Goal: Task Accomplishment & Management: Manage account settings

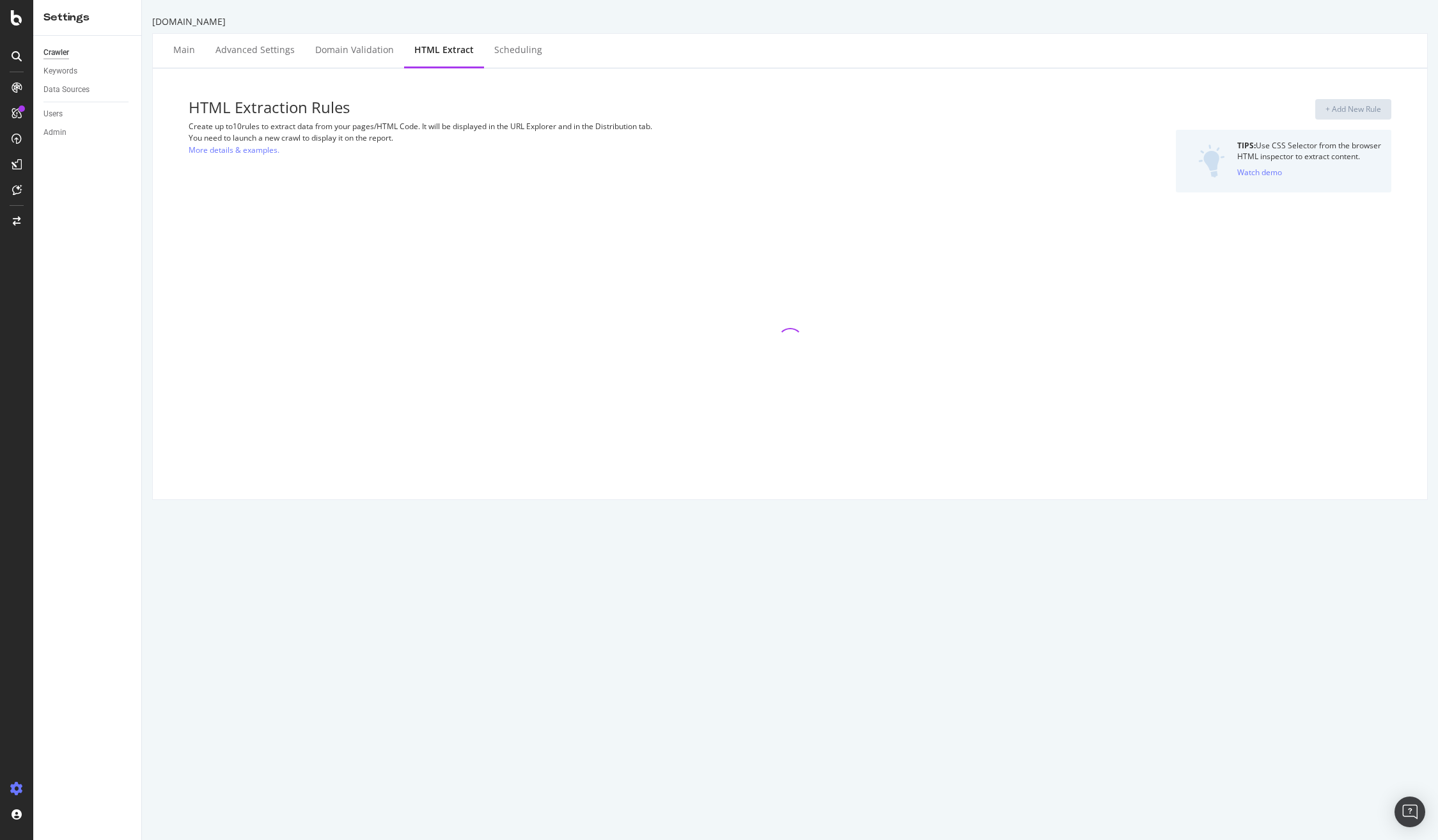
select select "list"
select select "exist"
select select "list"
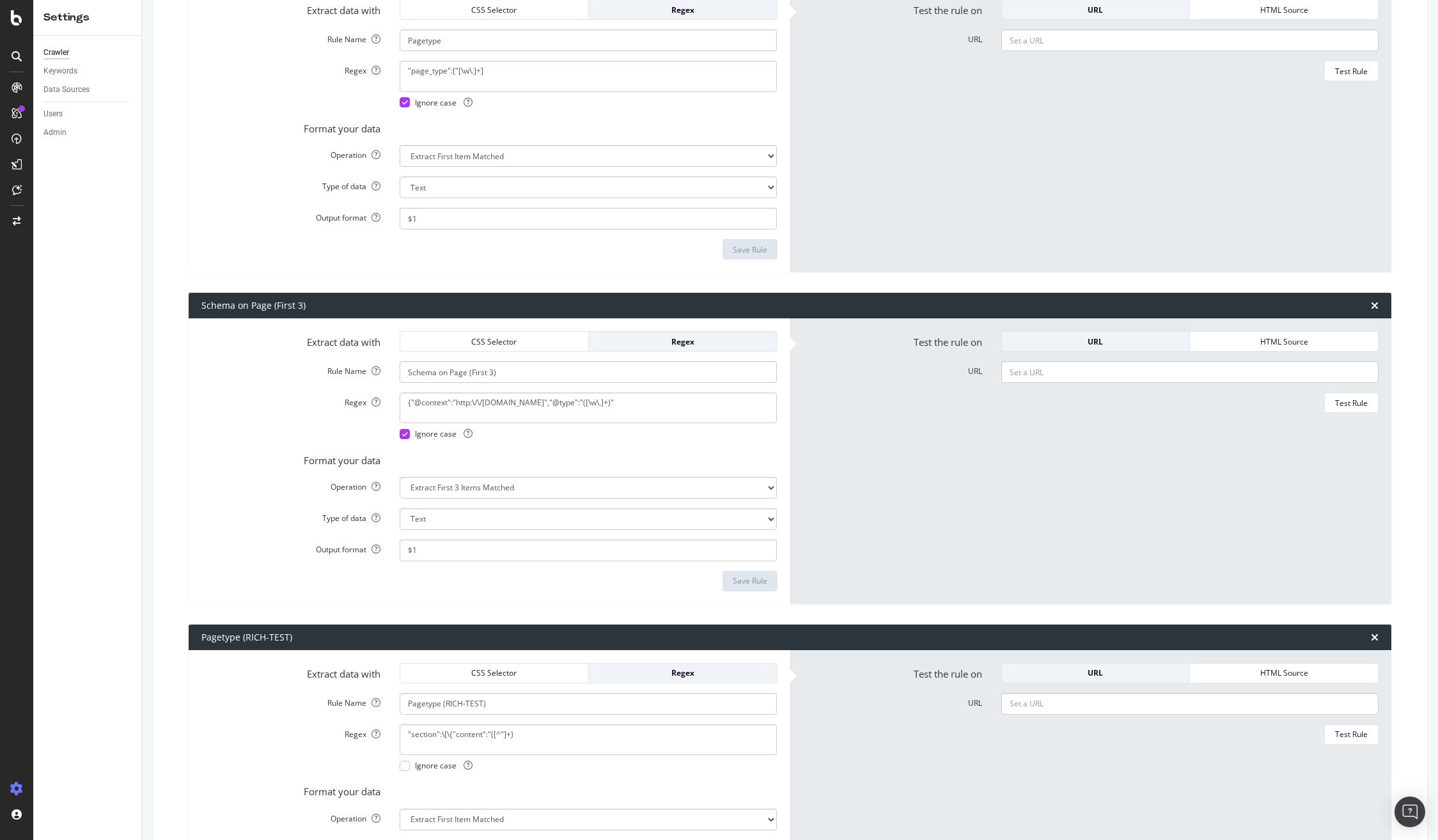
scroll to position [12, 0]
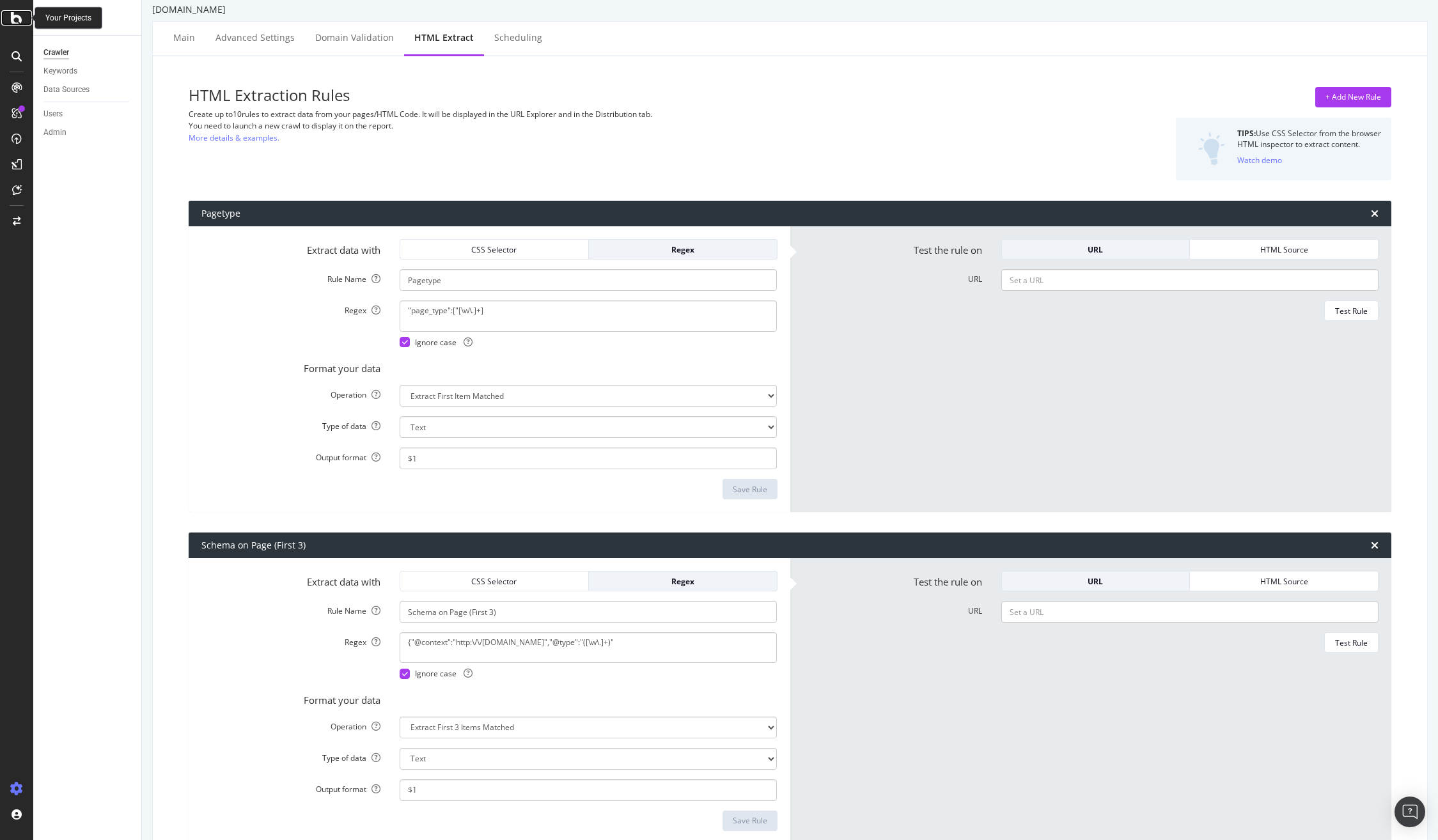
click at [12, 20] on icon at bounding box center [17, 17] width 12 height 15
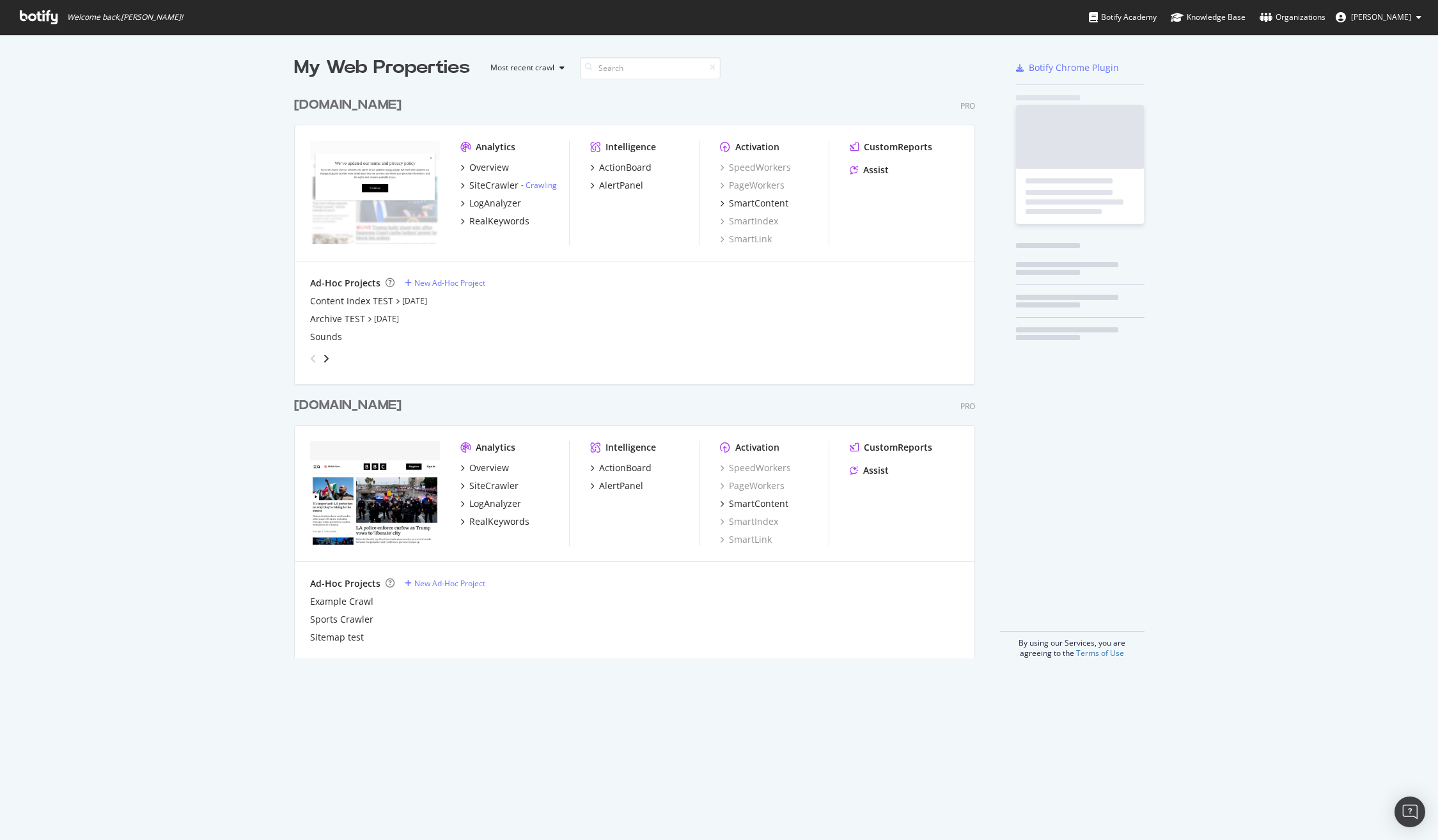
scroll to position [840, 1438]
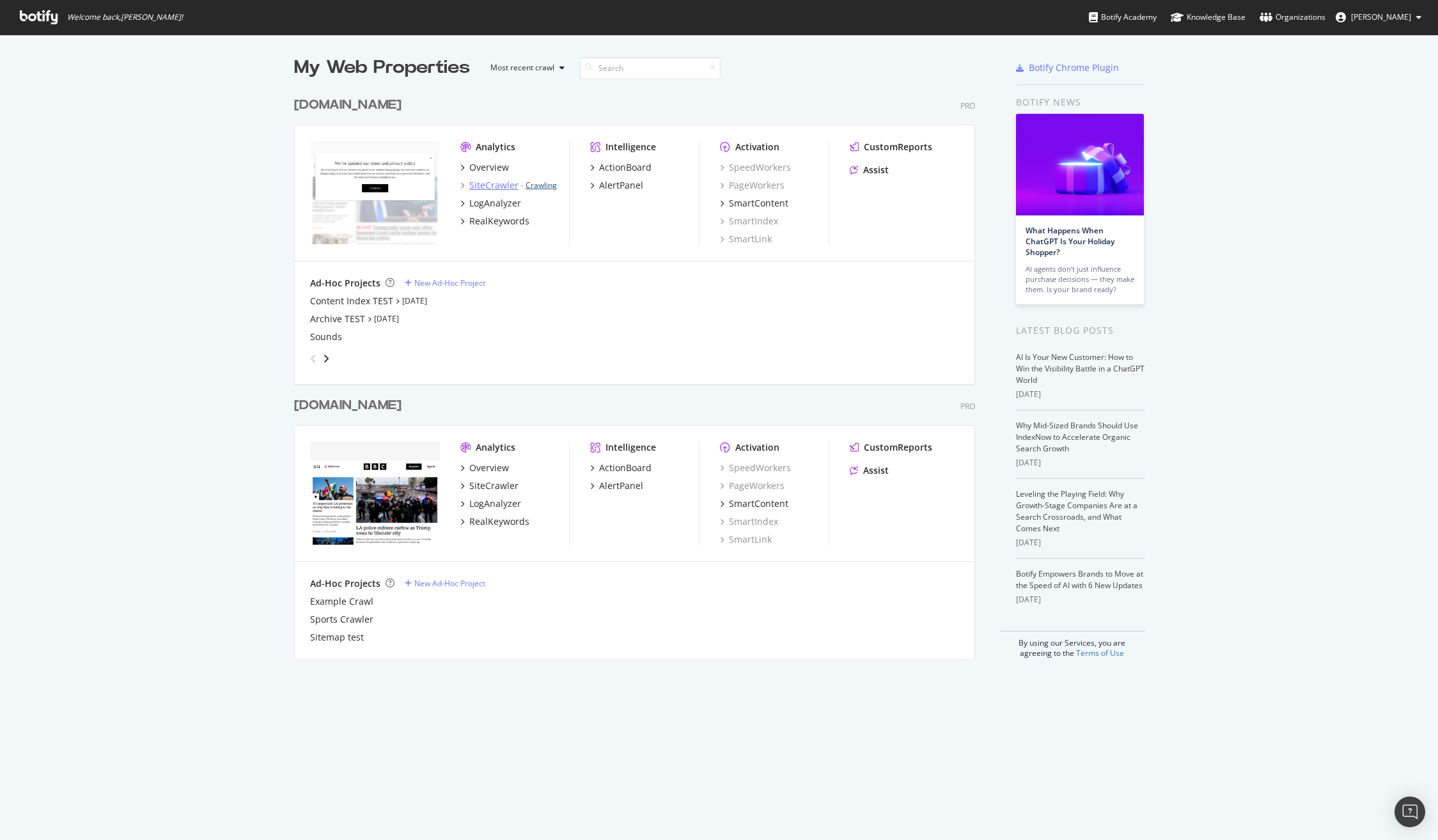
click at [541, 186] on link "Crawling" at bounding box center [541, 185] width 31 height 11
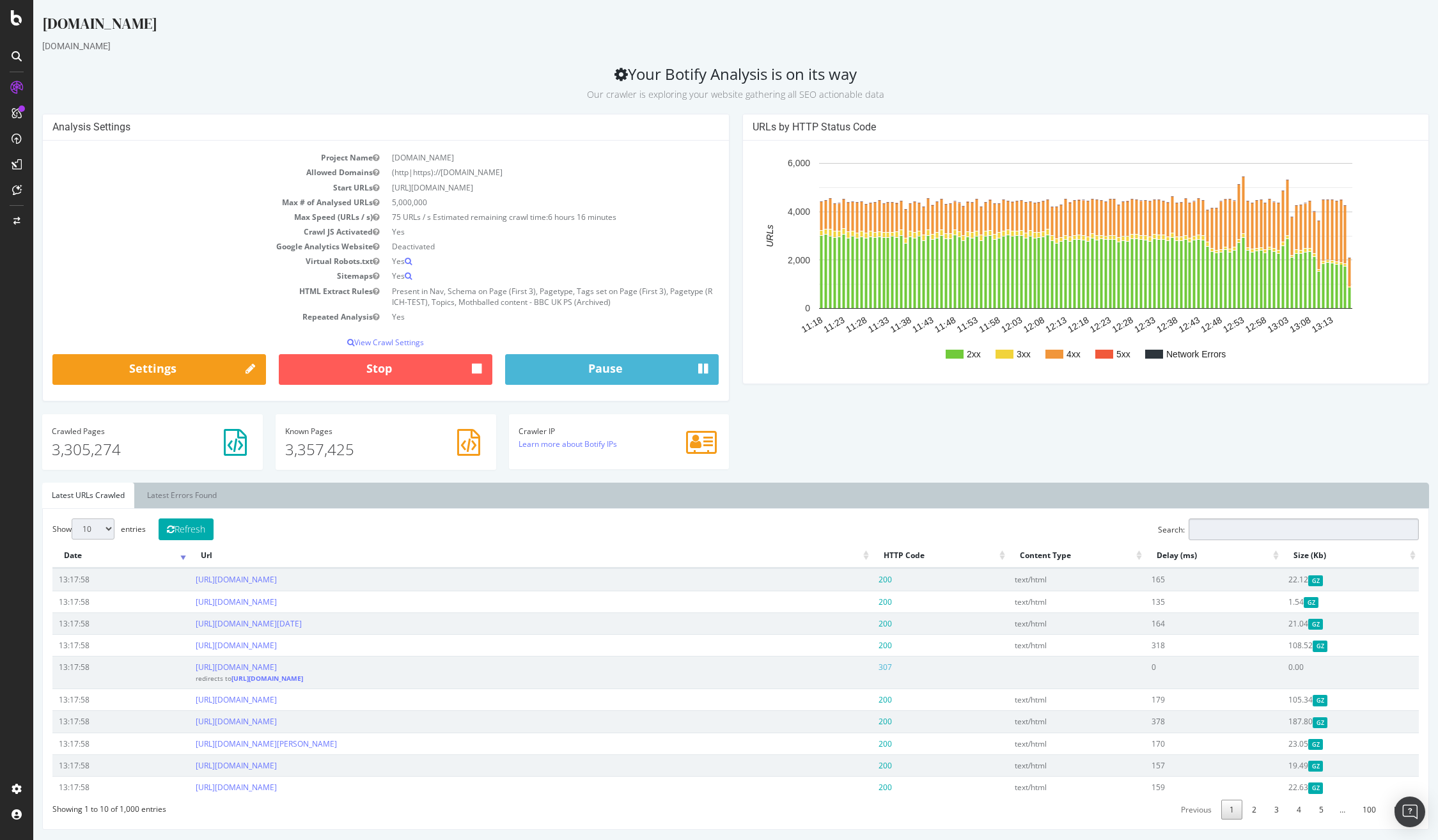
click at [1225, 530] on input "Search:" at bounding box center [1304, 529] width 230 height 22
click at [552, 262] on td "Yes" at bounding box center [553, 261] width 333 height 15
click at [368, 342] on p "View Crawl Settings" at bounding box center [386, 342] width 667 height 11
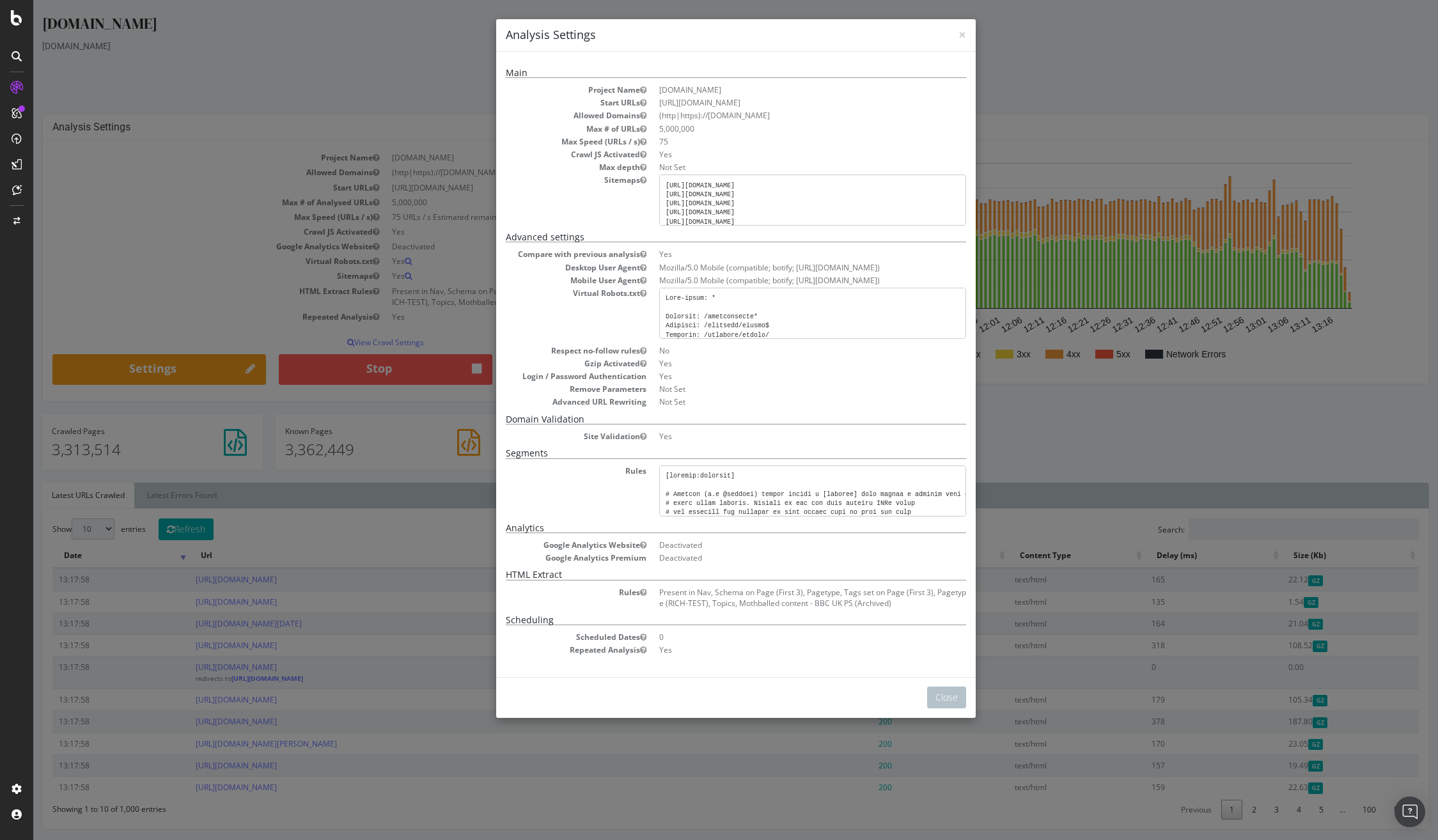
click at [1016, 628] on div "× Close Analysis Settings Main Project Name www.bbc.com Start URLs https://www.…" at bounding box center [735, 420] width 1405 height 840
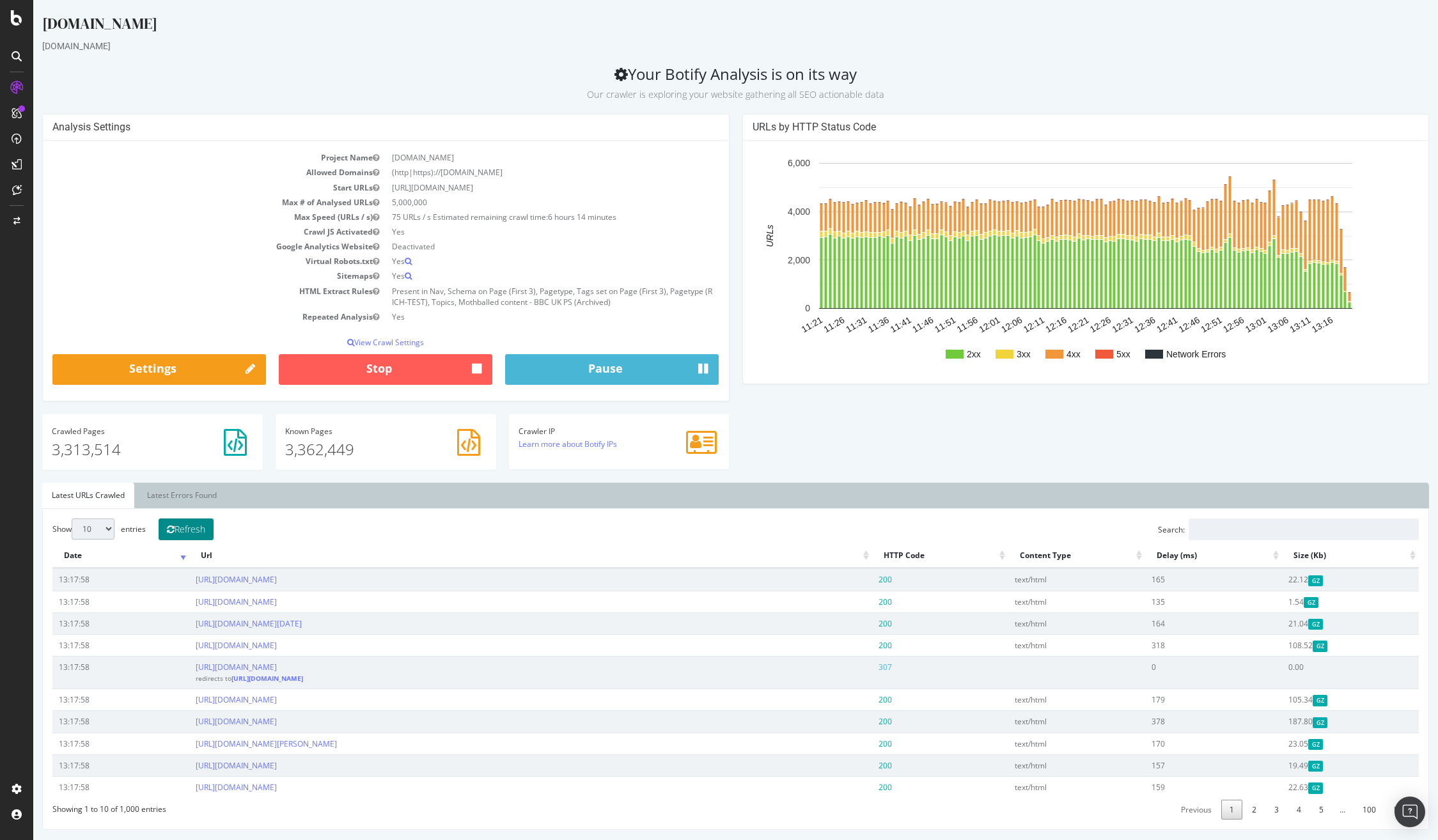
click at [203, 527] on button "Refresh" at bounding box center [186, 529] width 55 height 22
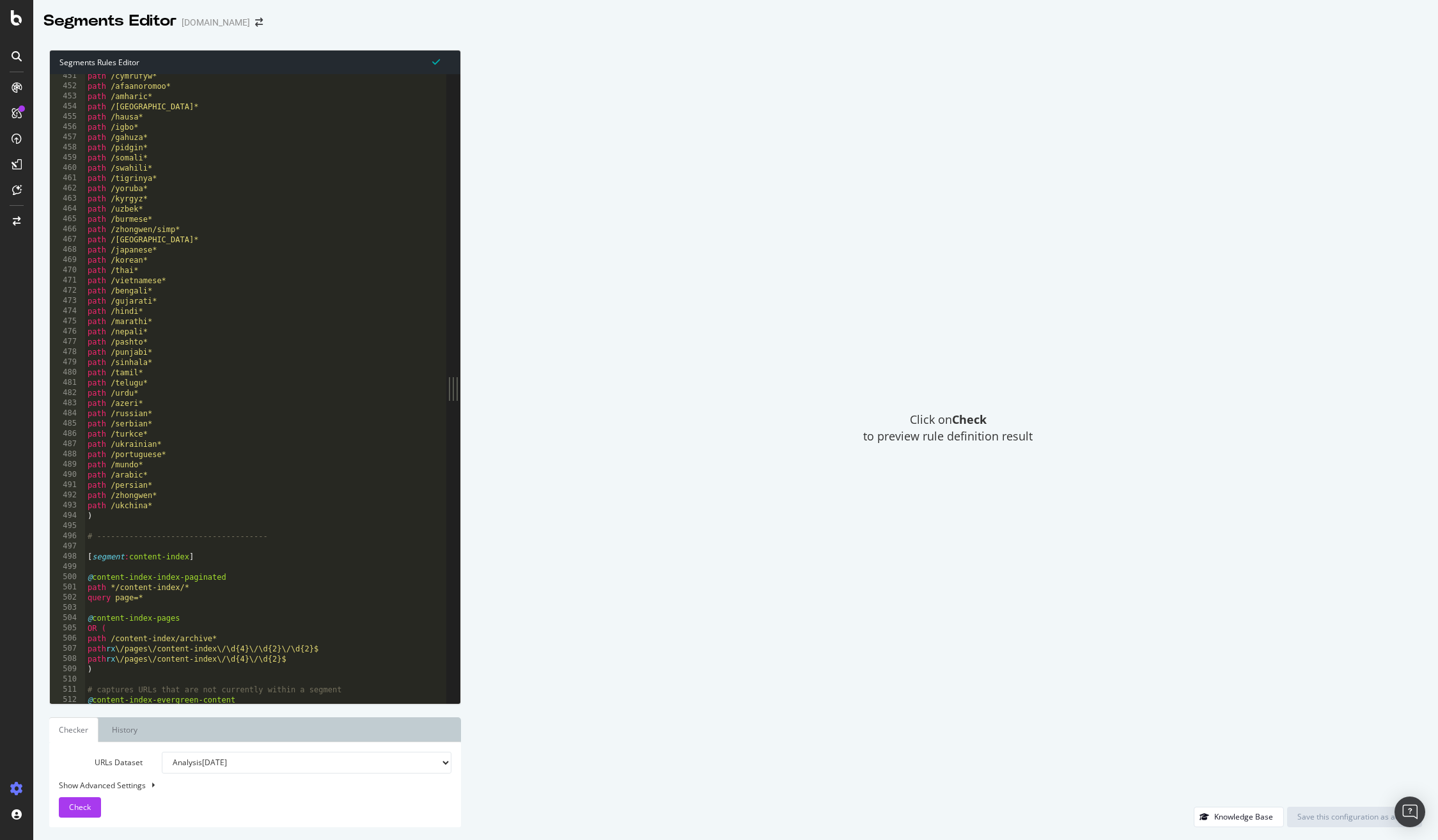
scroll to position [4584, 0]
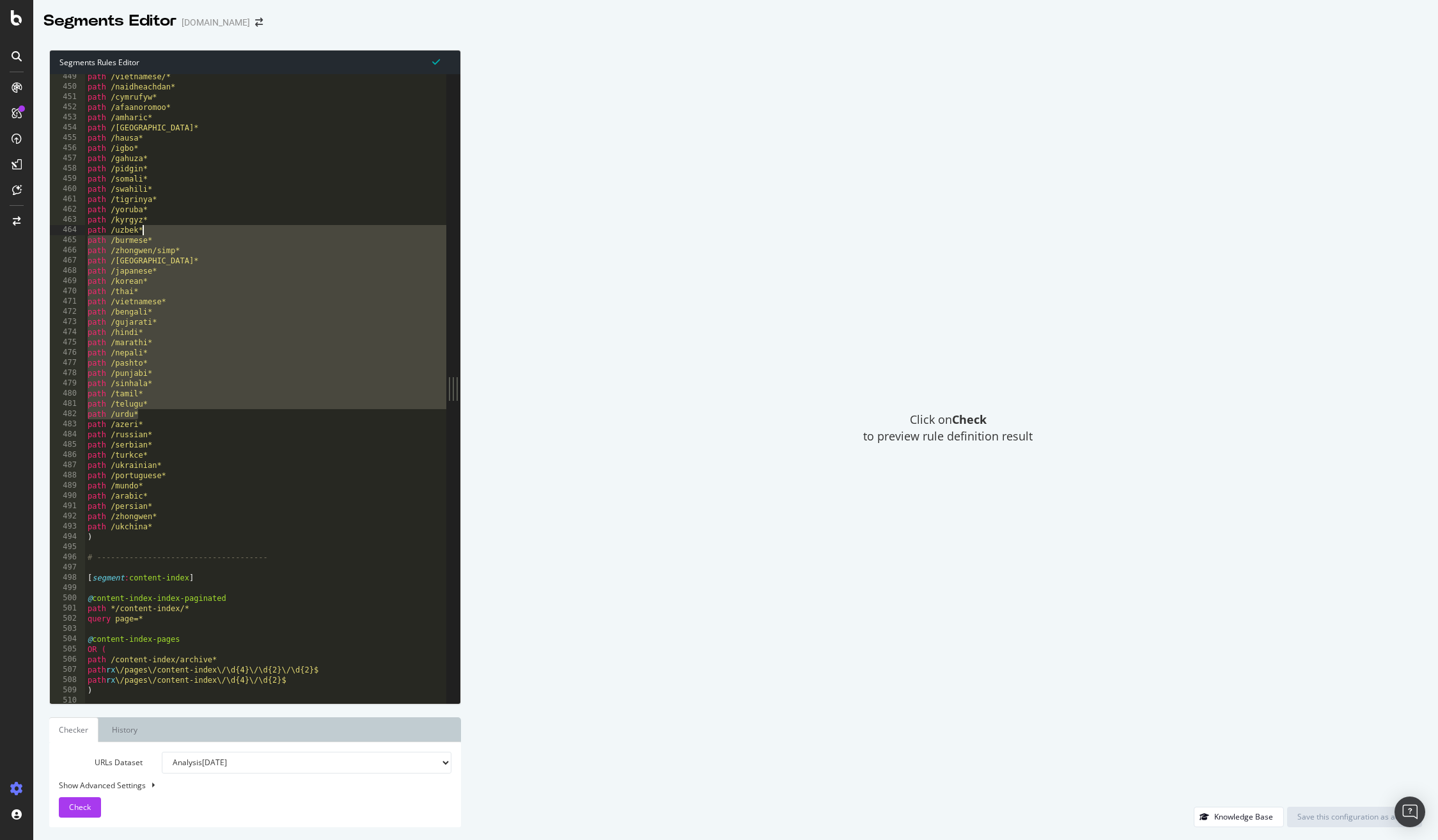
drag, startPoint x: 186, startPoint y: 413, endPoint x: 151, endPoint y: 234, distance: 182.4
click at [151, 234] on div "path /vietnamese/* path /naidheachdan* path /cymrufyw* path /afaanoromoo* path …" at bounding box center [299, 396] width 429 height 649
click at [231, 381] on div "path /vietnamese/* path /naidheachdan* path /cymrufyw* path /afaanoromoo* path …" at bounding box center [299, 396] width 429 height 649
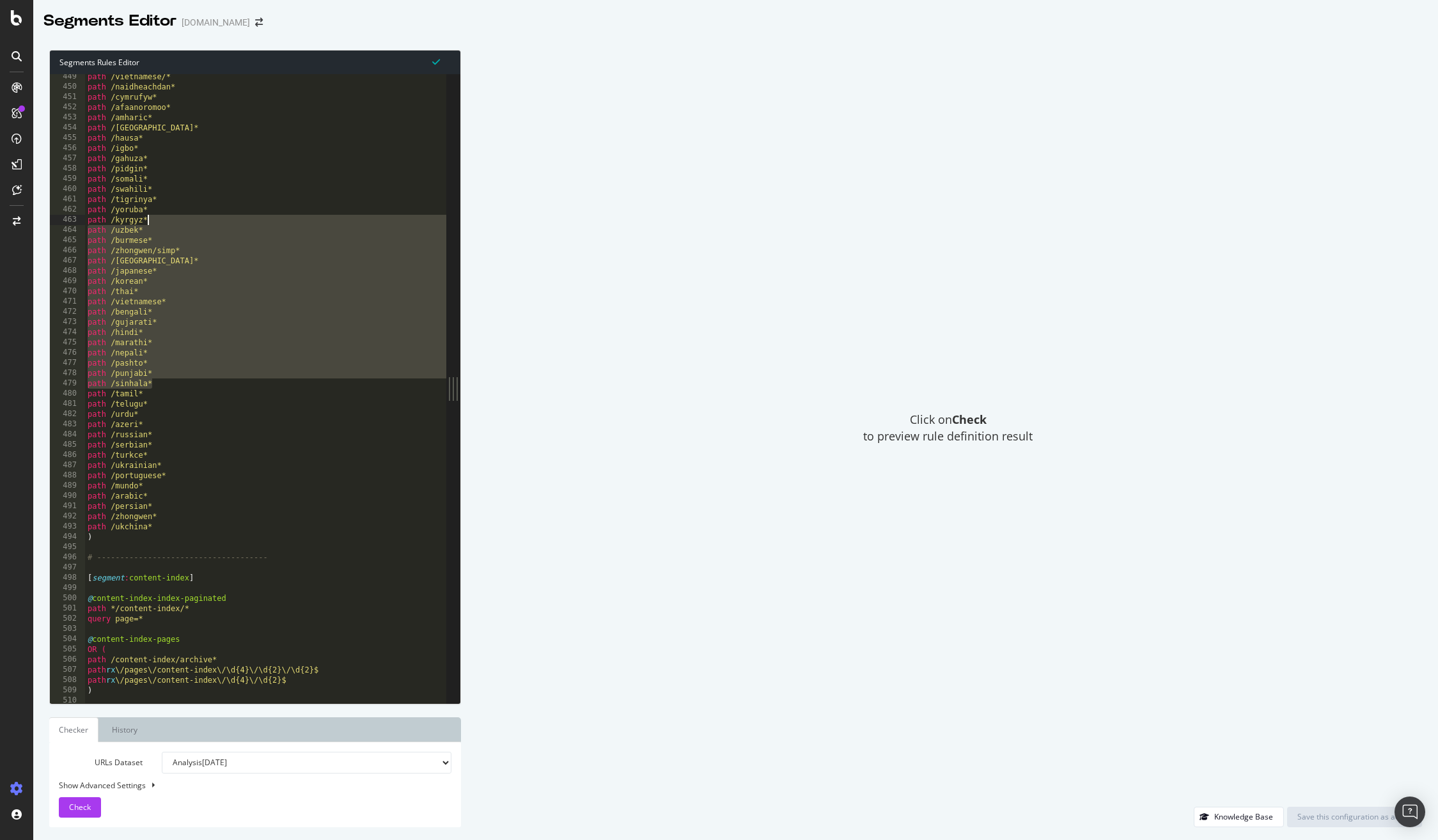
drag, startPoint x: 192, startPoint y: 284, endPoint x: 168, endPoint y: 222, distance: 66.5
click at [168, 222] on div "path /vietnamese/* path /naidheachdan* path /cymrufyw* path /afaanoromoo* path …" at bounding box center [299, 396] width 429 height 649
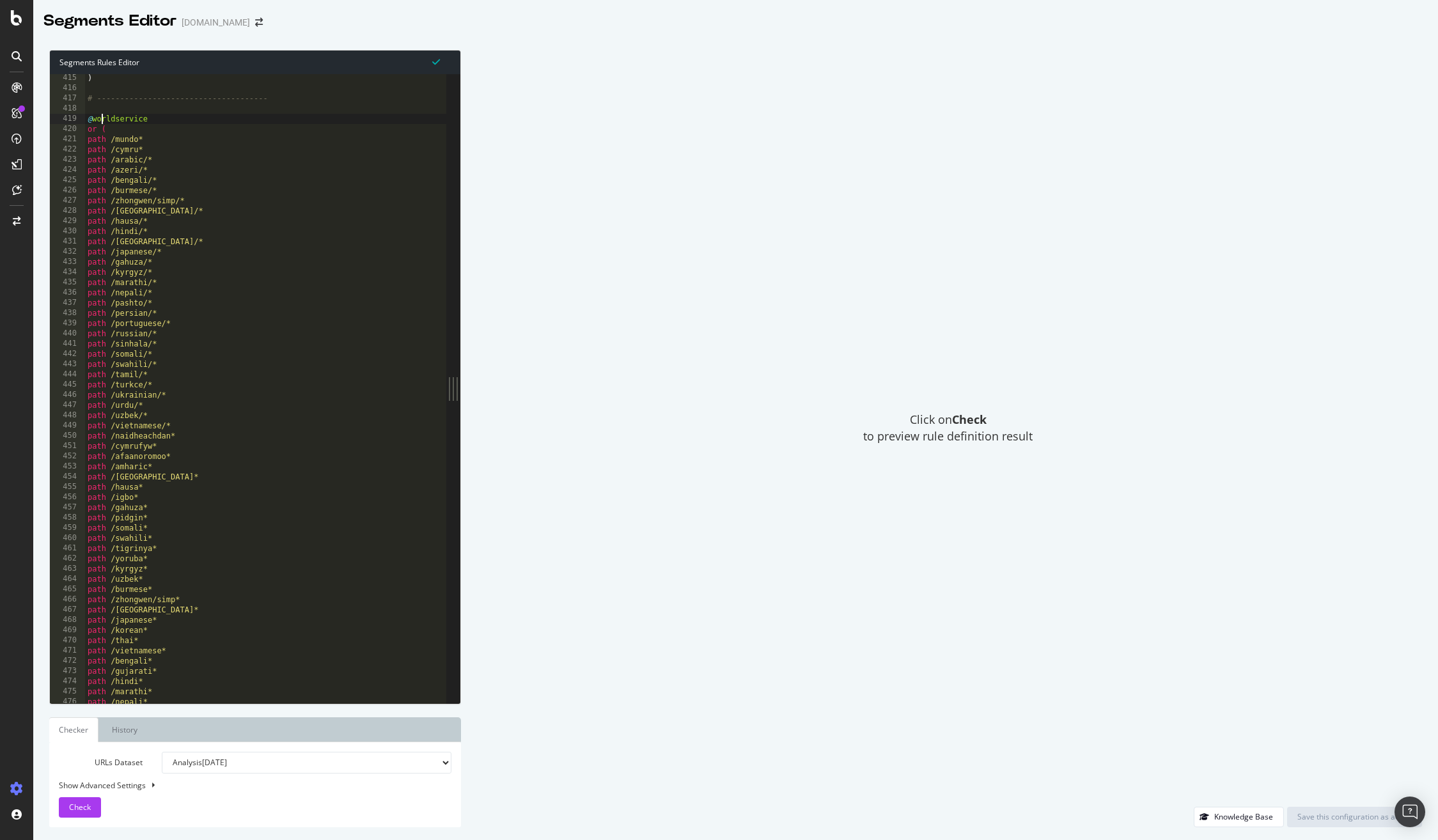
scroll to position [4235, 0]
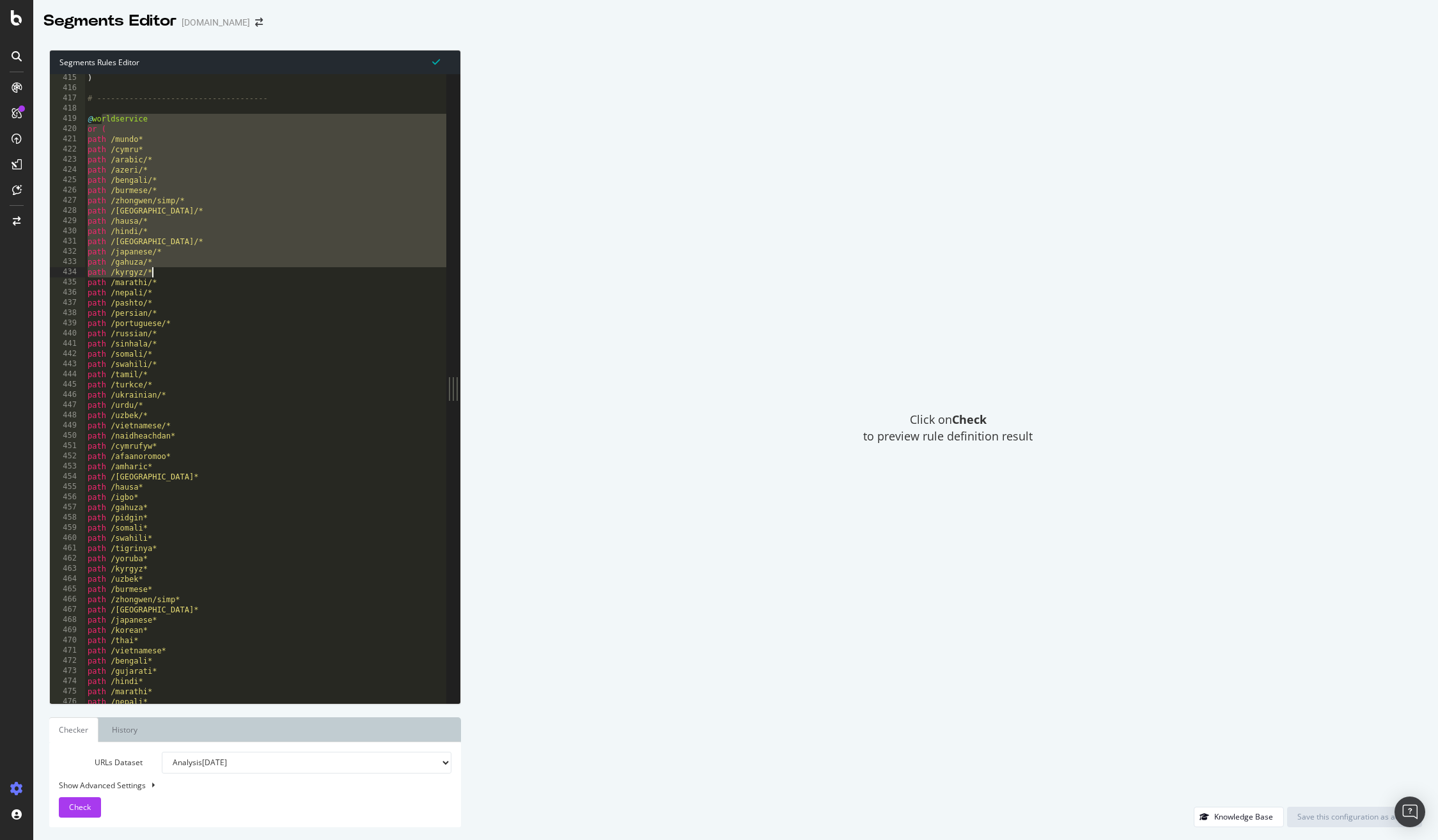
drag, startPoint x: 100, startPoint y: 118, endPoint x: 229, endPoint y: 268, distance: 197.8
click at [229, 268] on div ") # ------------------------------------- @ worldservice or ( path /mundo* path…" at bounding box center [299, 397] width 429 height 649
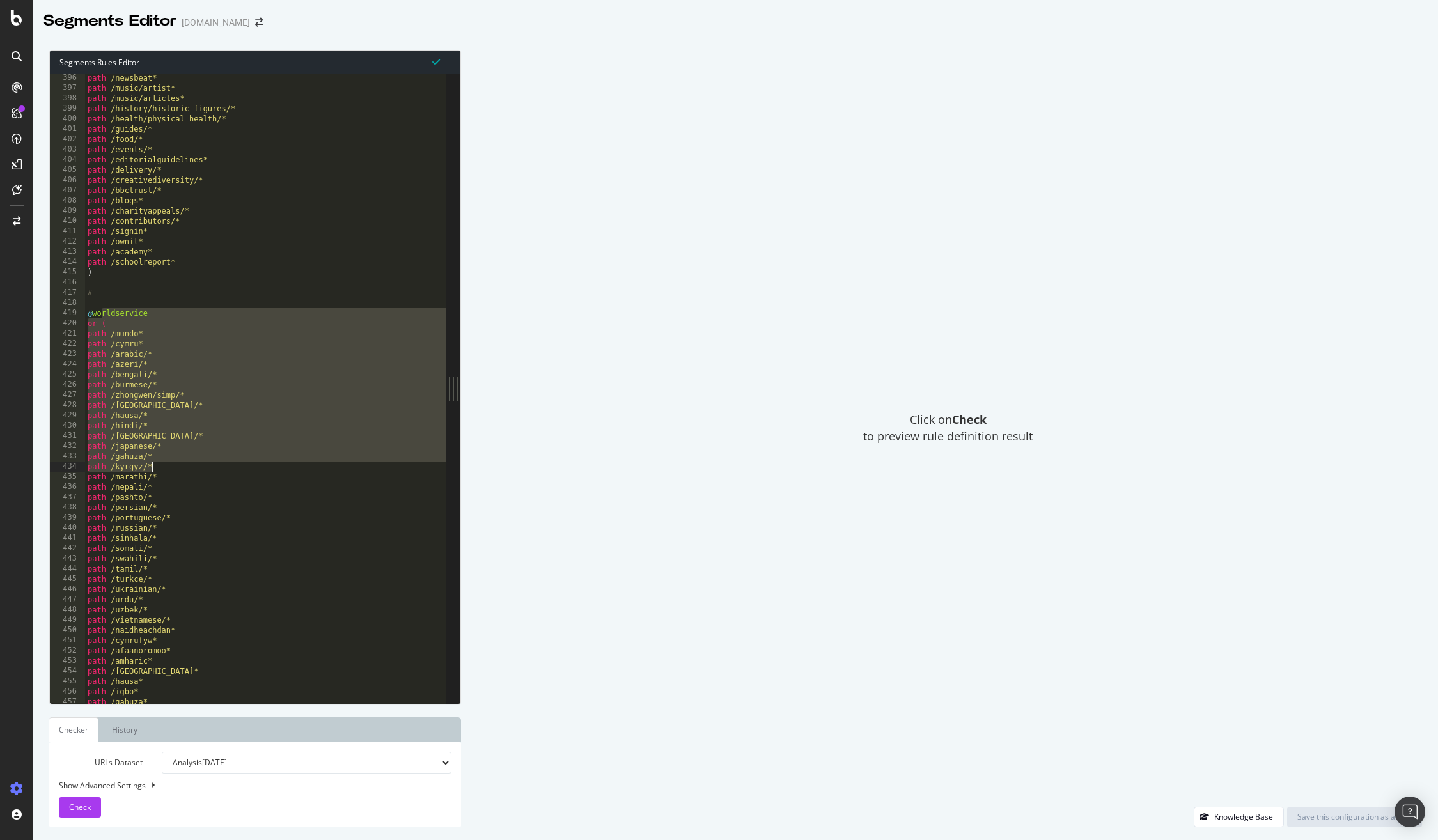
scroll to position [4008, 0]
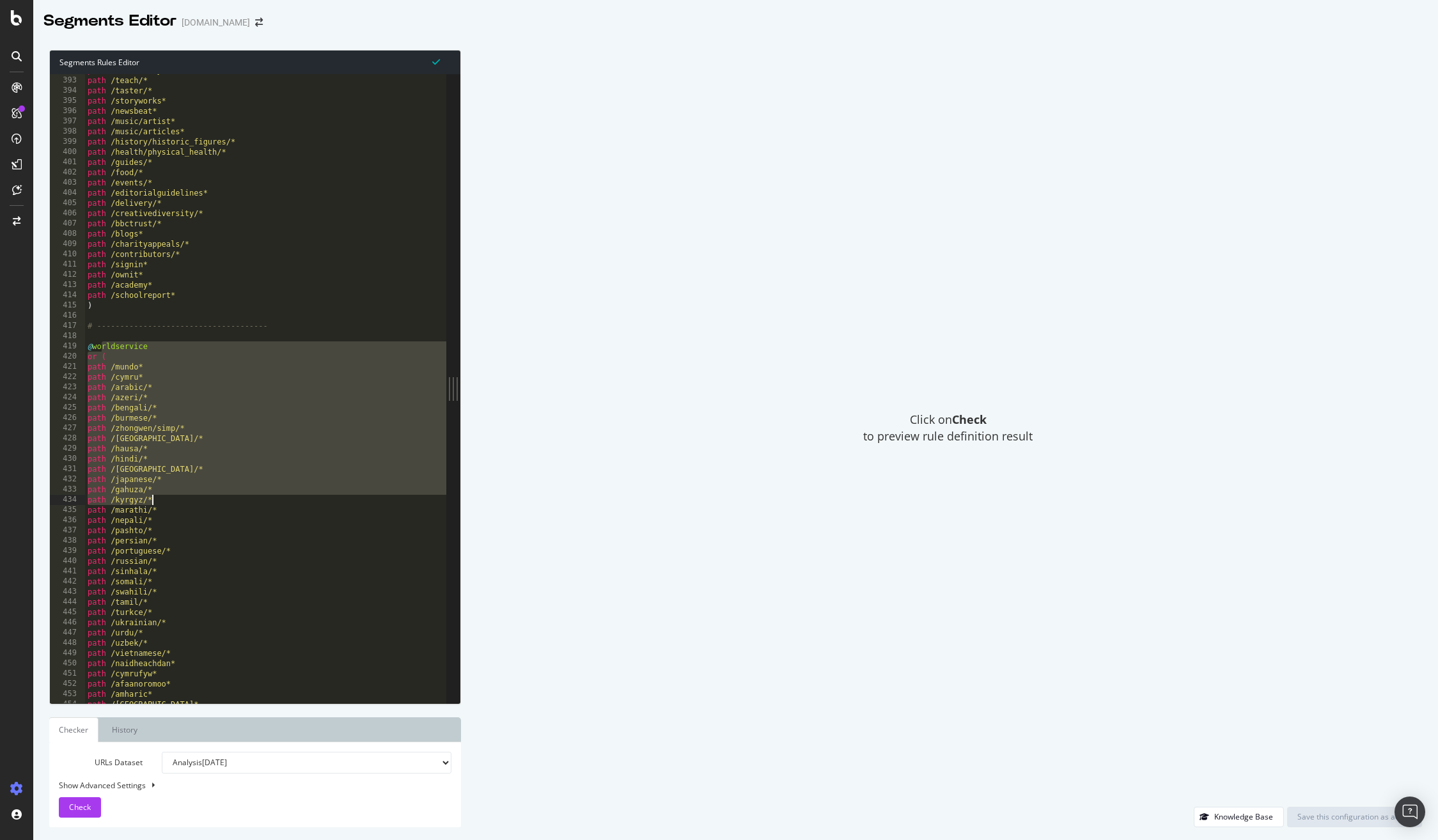
click at [108, 346] on div "path /torchrelay* path /teach/* path /taster/* path /storyworks* path /newsbeat…" at bounding box center [299, 390] width 429 height 649
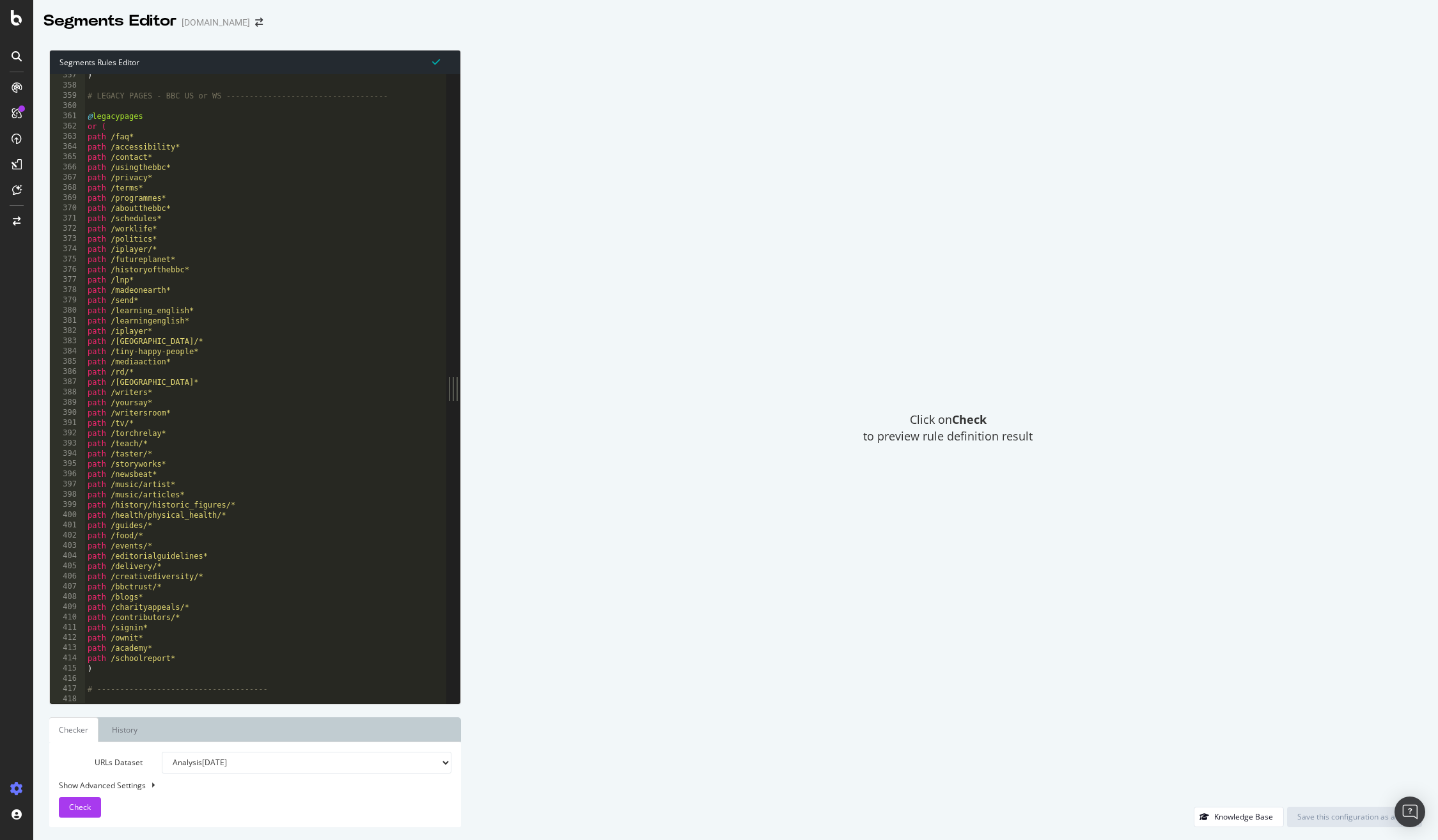
scroll to position [3594, 0]
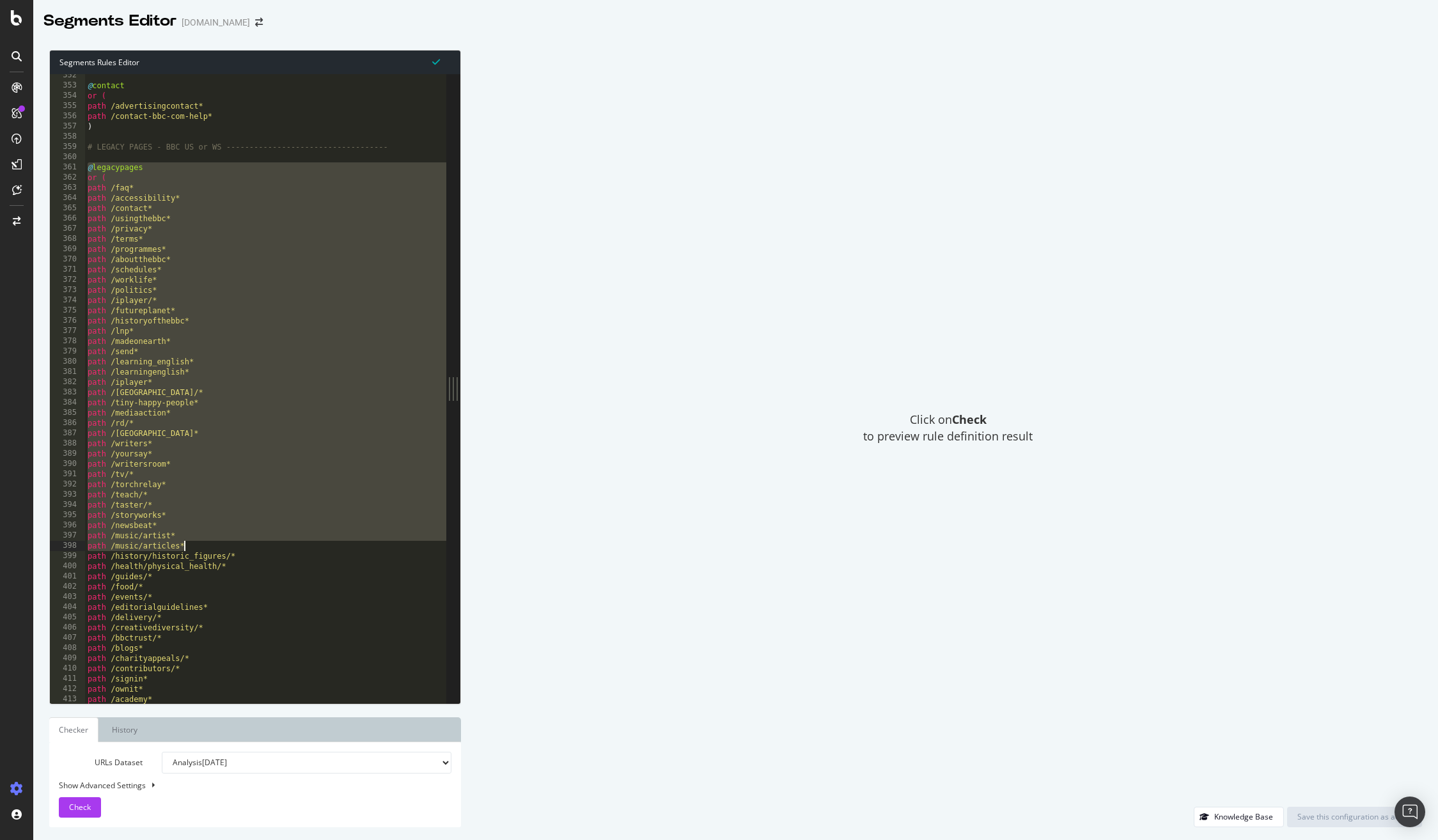
drag, startPoint x: 89, startPoint y: 167, endPoint x: 364, endPoint y: 545, distance: 467.4
click at [362, 545] on div "@ contact or ( path /advertisingcontact* path /contact-bbc-com-help* ) # LEGACY…" at bounding box center [299, 395] width 429 height 649
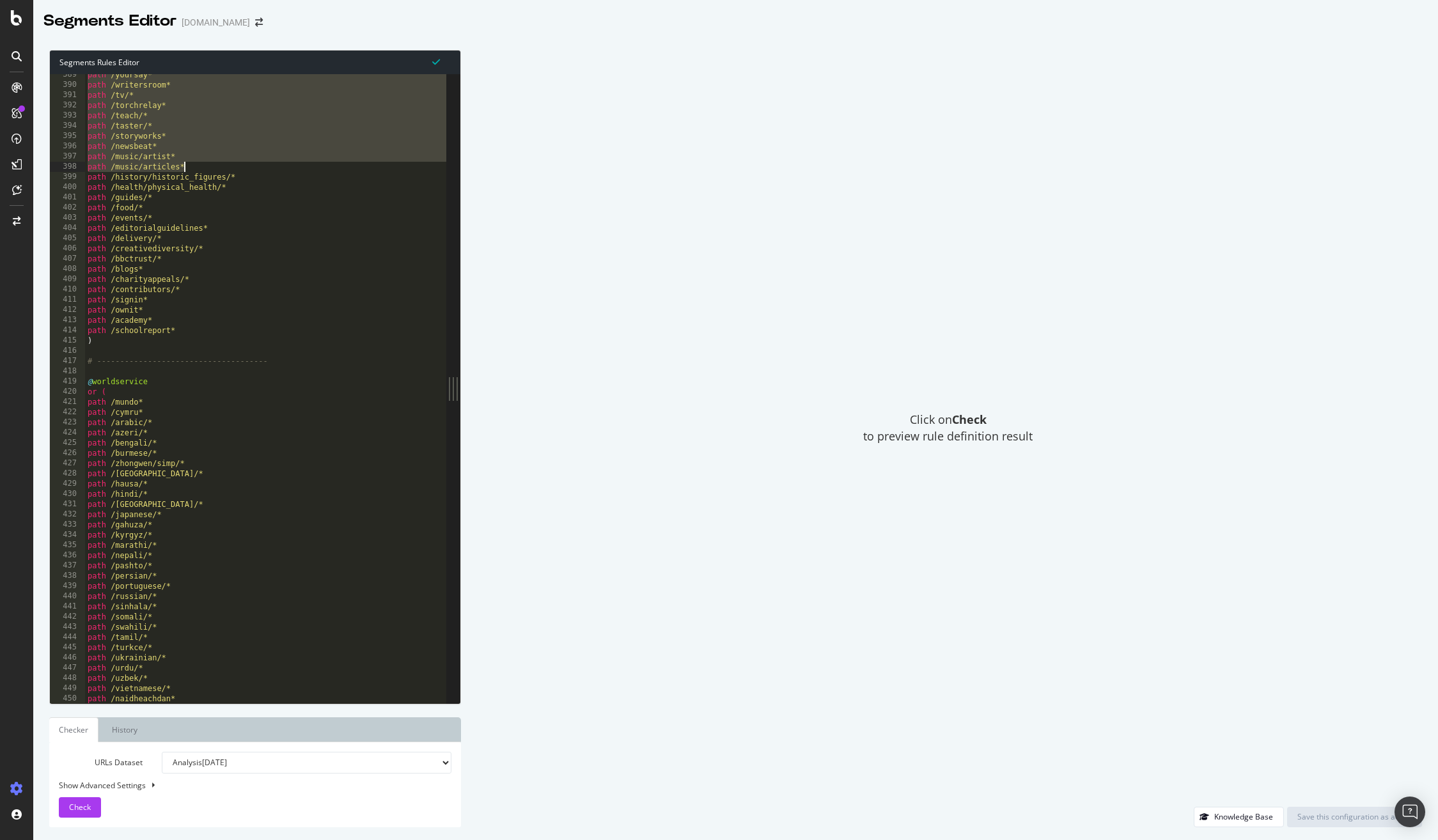
scroll to position [3989, 0]
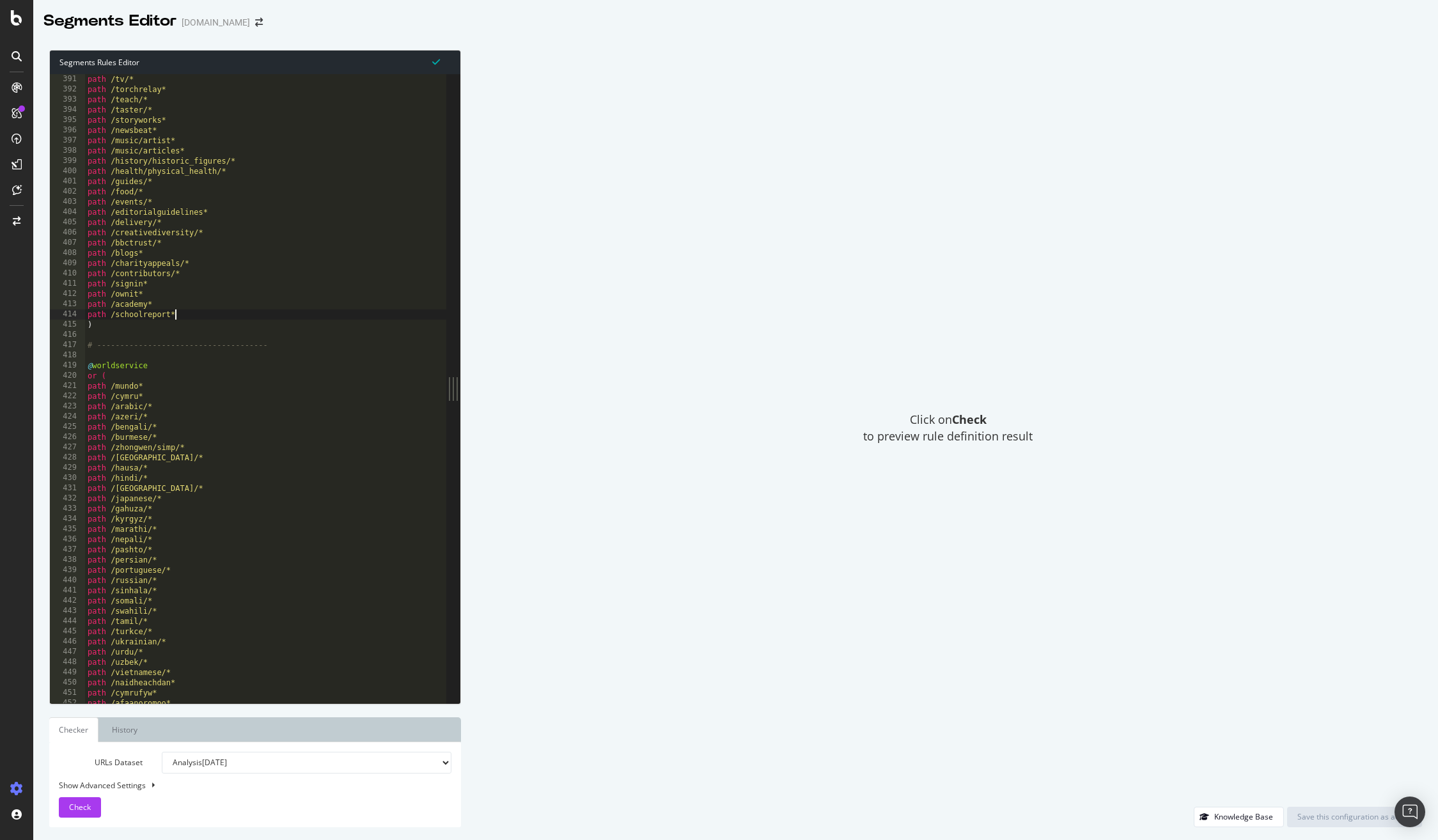
click at [185, 313] on div "path /writersroom* path /tv/* path /torchrelay* path /teach/* path /taster/* pa…" at bounding box center [299, 389] width 429 height 649
type textarea "path /schoolreport*"
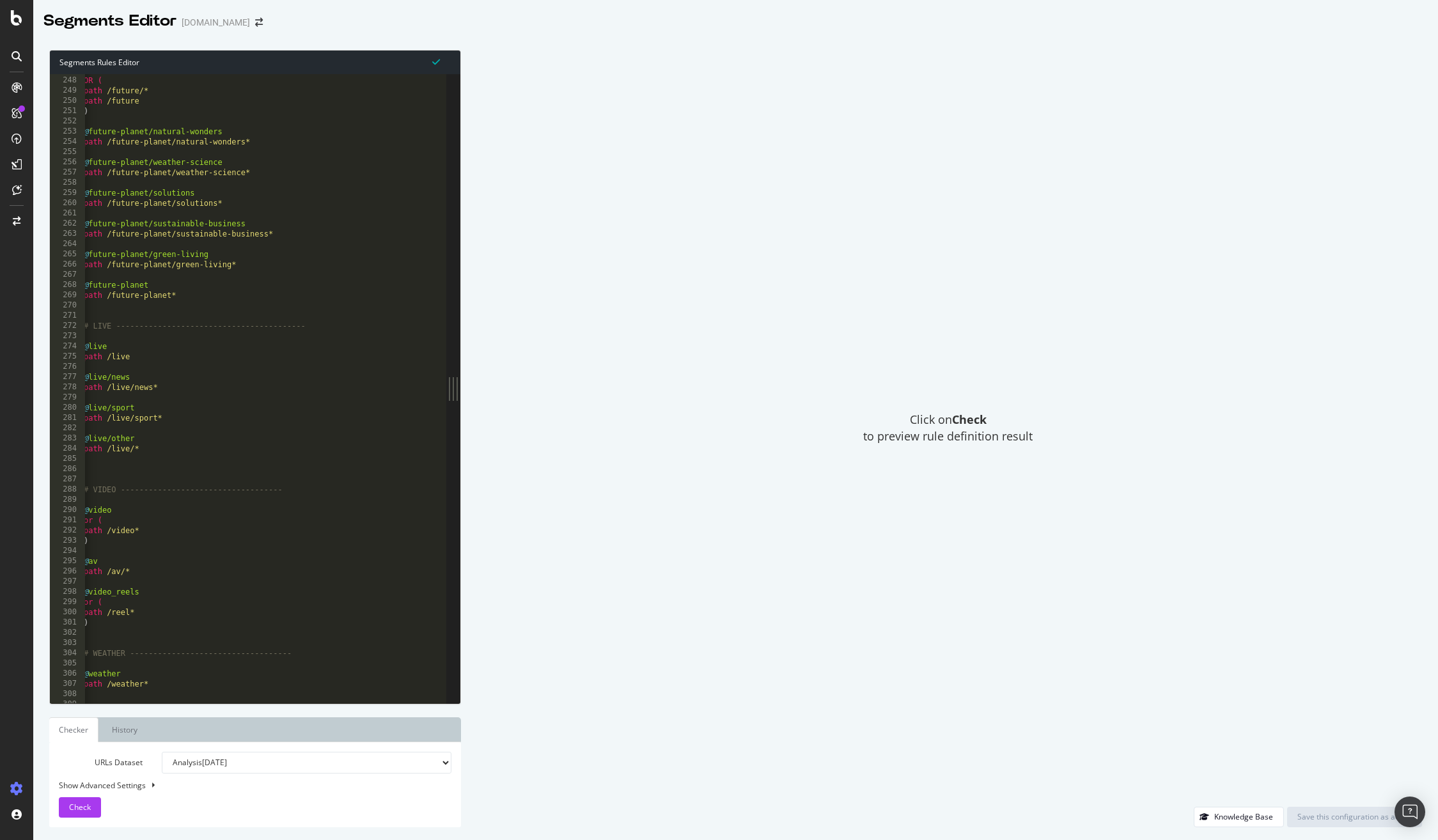
scroll to position [2465, 0]
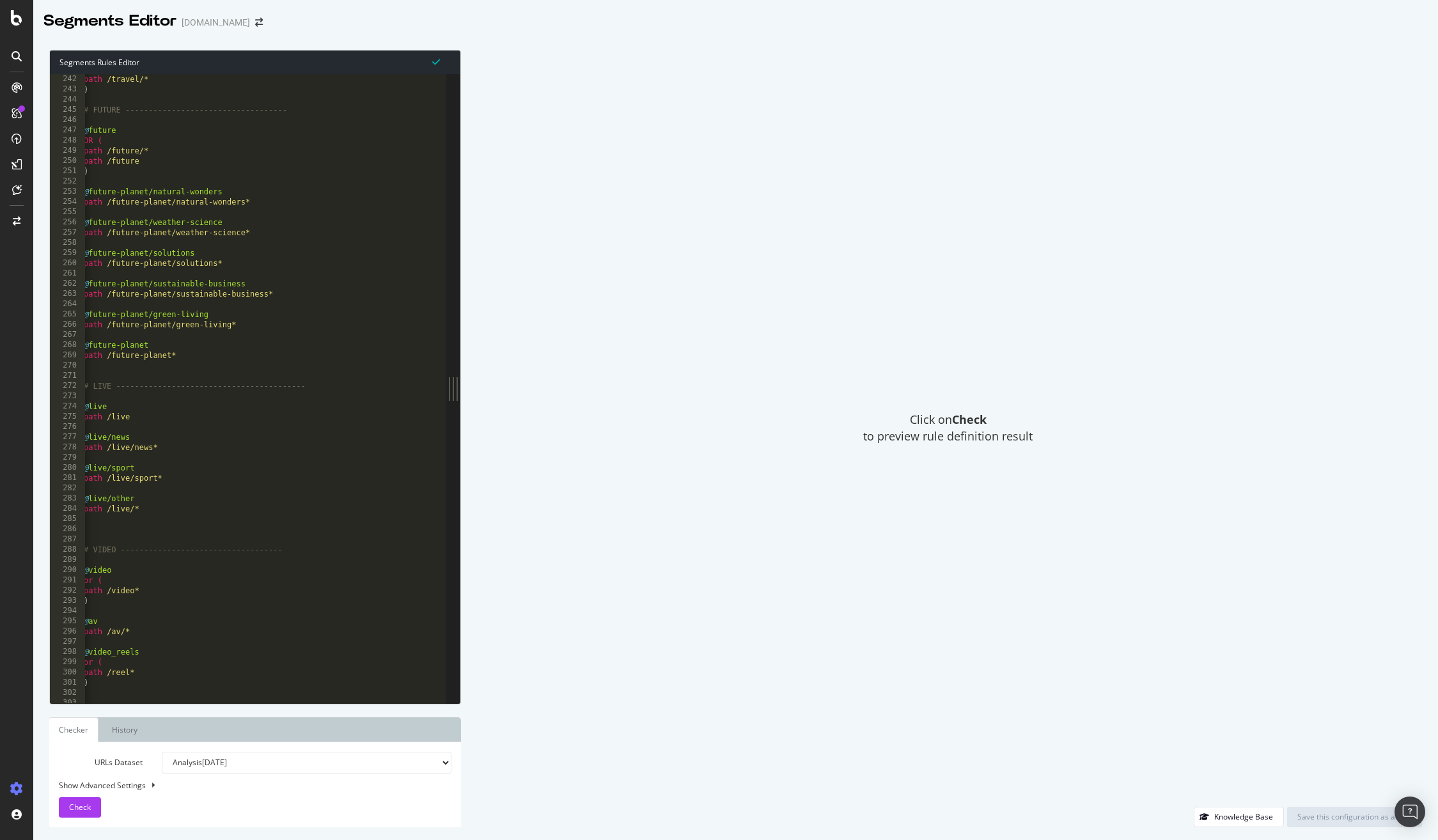
click at [346, 301] on div "path /travel path /travel/* ) # FUTURE ----------------------------------- @ fu…" at bounding box center [296, 389] width 429 height 649
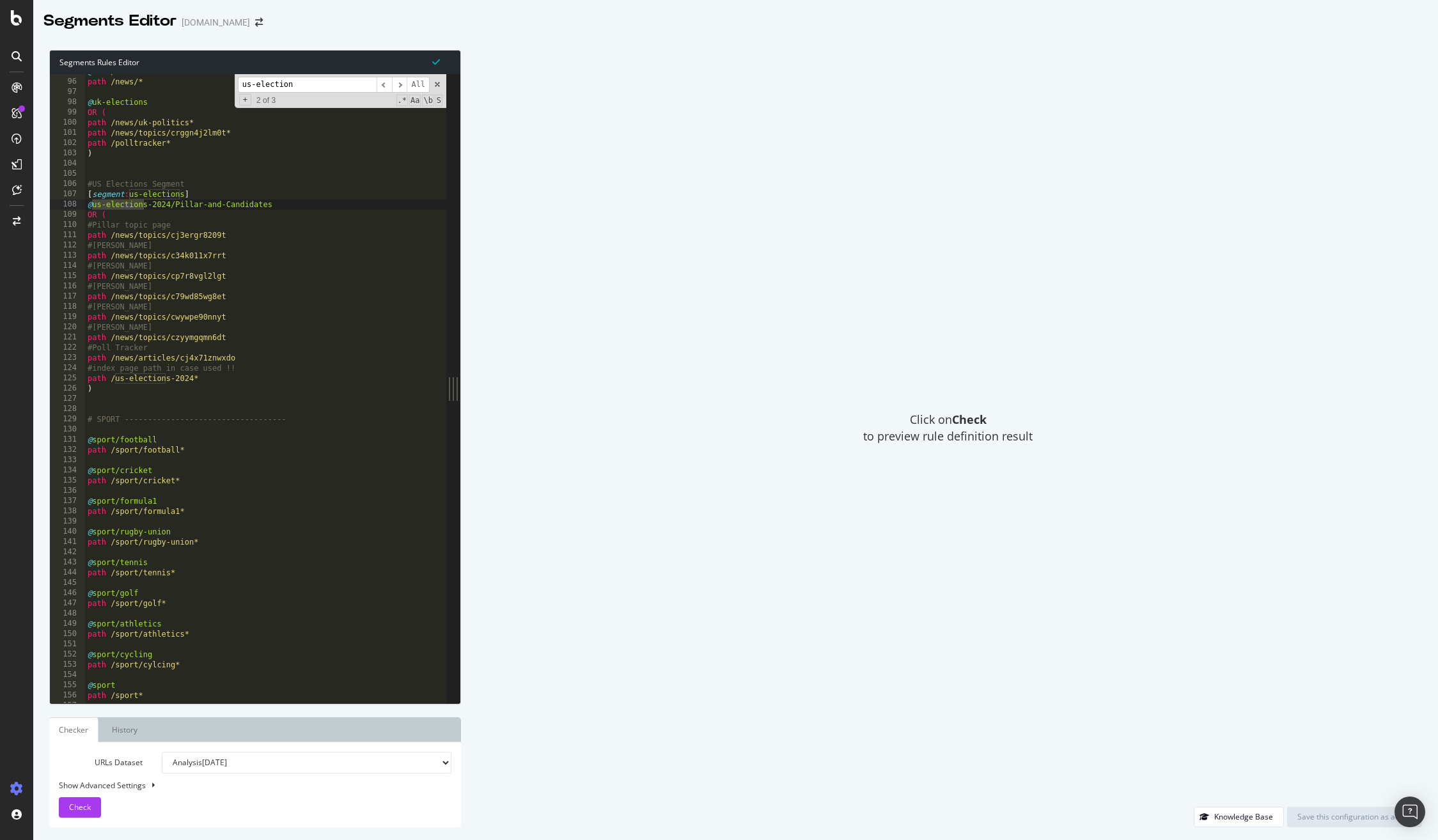
scroll to position [965, 0]
type input "us-election"
click at [116, 223] on div "@ news/other path /news/* @ uk-elections OR ( path /news/uk-politics* path /new…" at bounding box center [299, 395] width 429 height 649
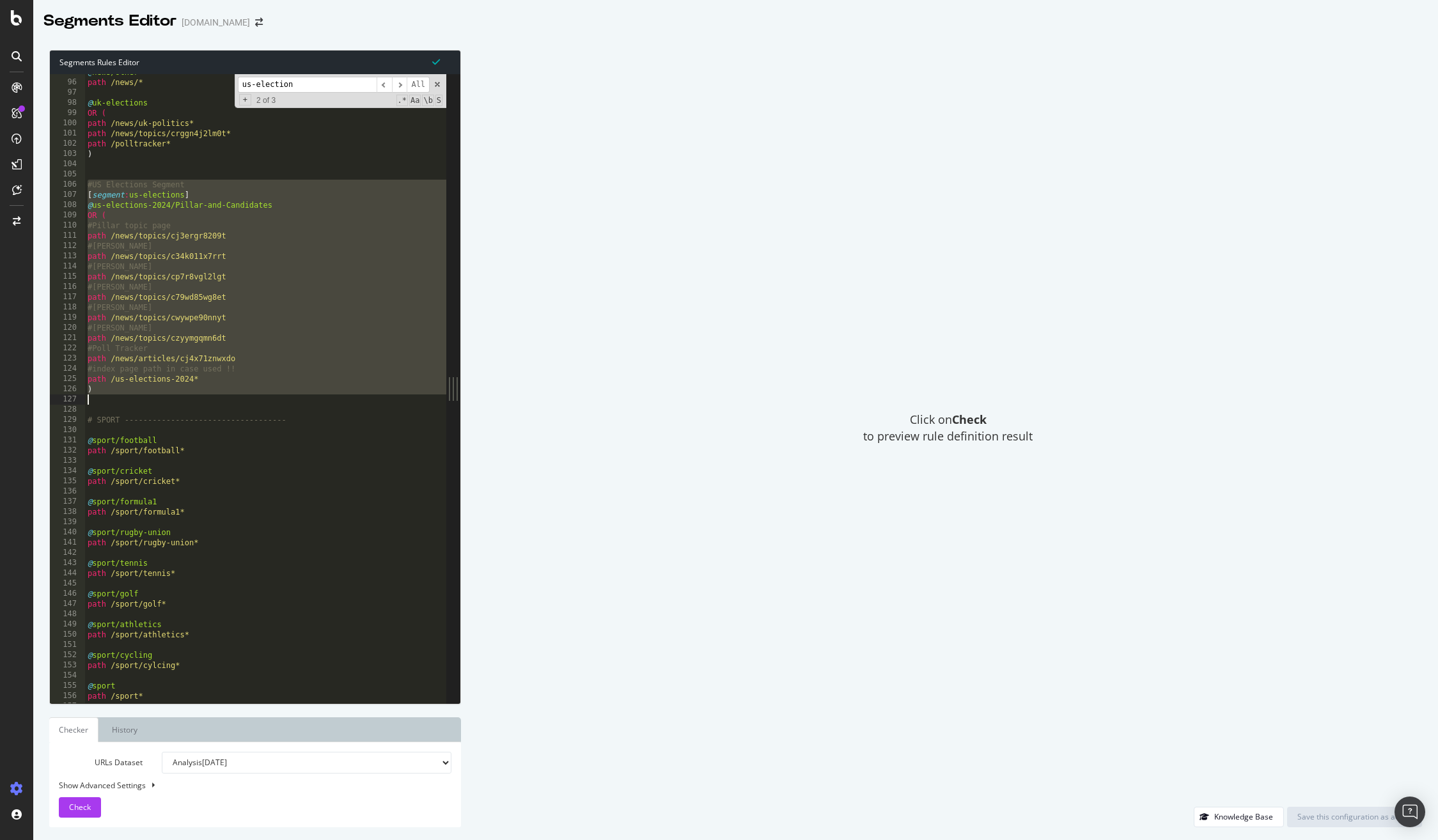
drag, startPoint x: 85, startPoint y: 183, endPoint x: 279, endPoint y: 403, distance: 293.3
click at [279, 403] on div "@ news/other path /news/* @ uk-elections OR ( path /news/uk-politics* path /new…" at bounding box center [299, 392] width 429 height 649
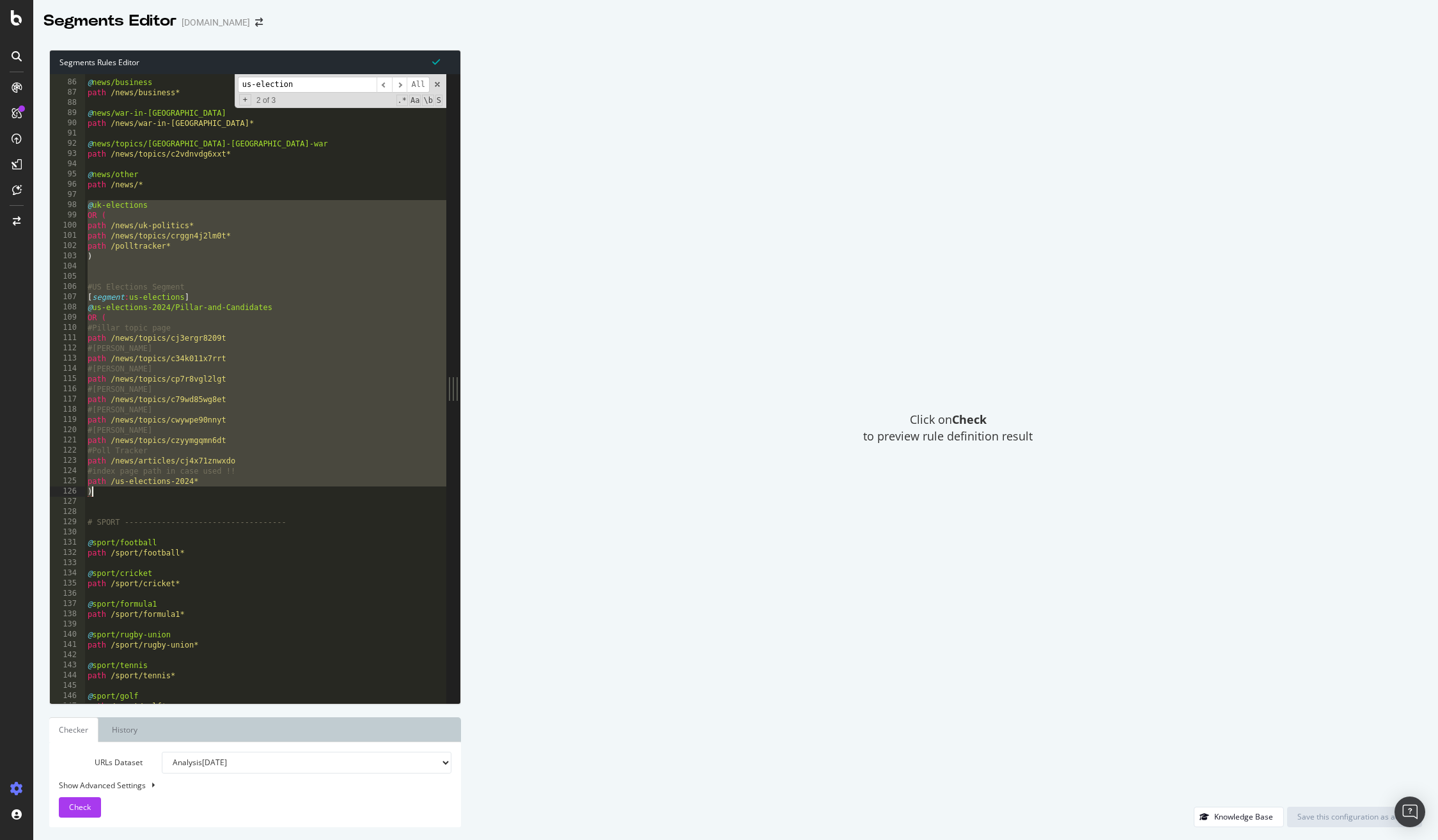
drag, startPoint x: 86, startPoint y: 201, endPoint x: 256, endPoint y: 491, distance: 336.2
click at [256, 491] on div "@ news/business path /news/business* @ news/war-in-ukraine path /news/war-in-uk…" at bounding box center [299, 392] width 429 height 649
type textarea "path /us-elections-2024* )"
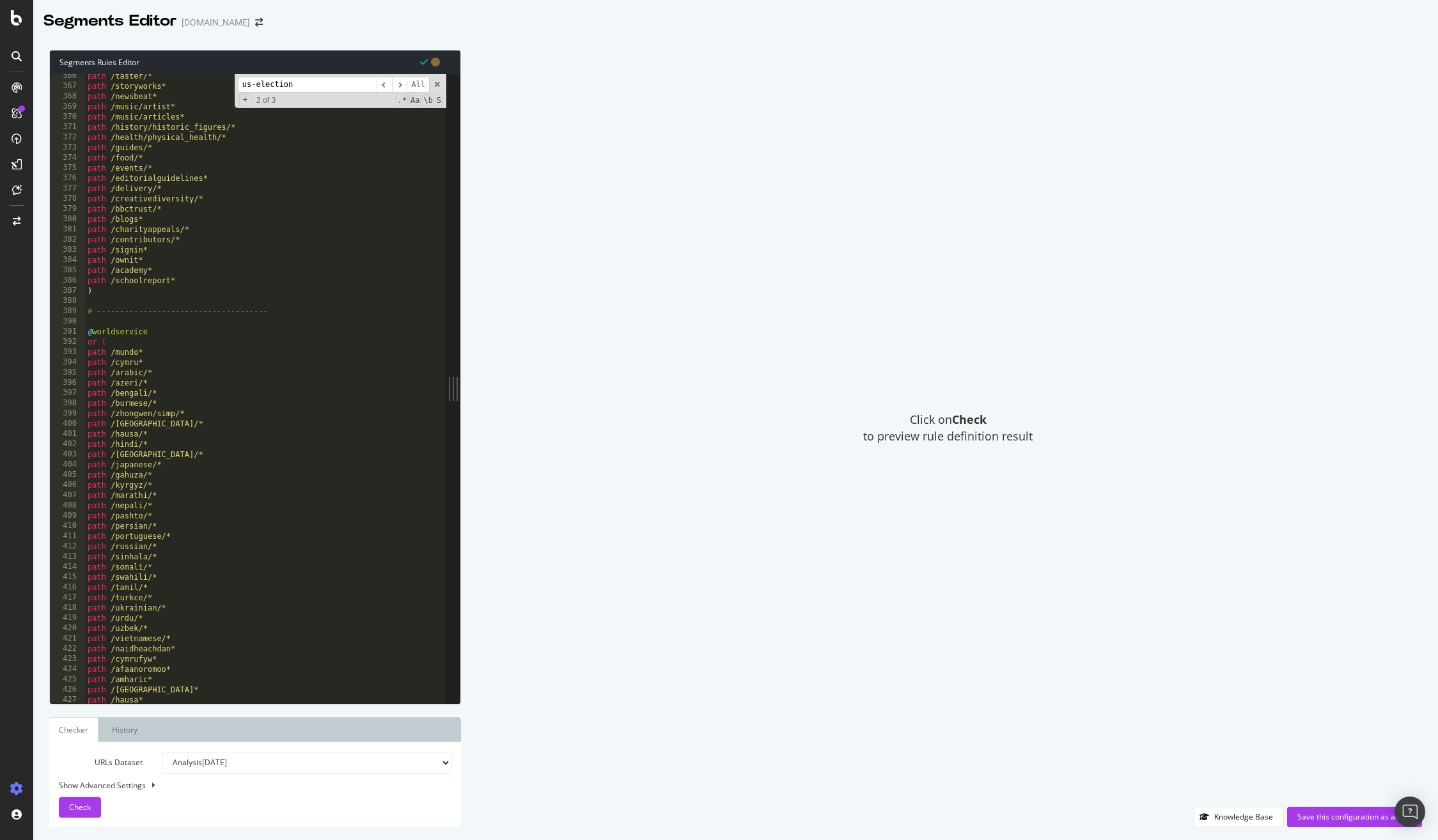
scroll to position [3724, 0]
click at [126, 307] on div "path /teach/* path /taster/* path /storyworks* path /newsbeat* path /music/arti…" at bounding box center [299, 397] width 429 height 649
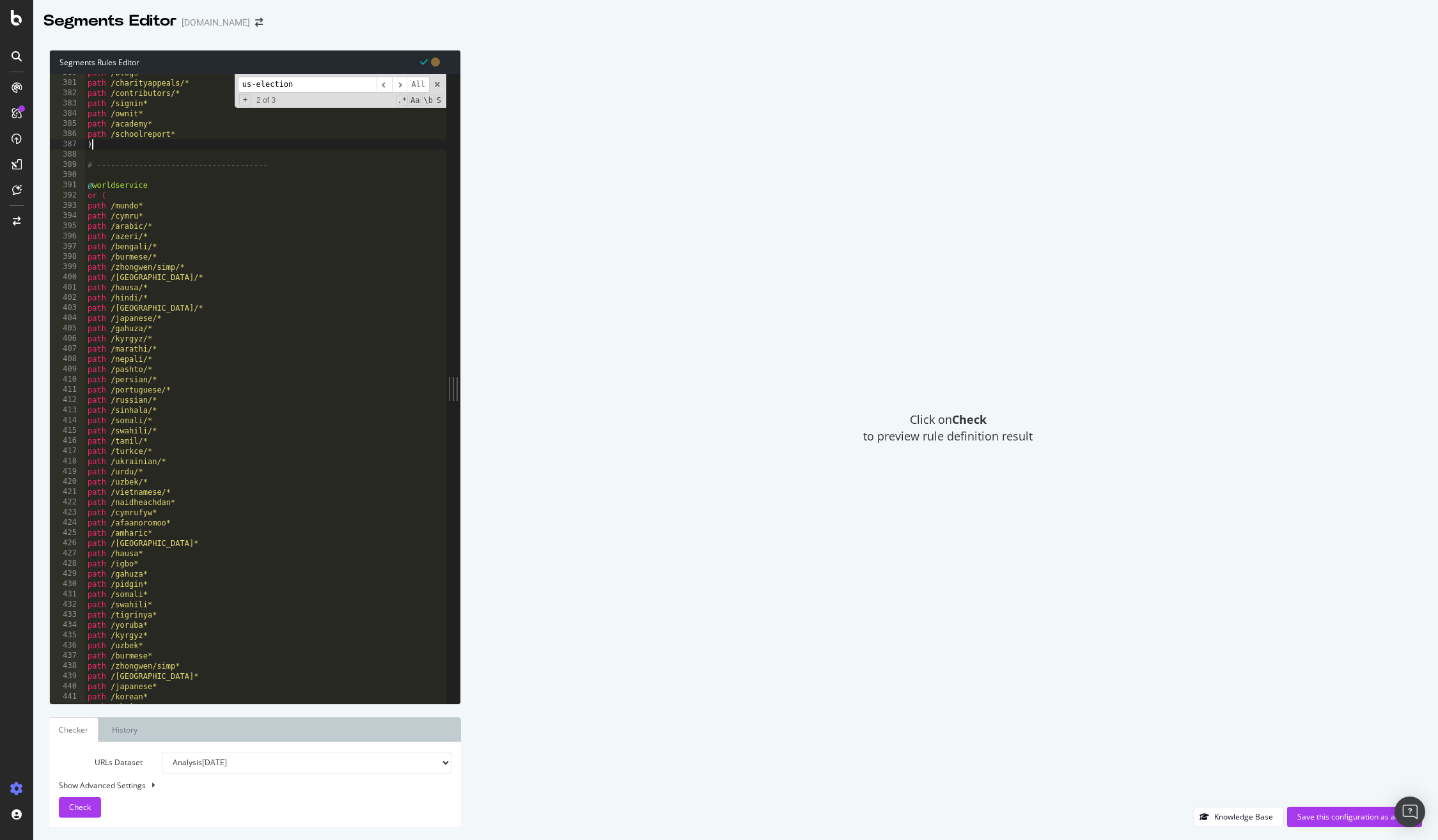
scroll to position [4434, 0]
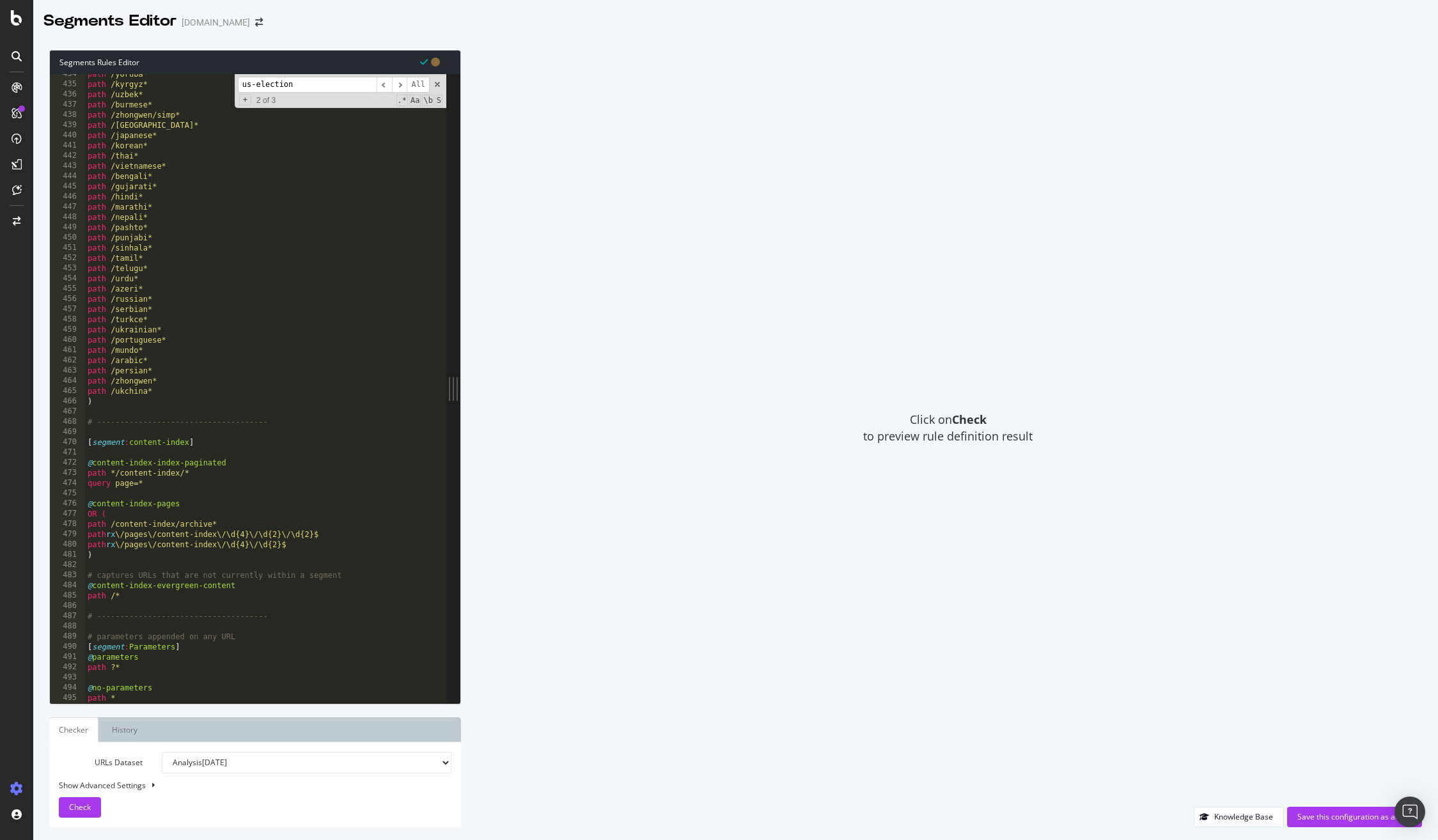
click at [199, 693] on div at bounding box center [299, 697] width 429 height 13
type textarea "path *"
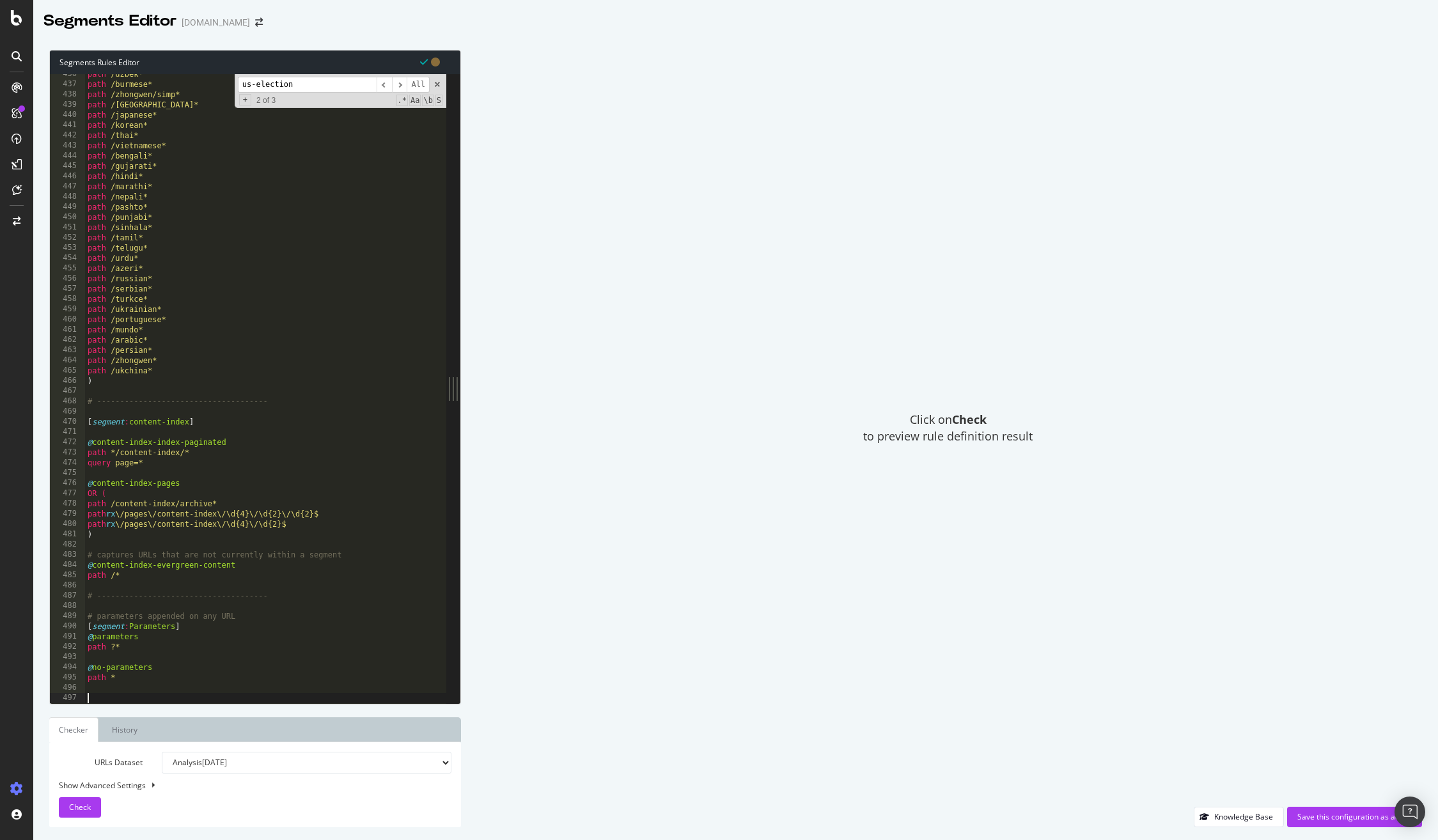
scroll to position [4454, 0]
paste textarea ")"
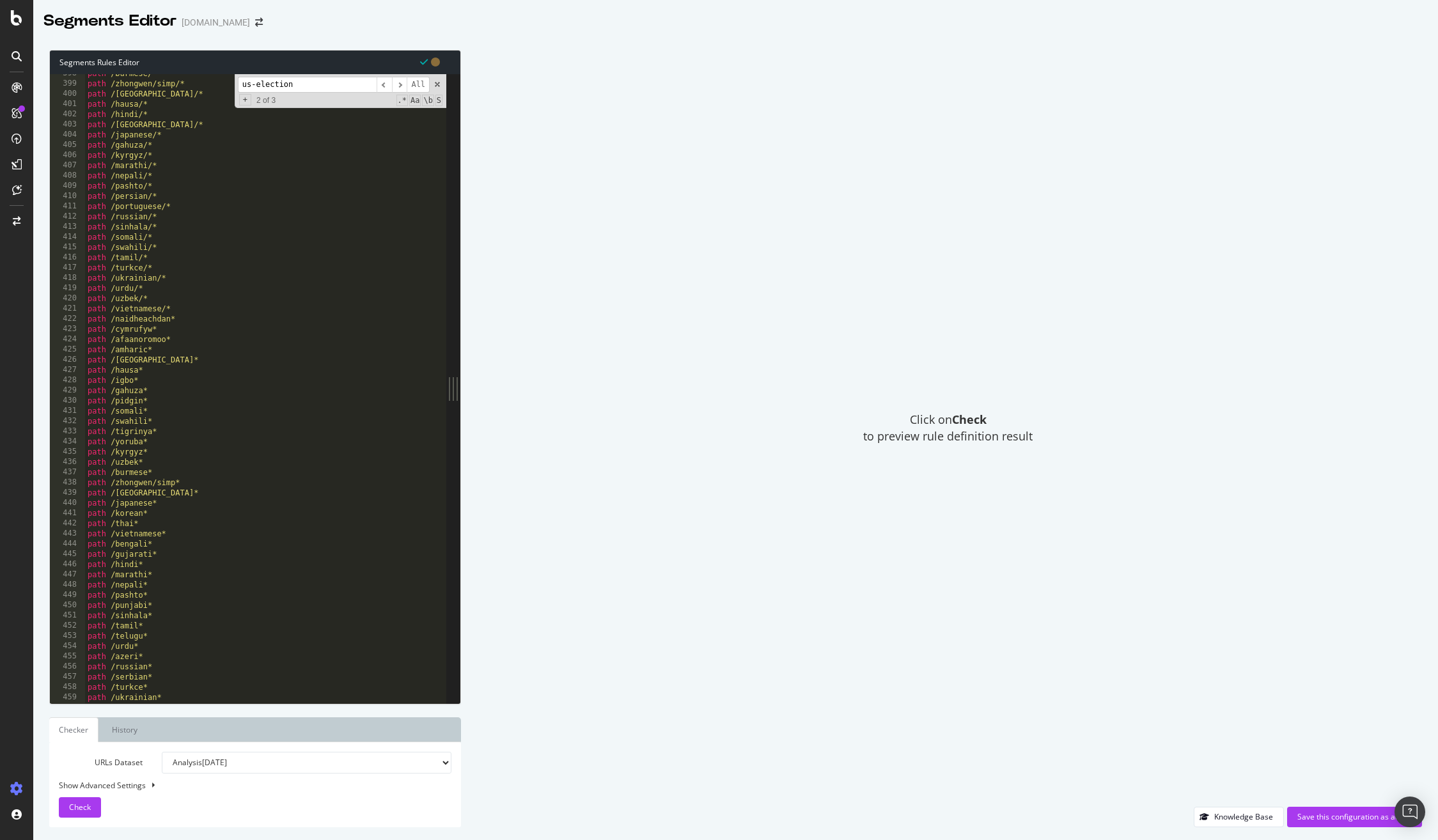
scroll to position [4084, 0]
click at [92, 811] on button "Check" at bounding box center [80, 807] width 42 height 20
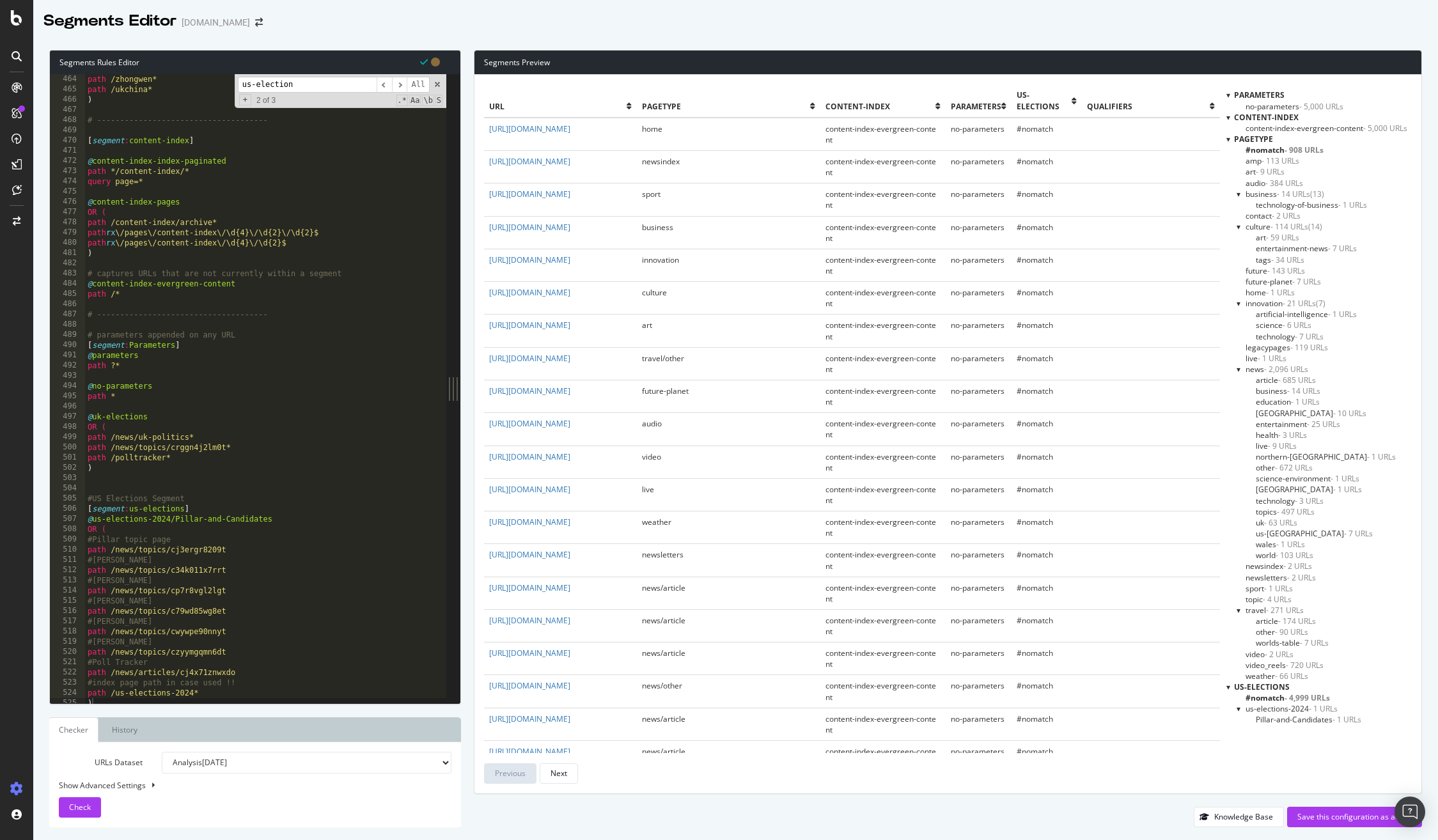
scroll to position [4740, 0]
drag, startPoint x: 194, startPoint y: 505, endPoint x: 73, endPoint y: 500, distance: 121.1
click at [73, 500] on div "[segment:us-elections] 464 465 466 467 468 469 470 471 472 473 474 475 476 477 …" at bounding box center [248, 389] width 396 height 629
click at [87, 493] on div "path /zhongwen* path /ukchina* ) # ------------------------------------- [ segm…" at bounding box center [299, 394] width 429 height 649
type textarea "#US Elections Segment"
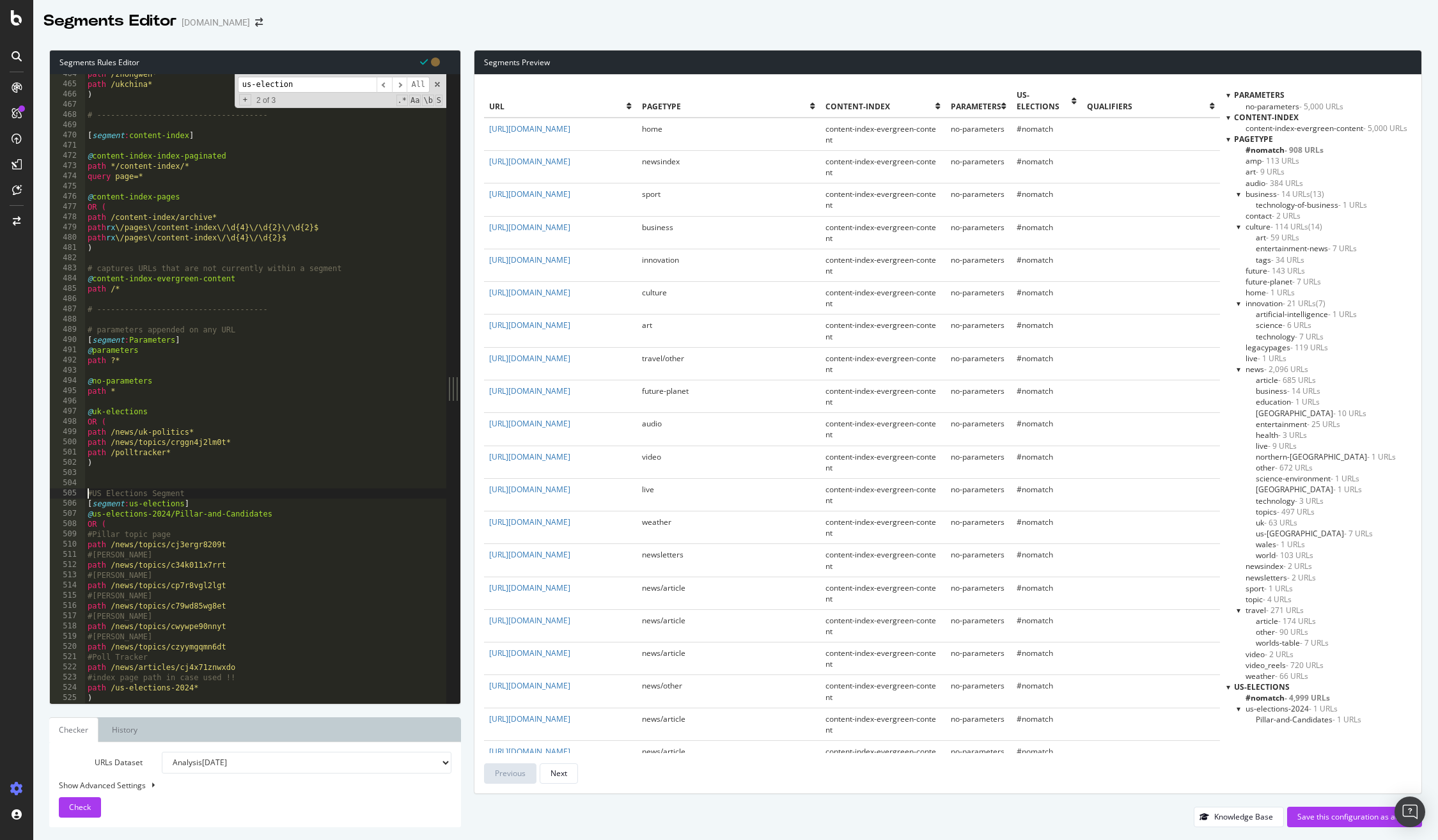
click at [93, 402] on div "path /zhongwen* path /ukchina* ) # ------------------------------------- [ segm…" at bounding box center [299, 394] width 429 height 649
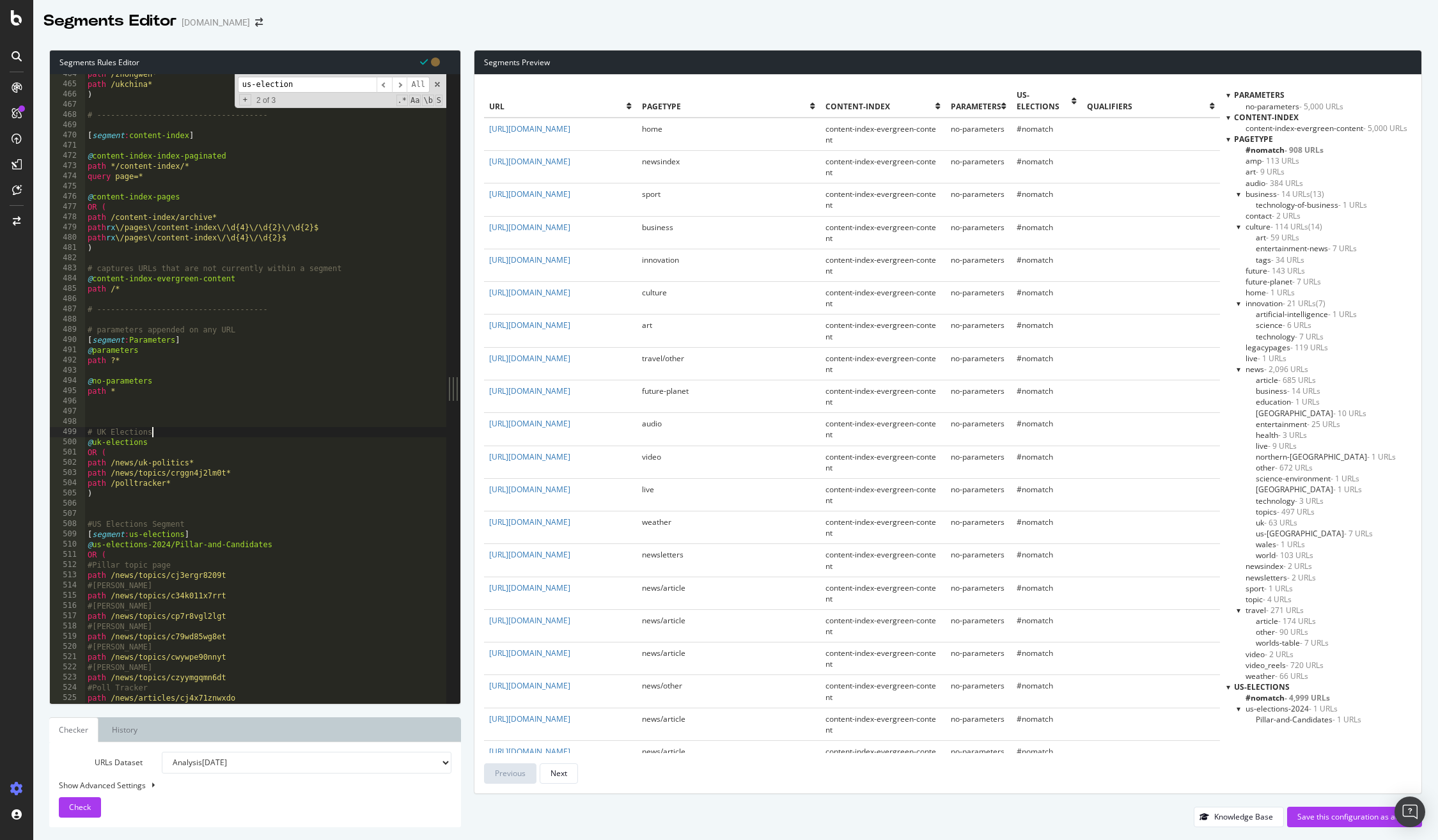
scroll to position [0, 5]
click at [172, 533] on div "path /zhongwen* path /ukchina* ) # ------------------------------------- [ segm…" at bounding box center [299, 394] width 429 height 649
click at [193, 533] on div "path /zhongwen* path /ukchina* ) # ------------------------------------- [ segm…" at bounding box center [299, 394] width 429 height 649
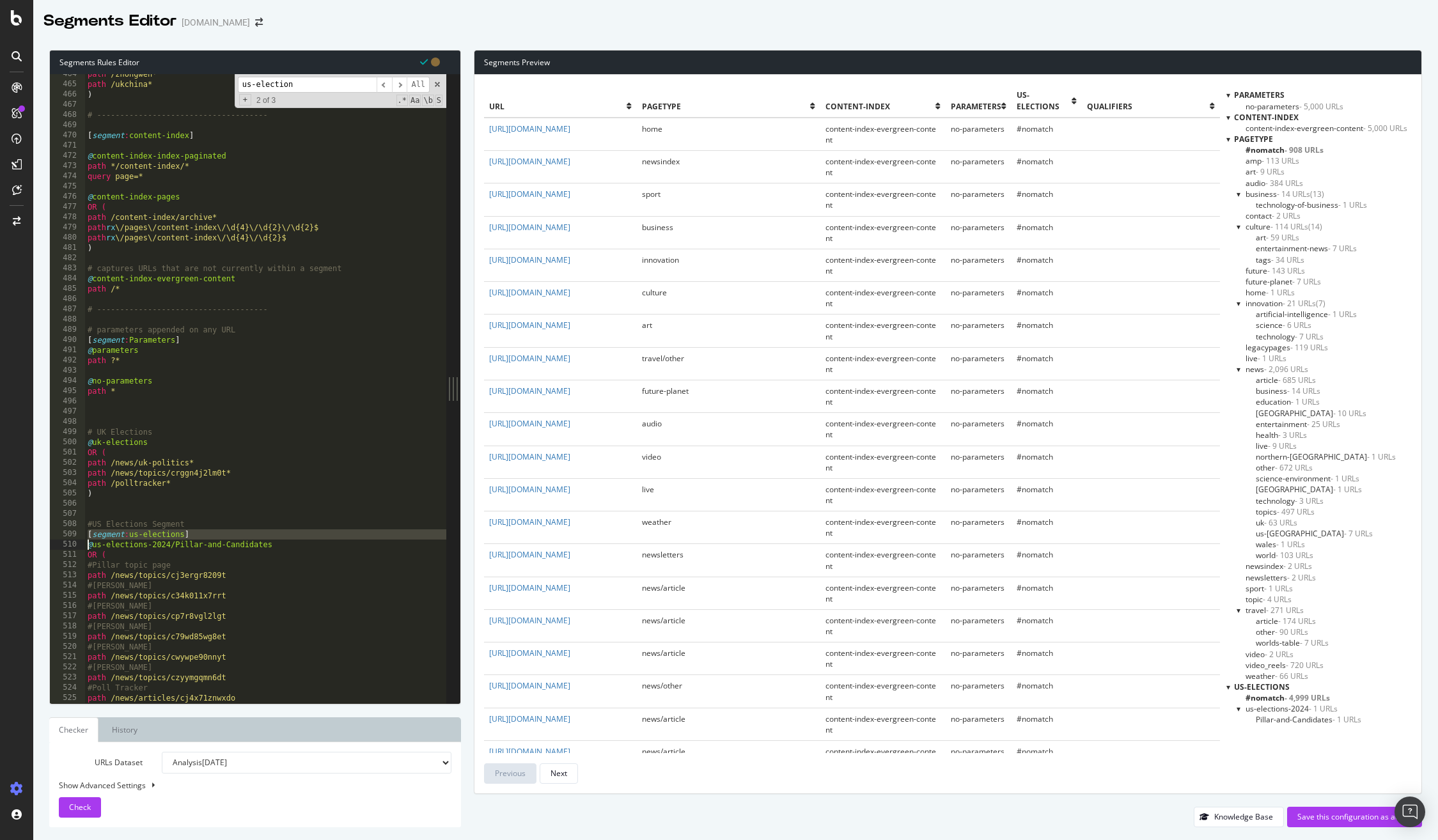
type textarea "[segment:us-elections]"
drag, startPoint x: 197, startPoint y: 533, endPoint x: 66, endPoint y: 535, distance: 131.0
click at [66, 535] on div "[segment:us-elections] 464 465 466 467 468 469 470 471 472 473 474 475 476 477 …" at bounding box center [248, 389] width 396 height 629
type textarea "#US Elections Segment"
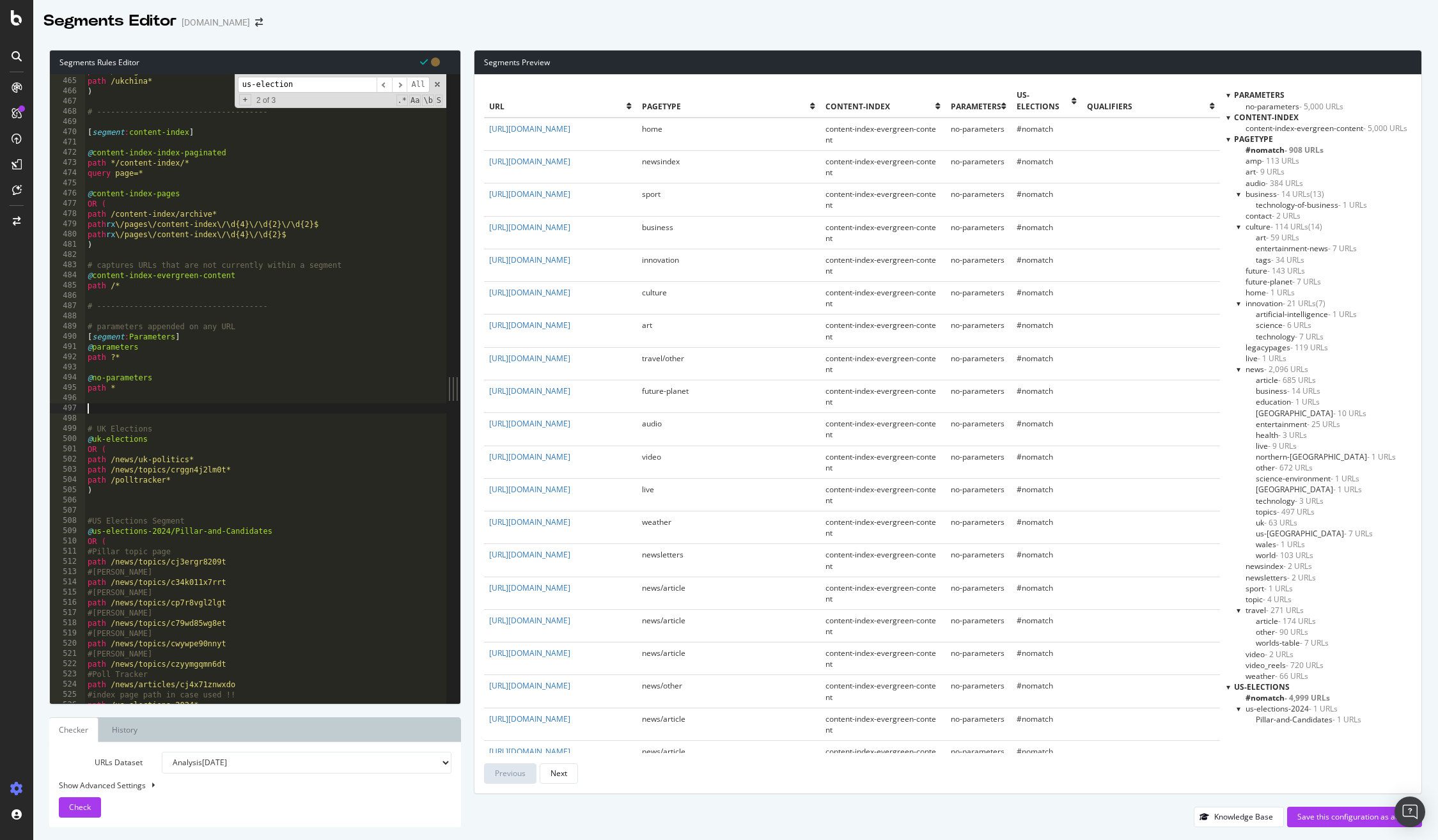
click at [100, 405] on div "path /zhongwen* path /ukchina* ) # ------------------------------------- [ segm…" at bounding box center [299, 390] width 429 height 649
paste textarea "[segment:us-elections]"
type textarea "[segment:Elections]"
click at [118, 433] on div "path /zhongwen* path /ukchina* ) # ------------------------------------- [ segm…" at bounding box center [299, 390] width 429 height 649
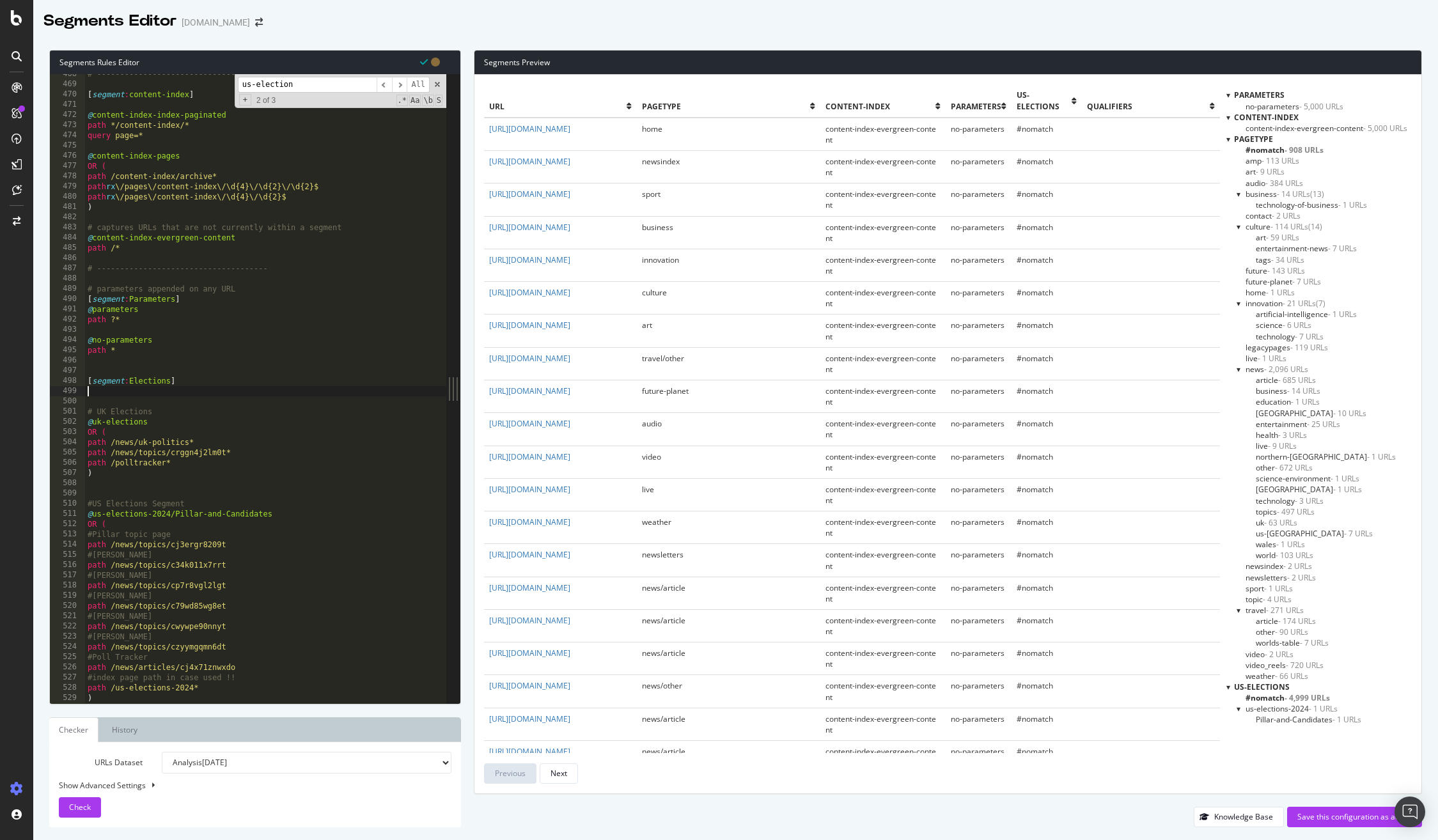
scroll to position [4782, 0]
click at [91, 432] on div "# ------------------------------------- [ segment : content-index ] @ content-i…" at bounding box center [299, 394] width 429 height 649
click at [90, 798] on div "Check" at bounding box center [80, 807] width 22 height 19
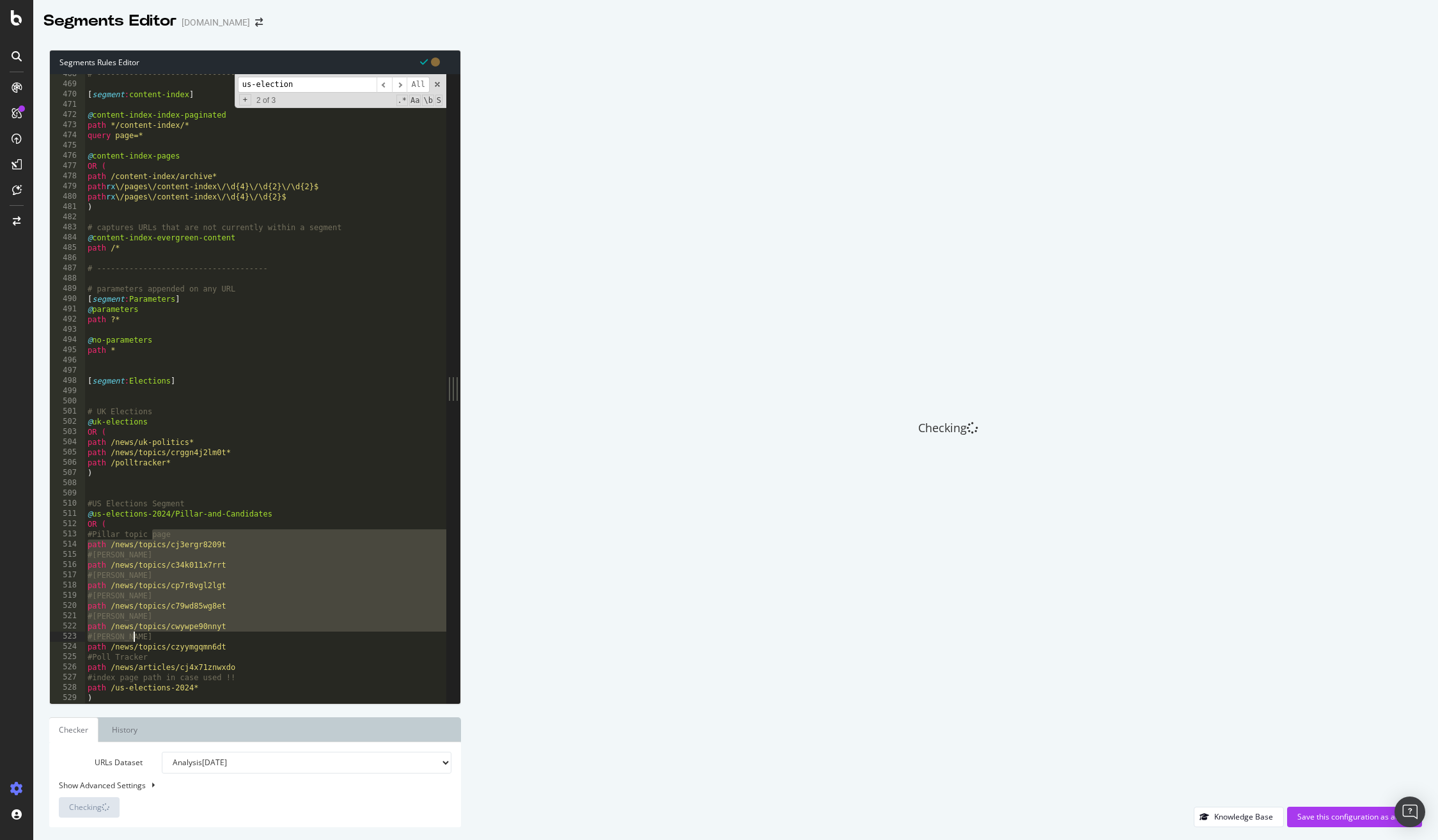
drag, startPoint x: 153, startPoint y: 537, endPoint x: 227, endPoint y: 638, distance: 125.2
click at [227, 638] on div "# ------------------------------------- [ segment : content-index ] @ content-i…" at bounding box center [299, 394] width 429 height 649
click at [222, 515] on div "# ------------------------------------- [ segment : content-index ] @ content-i…" at bounding box center [299, 394] width 429 height 649
type textarea "@us-elections-2024/Pillar-and-Candidates"
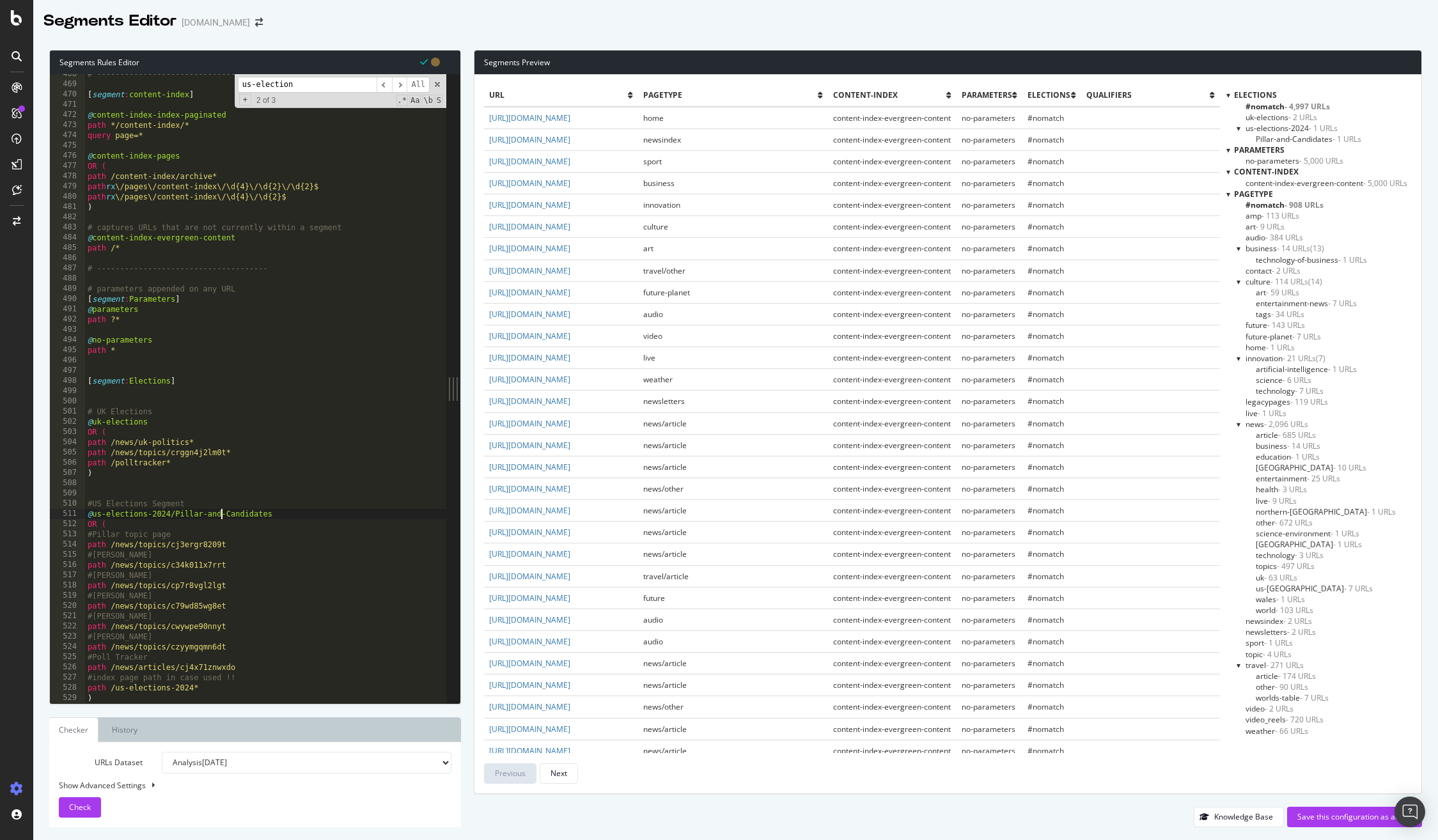
click at [274, 510] on div "# ------------------------------------- [ segment : content-index ] @ content-i…" at bounding box center [299, 394] width 429 height 649
drag, startPoint x: 274, startPoint y: 510, endPoint x: 169, endPoint y: 512, distance: 105.0
click at [169, 512] on div "# ------------------------------------- [ segment : content-index ] @ content-i…" at bounding box center [299, 394] width 429 height 649
click at [1273, 135] on span "Pillar-and-Candidates - 1 URLs" at bounding box center [1308, 139] width 106 height 11
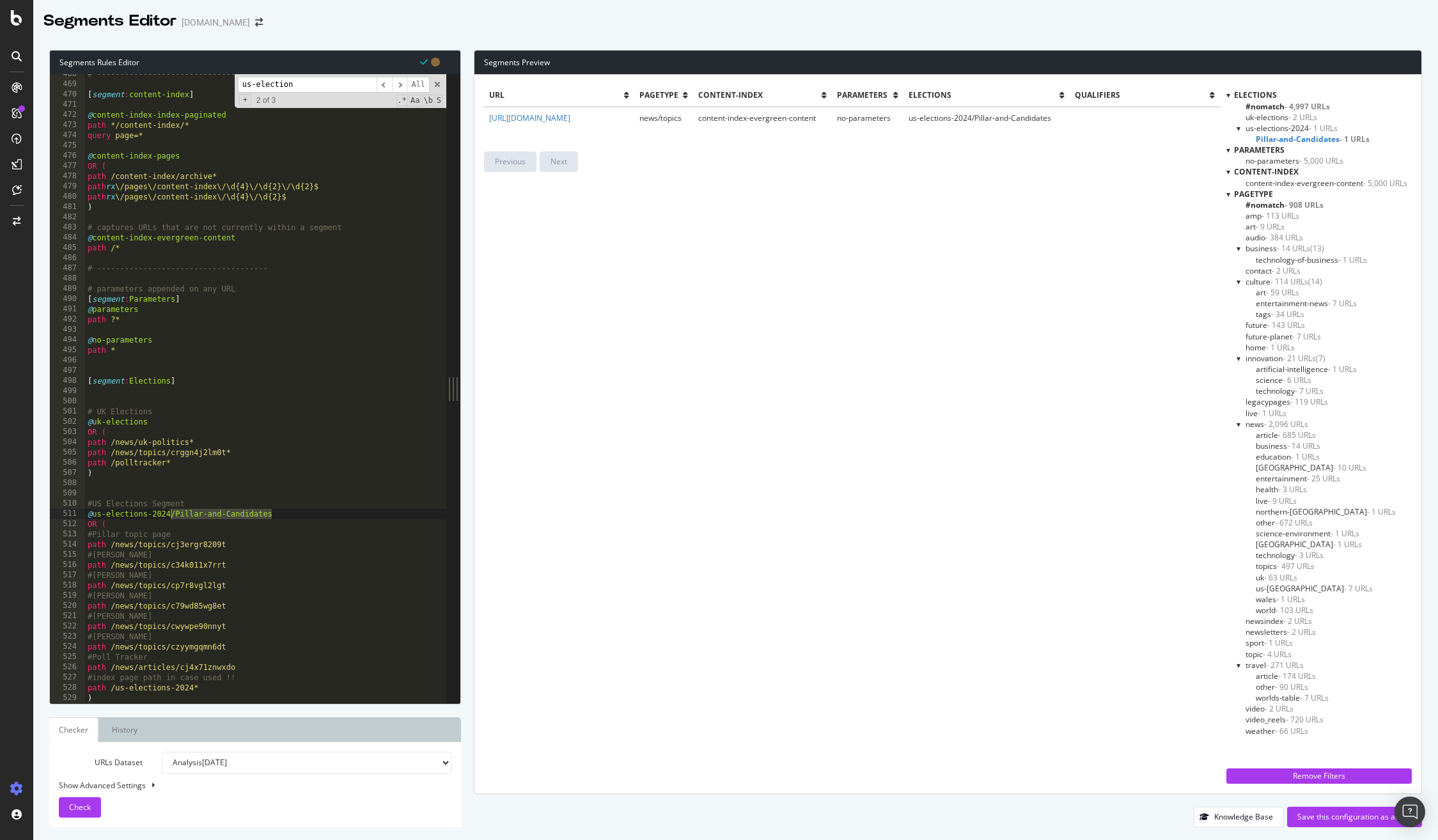
click at [1277, 123] on span "us-elections-2024 - 1 URLs" at bounding box center [1292, 128] width 92 height 11
click at [1240, 129] on div at bounding box center [1239, 128] width 5 height 11
click at [1240, 129] on div at bounding box center [1239, 127] width 11 height 5
click at [1276, 105] on span "#nomatch - 4,997 URLs" at bounding box center [1288, 106] width 84 height 11
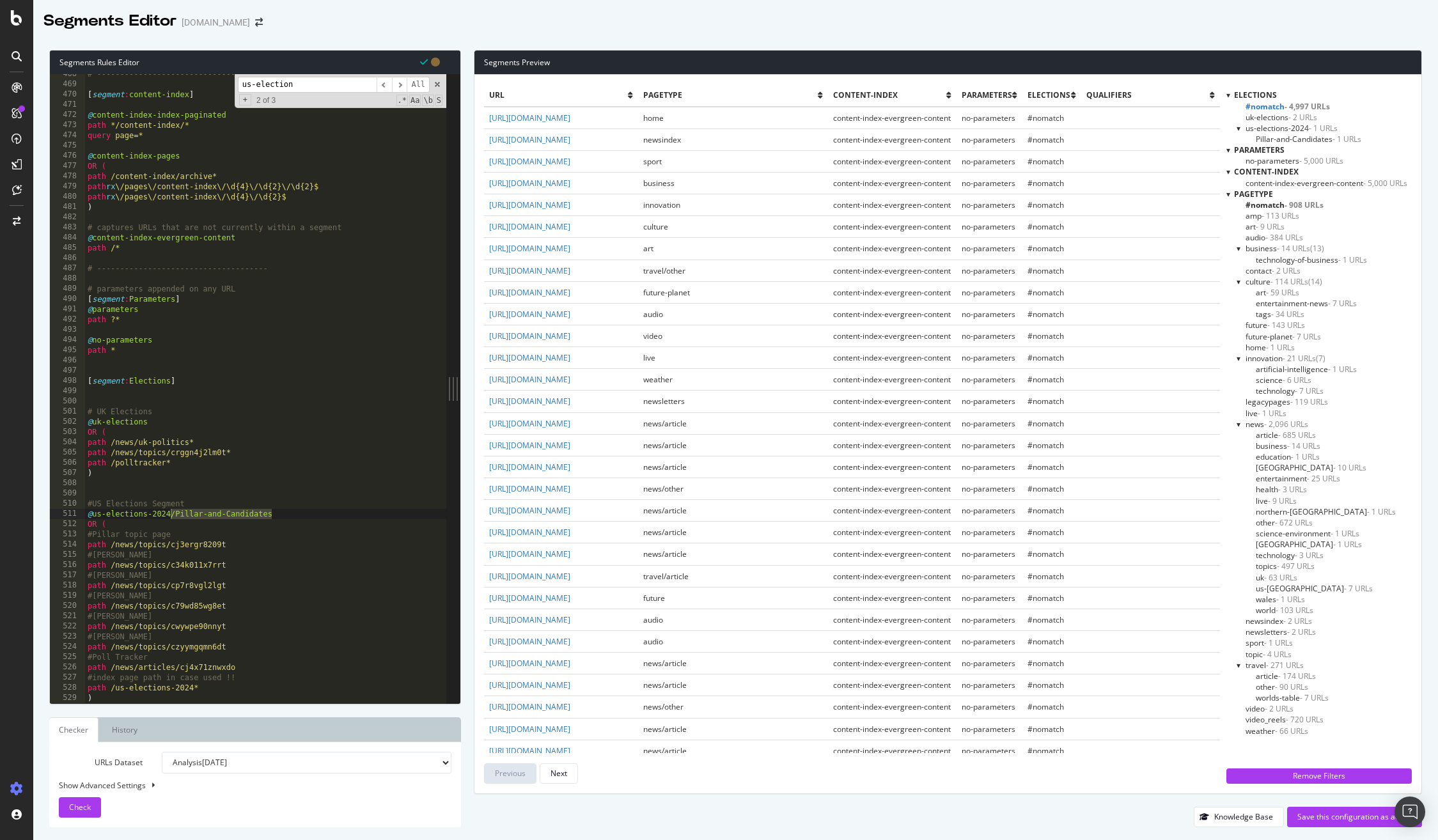
click at [149, 400] on div "# ------------------------------------- [ segment : content-index ] @ content-i…" at bounding box center [299, 394] width 429 height 649
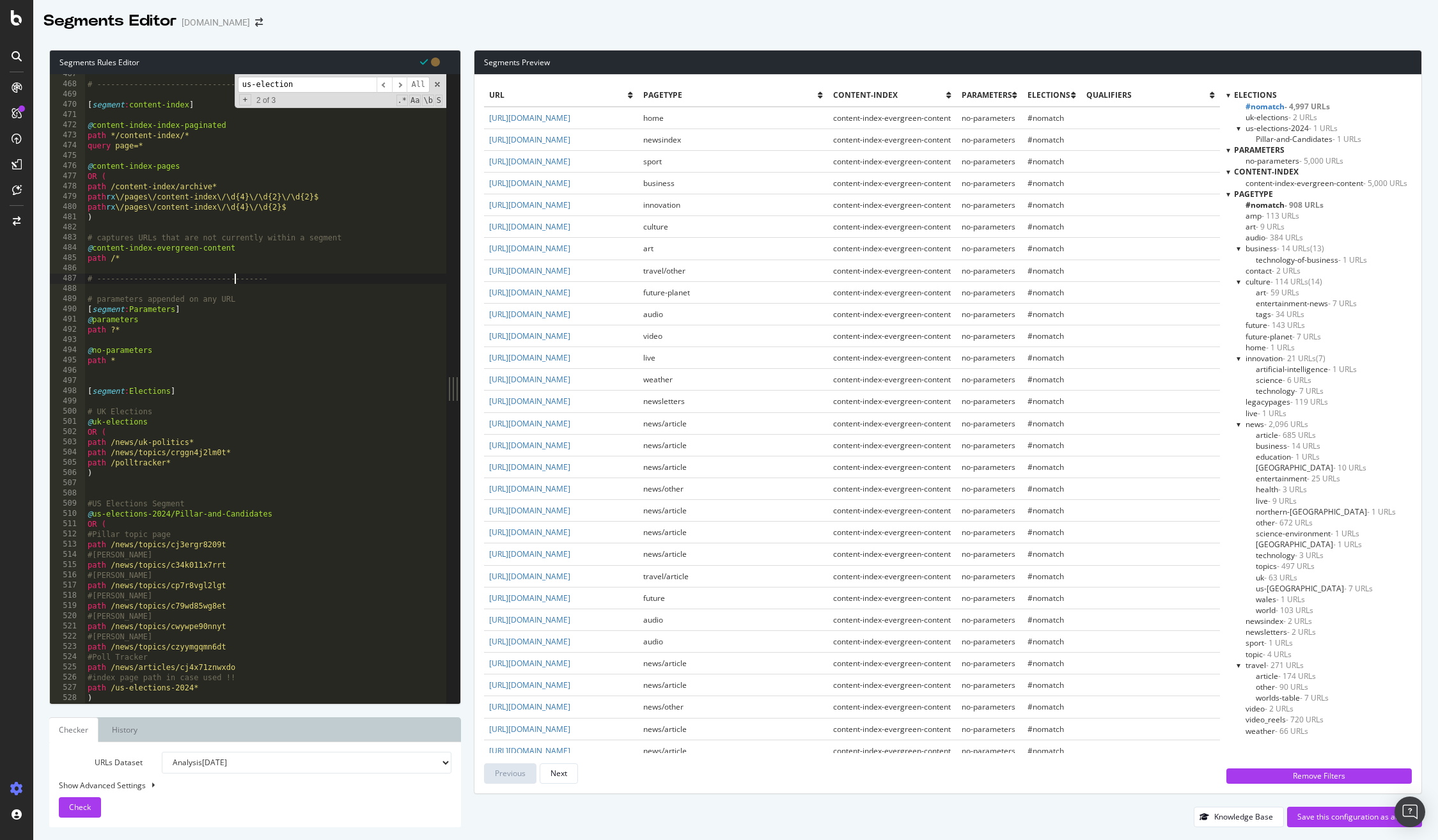
click at [235, 278] on div "# ------------------------------------- [ segment : content-index ] @ content-i…" at bounding box center [299, 394] width 429 height 649
click at [235, 277] on div "# ------------------------------------- [ segment : content-index ] @ content-i…" at bounding box center [299, 394] width 429 height 649
type textarea "# -------------------------------------"
click at [200, 371] on div "# ------------------------------------- [ segment : content-index ] @ content-i…" at bounding box center [299, 394] width 429 height 649
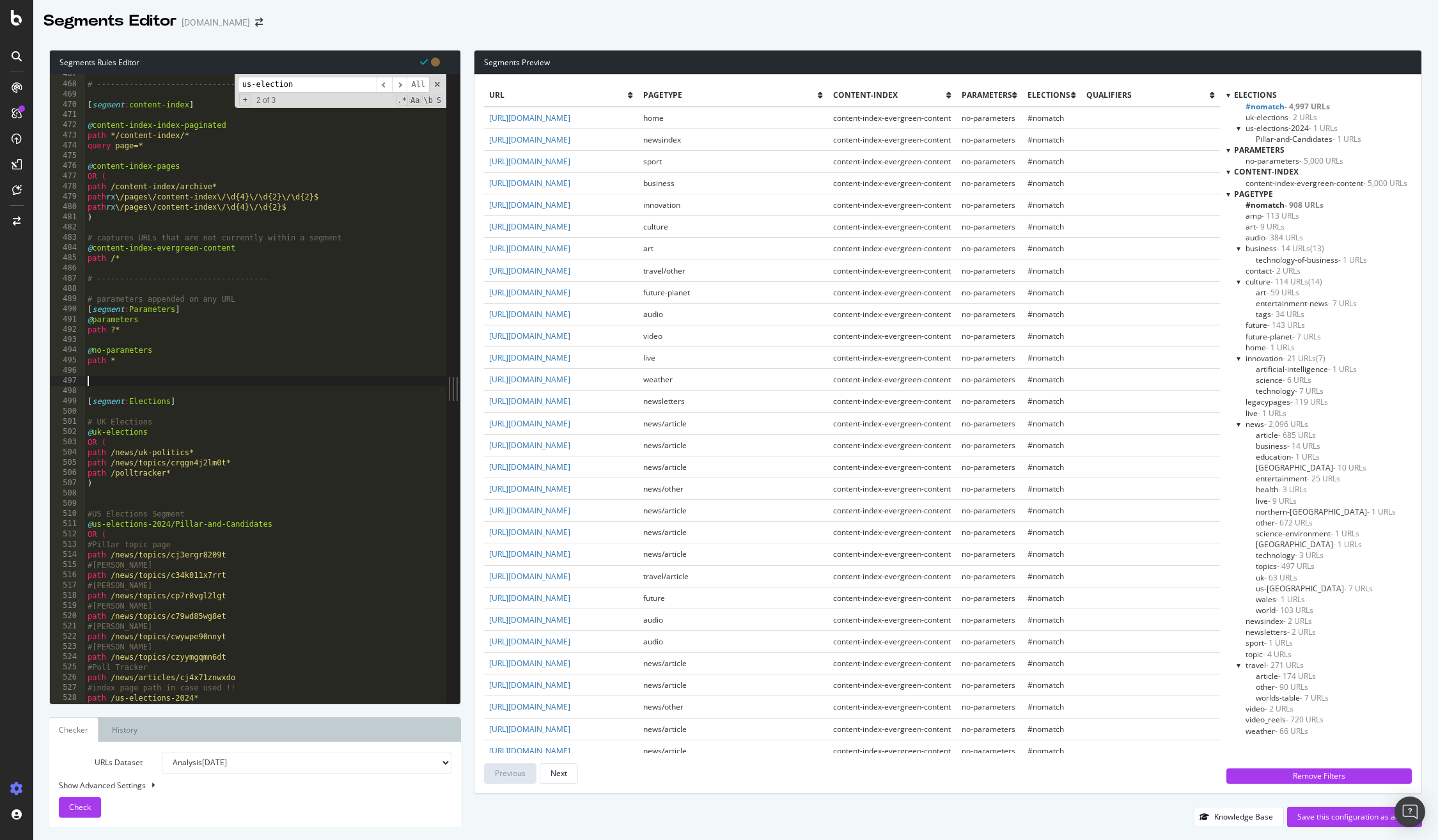
paste textarea "# -------------------------------------"
type textarea "# -------------------------------------"
type textarea "\"
click at [87, 813] on div "Check" at bounding box center [80, 807] width 22 height 19
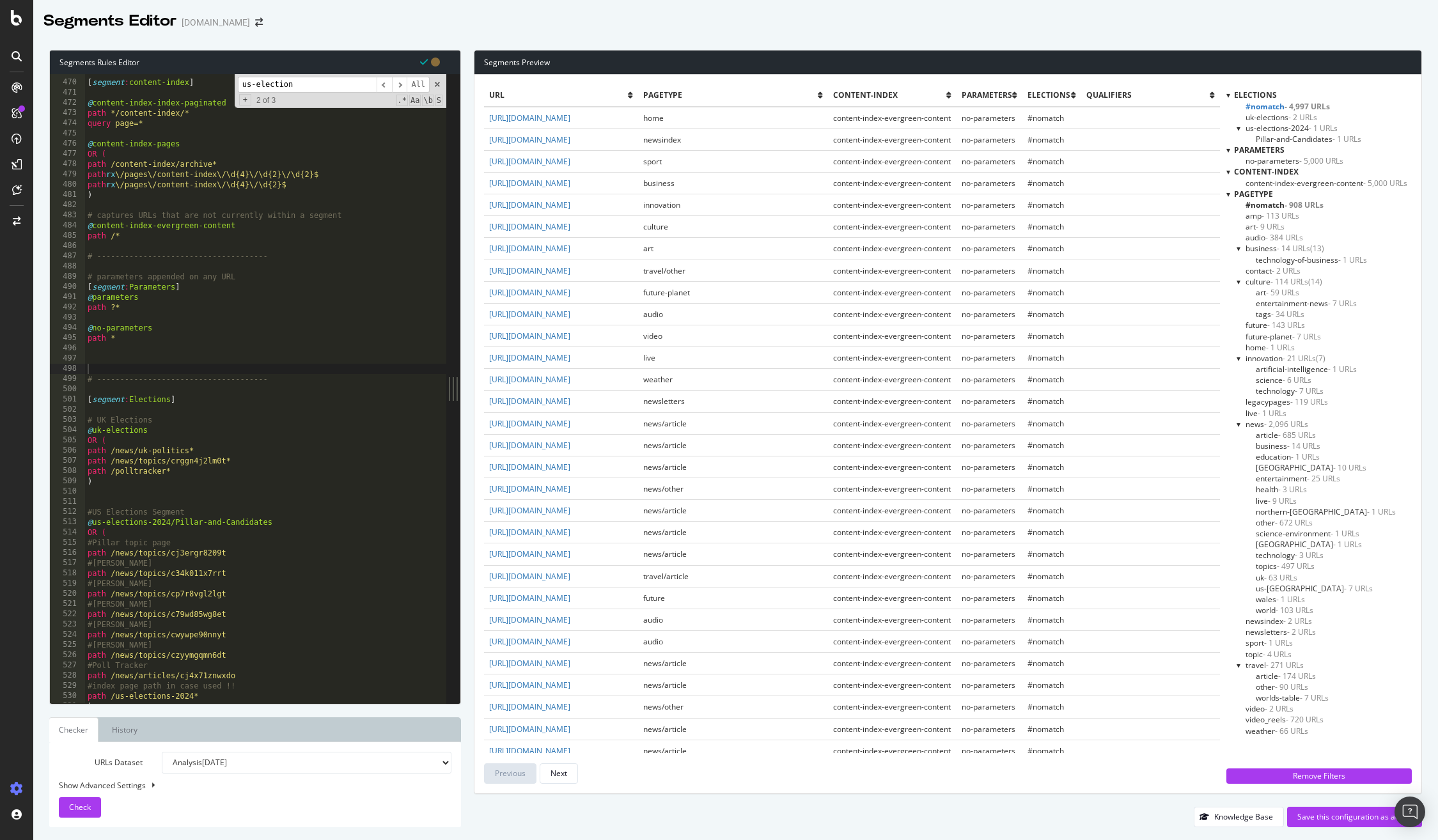
scroll to position [4802, 0]
click at [144, 391] on div "[ segment : content-index ] @ content-index-index-paginated path */content-inde…" at bounding box center [299, 394] width 429 height 649
drag, startPoint x: 122, startPoint y: 425, endPoint x: 123, endPoint y: 438, distance: 13.0
click at [122, 425] on div "[ segment : content-index ] @ content-index-index-paginated path */content-inde…" at bounding box center [299, 394] width 429 height 649
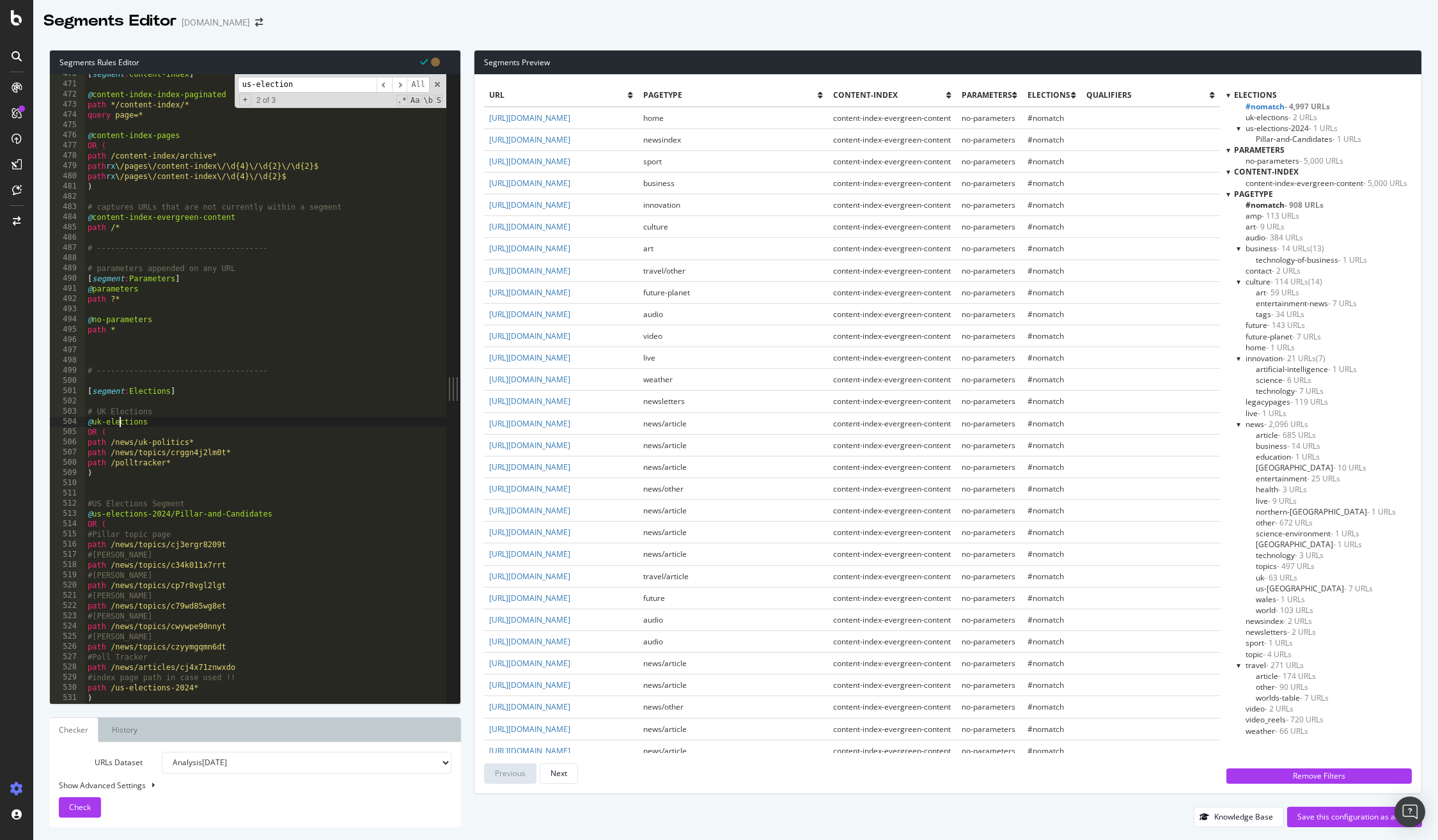
click at [186, 513] on div "[ segment : content-index ] @ content-index-index-paginated path */content-inde…" at bounding box center [299, 394] width 429 height 649
type textarea "@us-elections-2024/Pillar-and-Candidates"
click at [113, 349] on div "[ segment : content-index ] @ content-index-index-paginated path */content-inde…" at bounding box center [299, 394] width 429 height 649
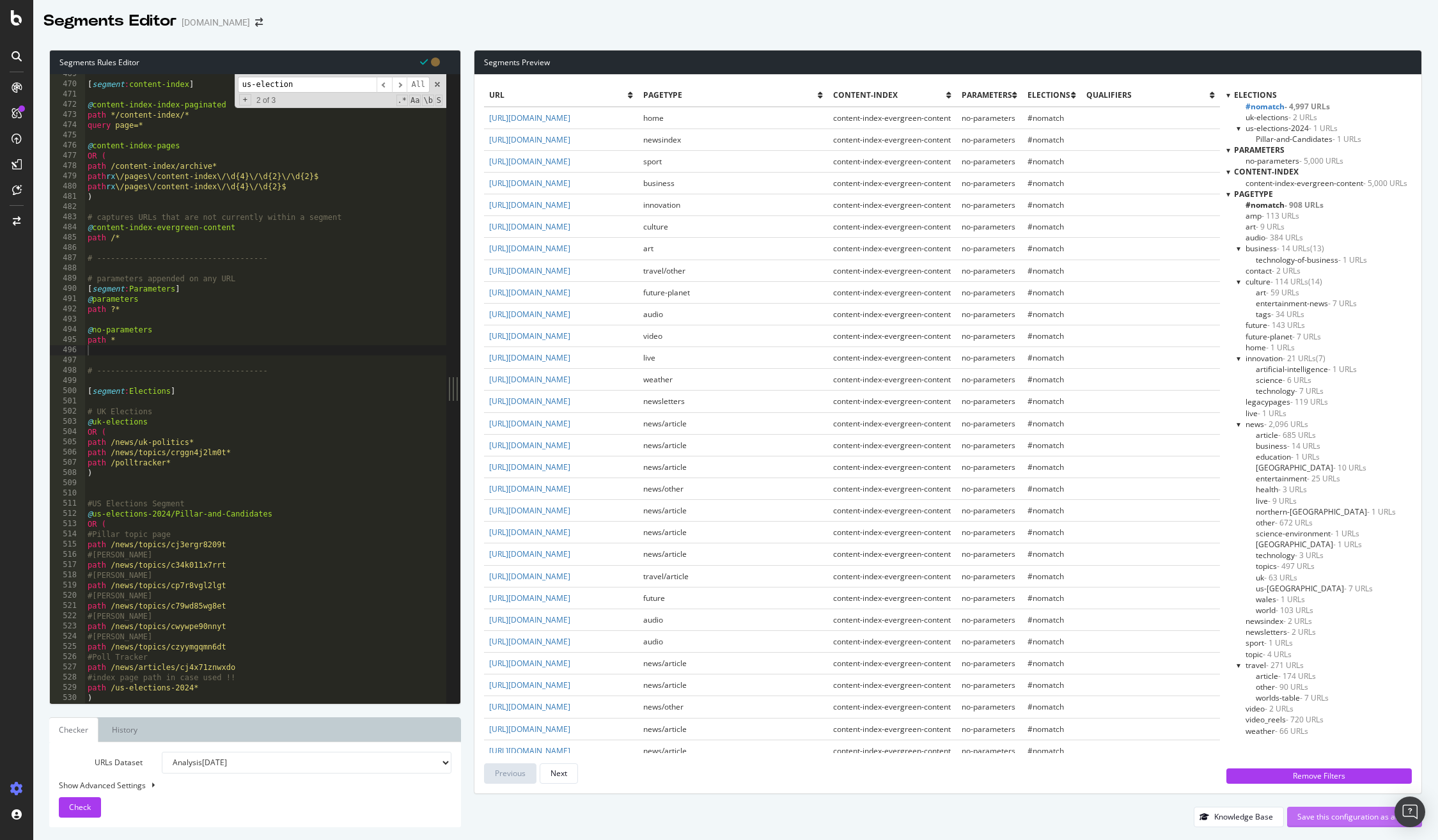
click at [1304, 811] on div "Save this configuration as active" at bounding box center [1354, 817] width 114 height 19
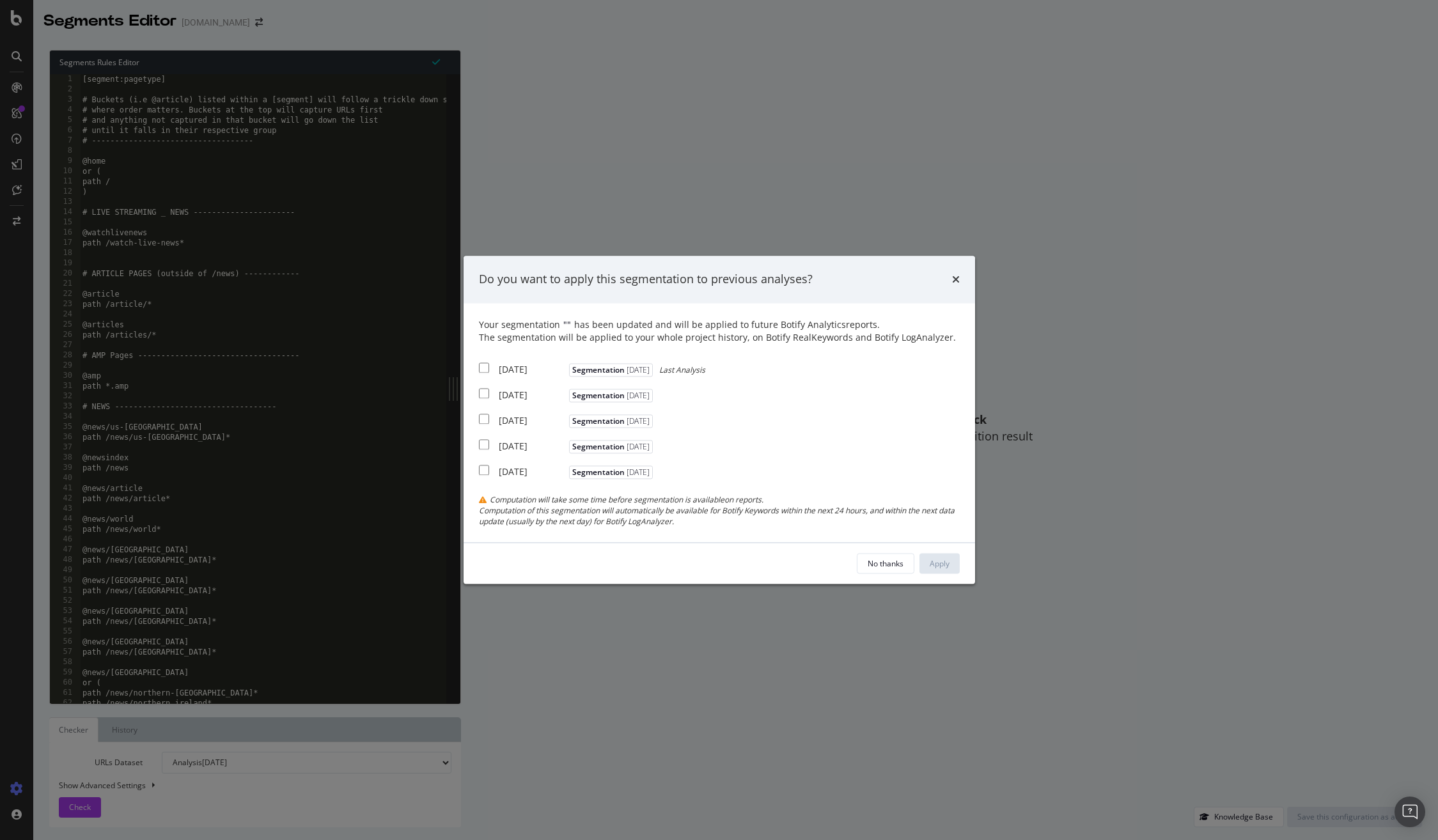
click at [479, 367] on input "modal" at bounding box center [484, 368] width 10 height 10
checkbox input "true"
click at [481, 387] on div "2025 Aug. 13th Segmentation 2025-08-13" at bounding box center [567, 394] width 177 height 16
checkbox input "true"
click at [481, 417] on input "modal" at bounding box center [484, 419] width 10 height 10
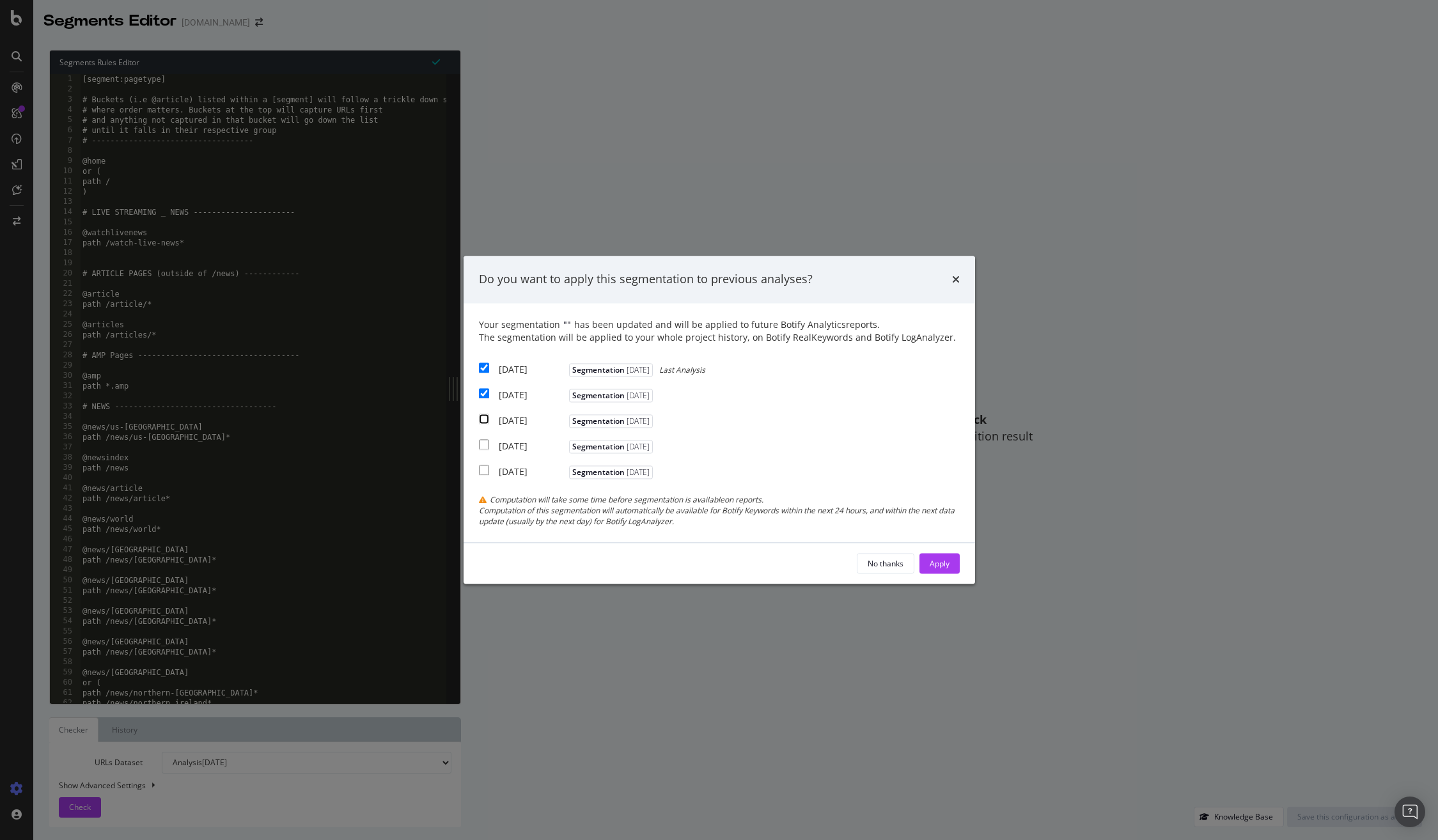
checkbox input "true"
click at [944, 564] on div "Apply" at bounding box center [939, 563] width 20 height 11
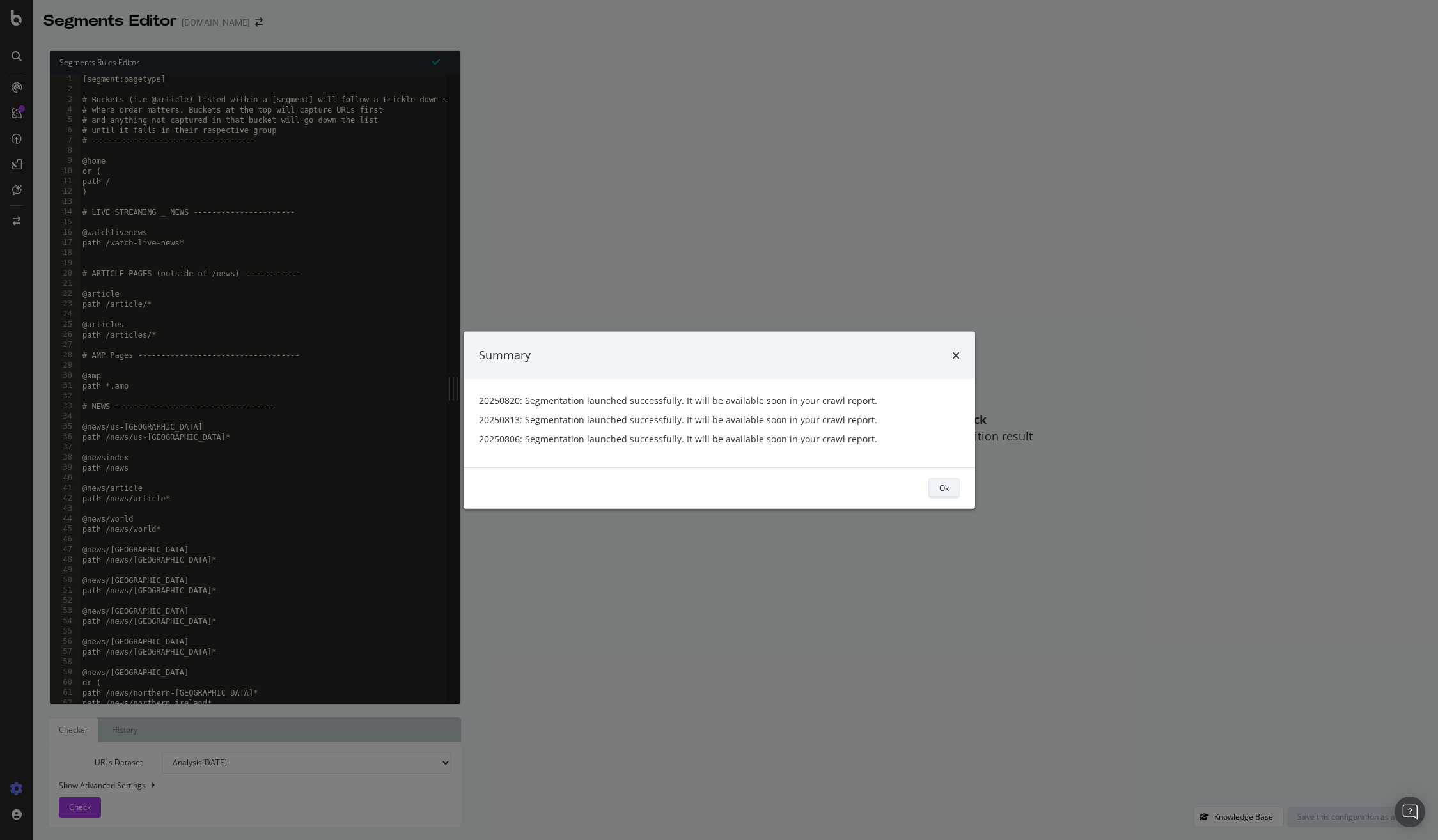
click at [950, 486] on button "Ok" at bounding box center [944, 488] width 31 height 20
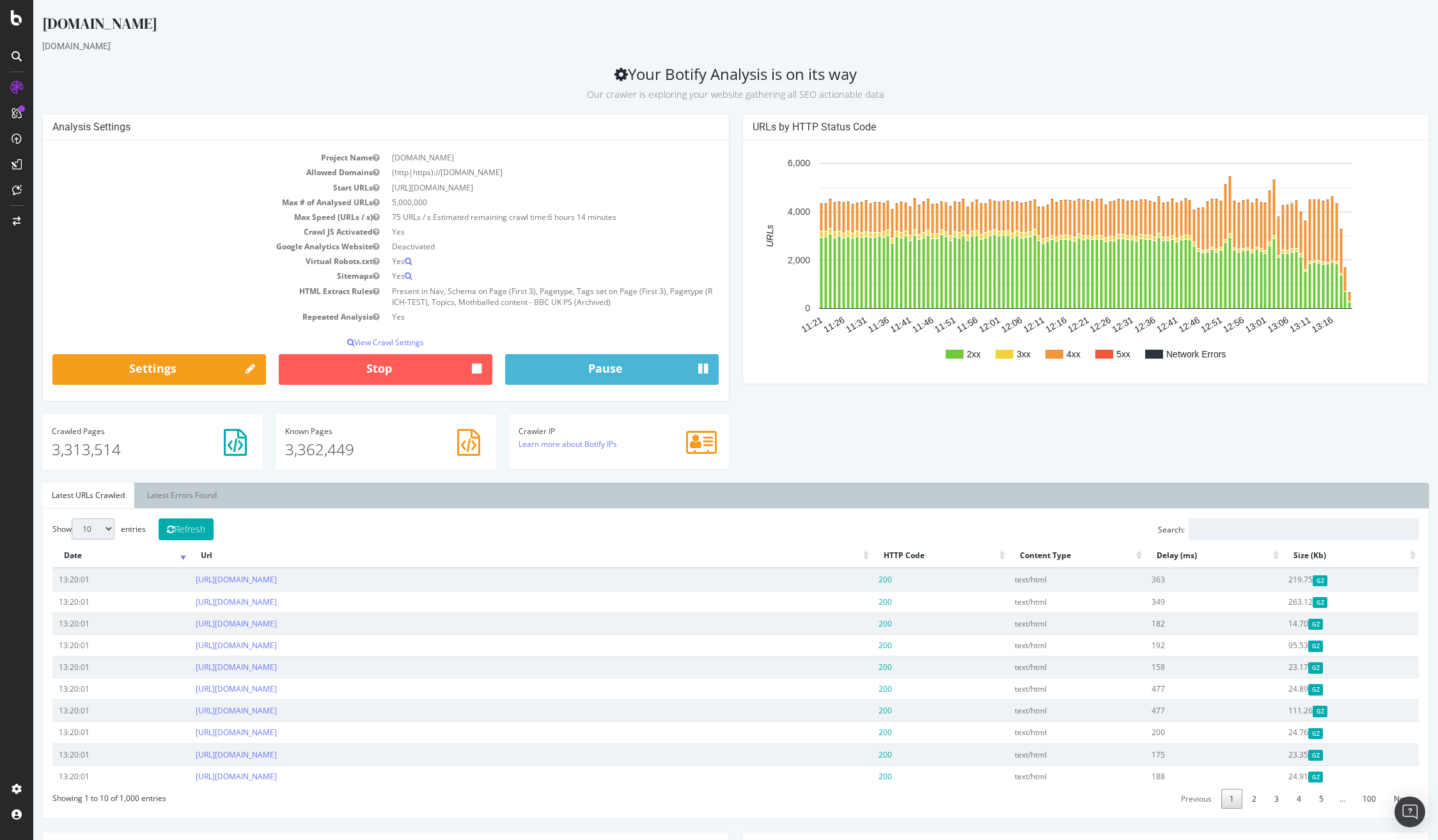
click at [551, 319] on td "Yes" at bounding box center [553, 317] width 333 height 15
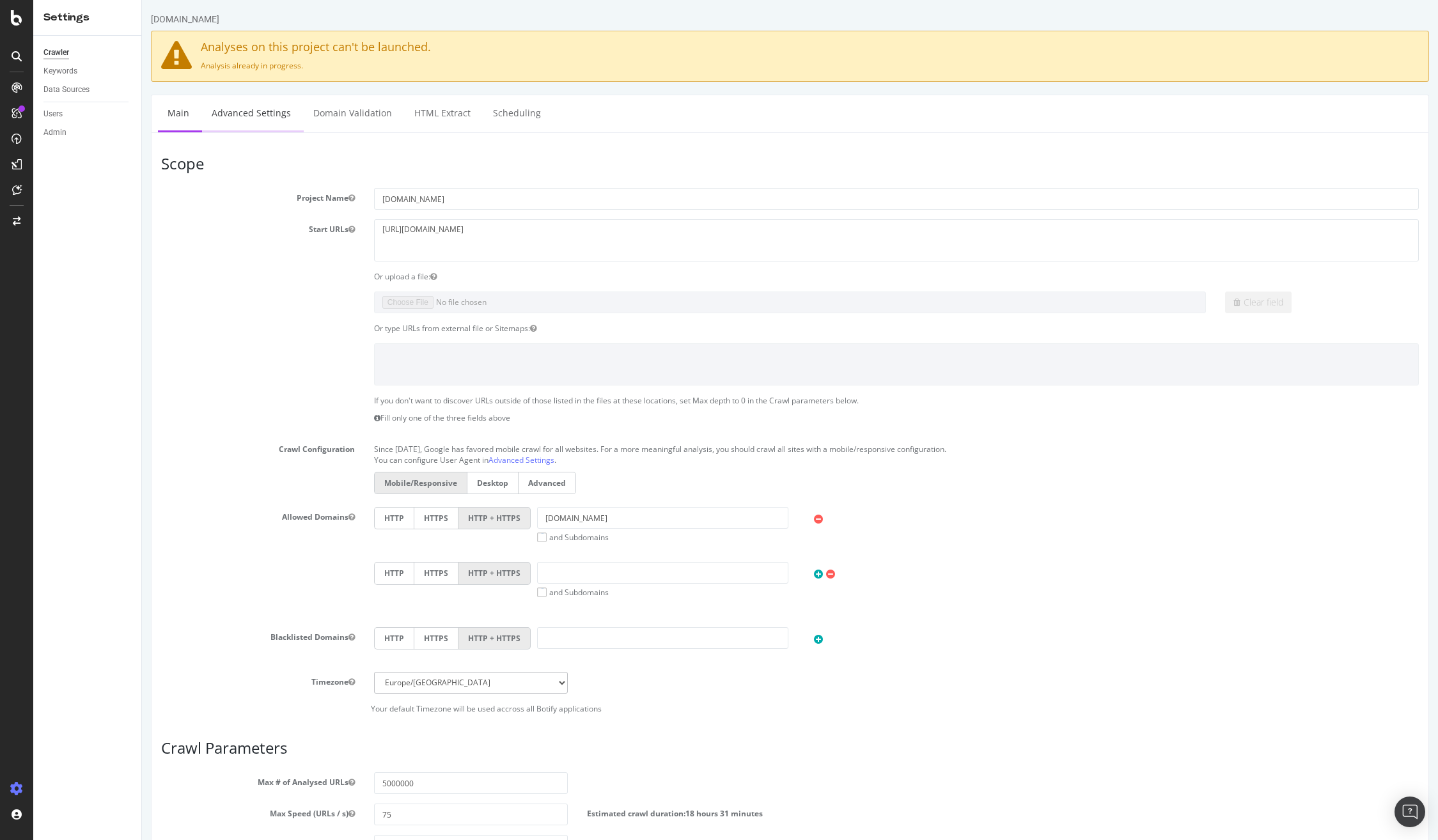
click at [266, 111] on link "Advanced Settings" at bounding box center [251, 113] width 98 height 35
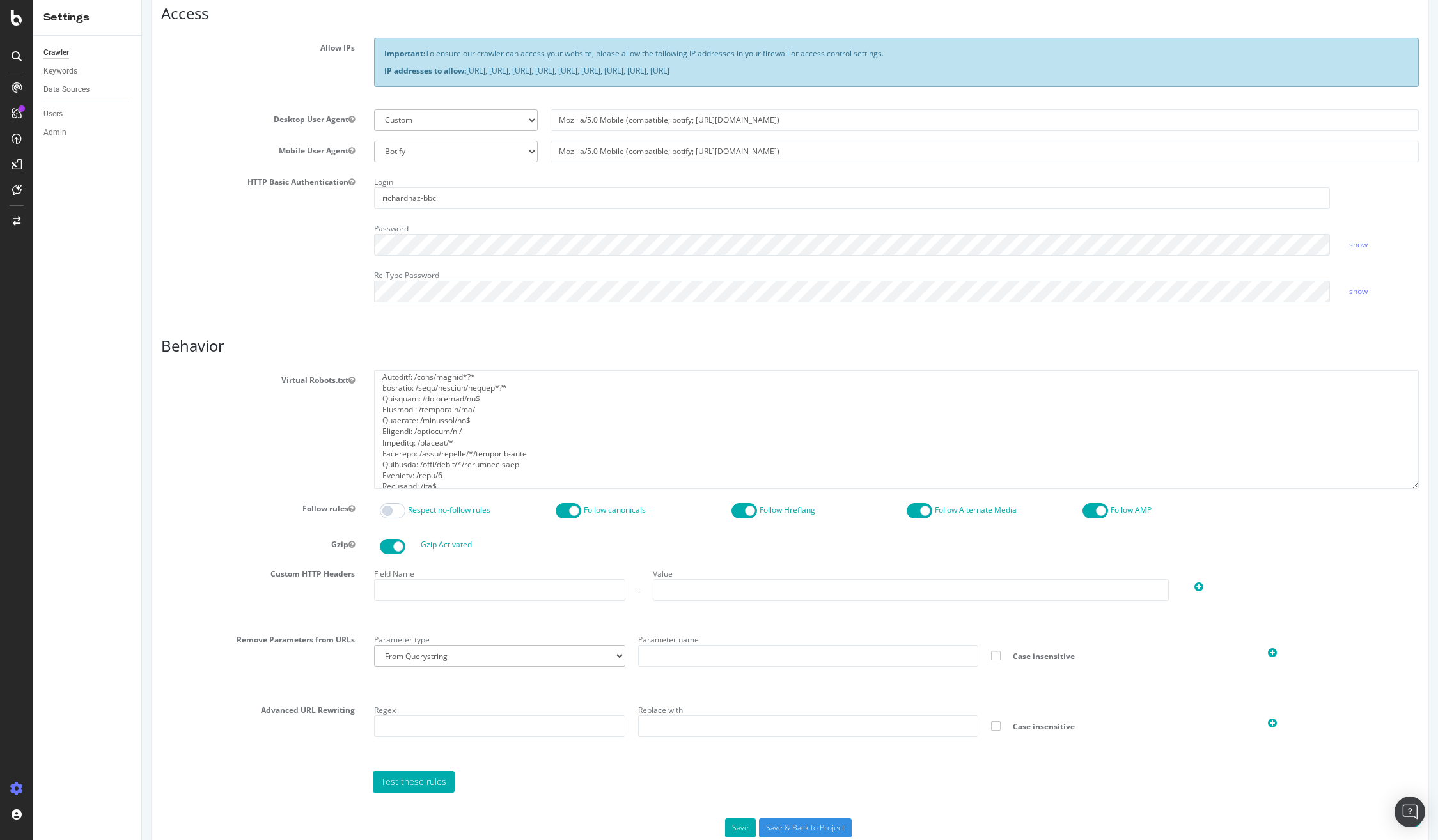
scroll to position [314, 0]
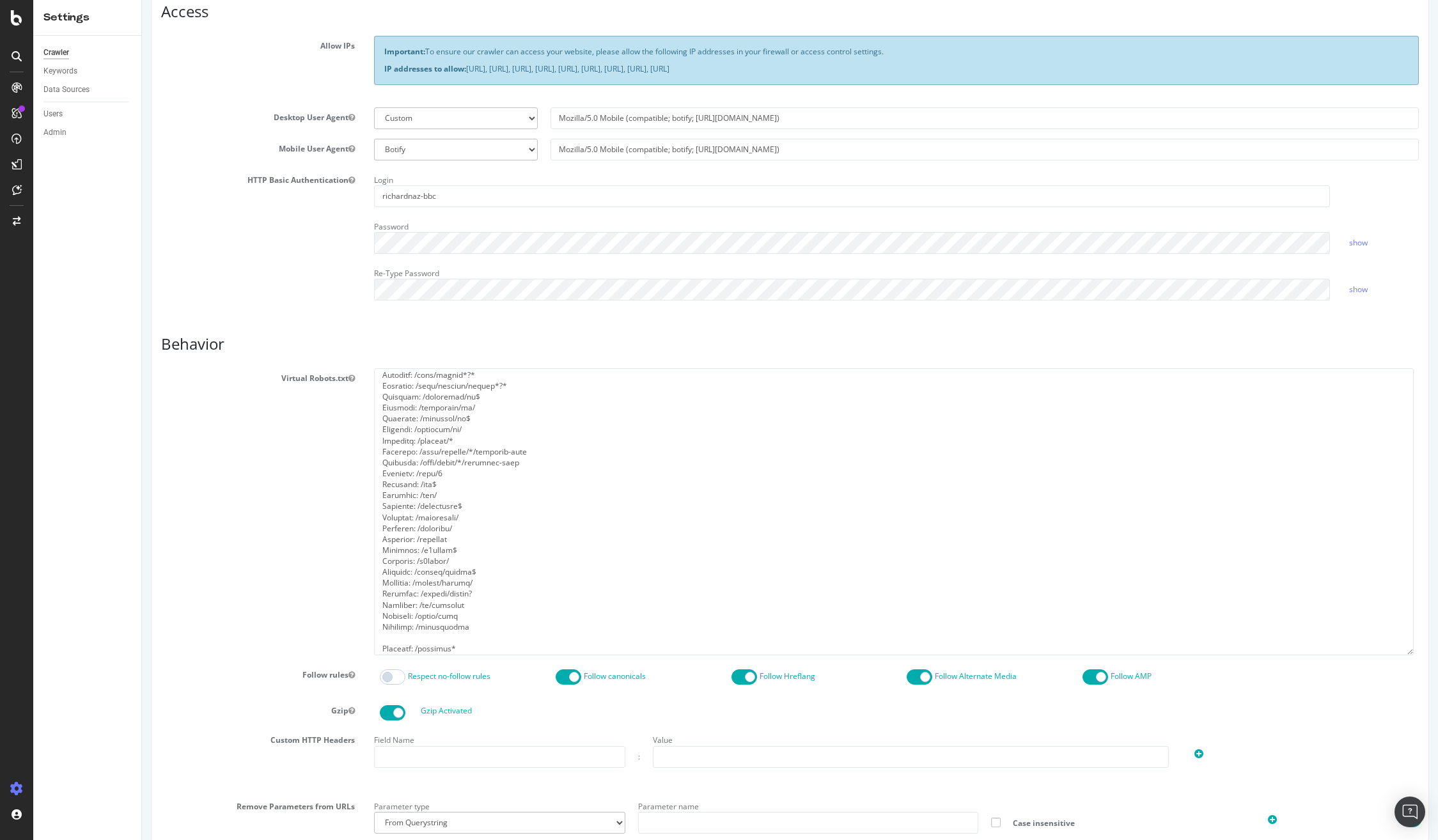
drag, startPoint x: 1416, startPoint y: 483, endPoint x: 1338, endPoint y: 627, distance: 163.8
click at [1411, 654] on textarea at bounding box center [894, 512] width 1040 height 287
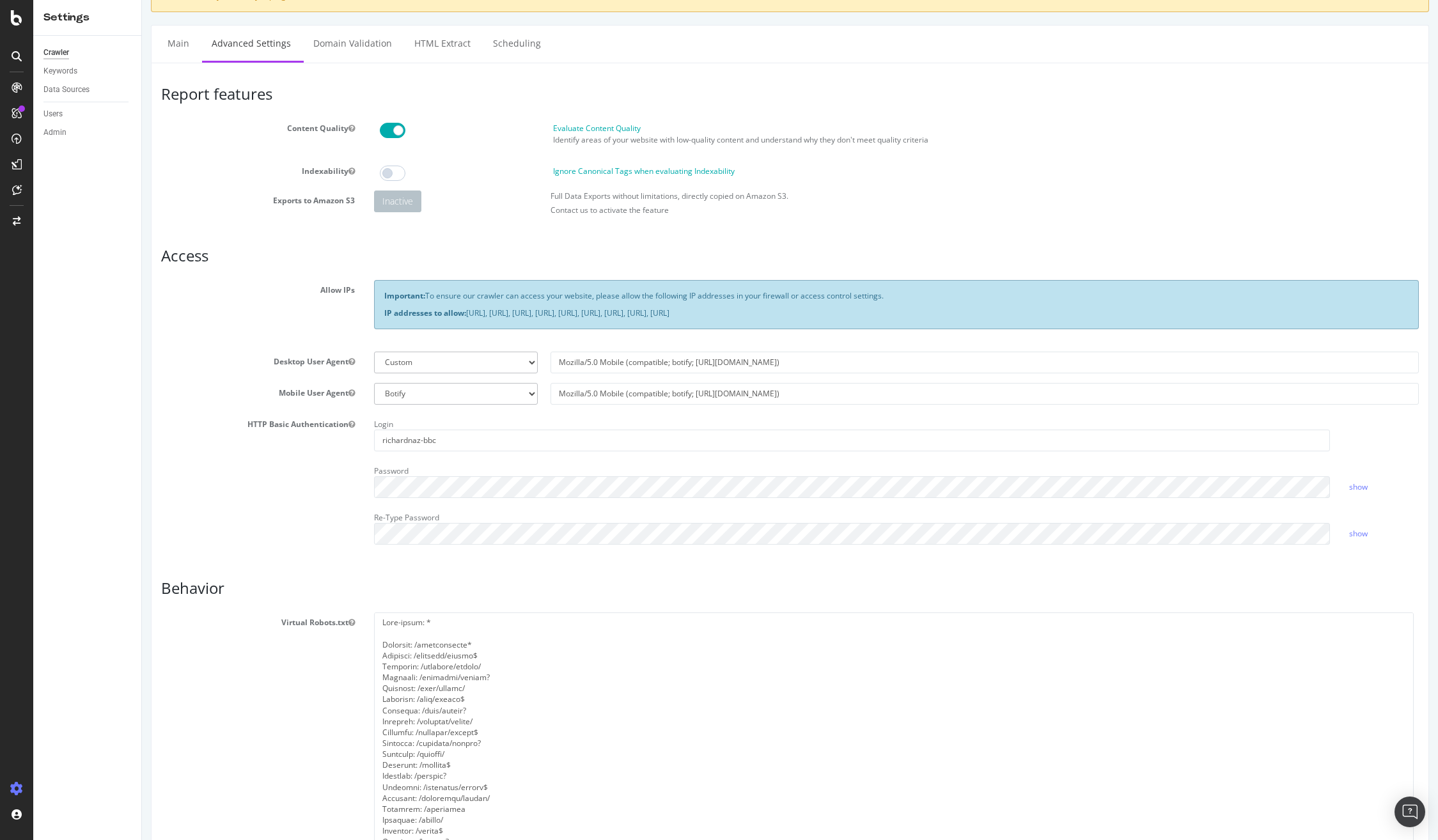
scroll to position [72, 0]
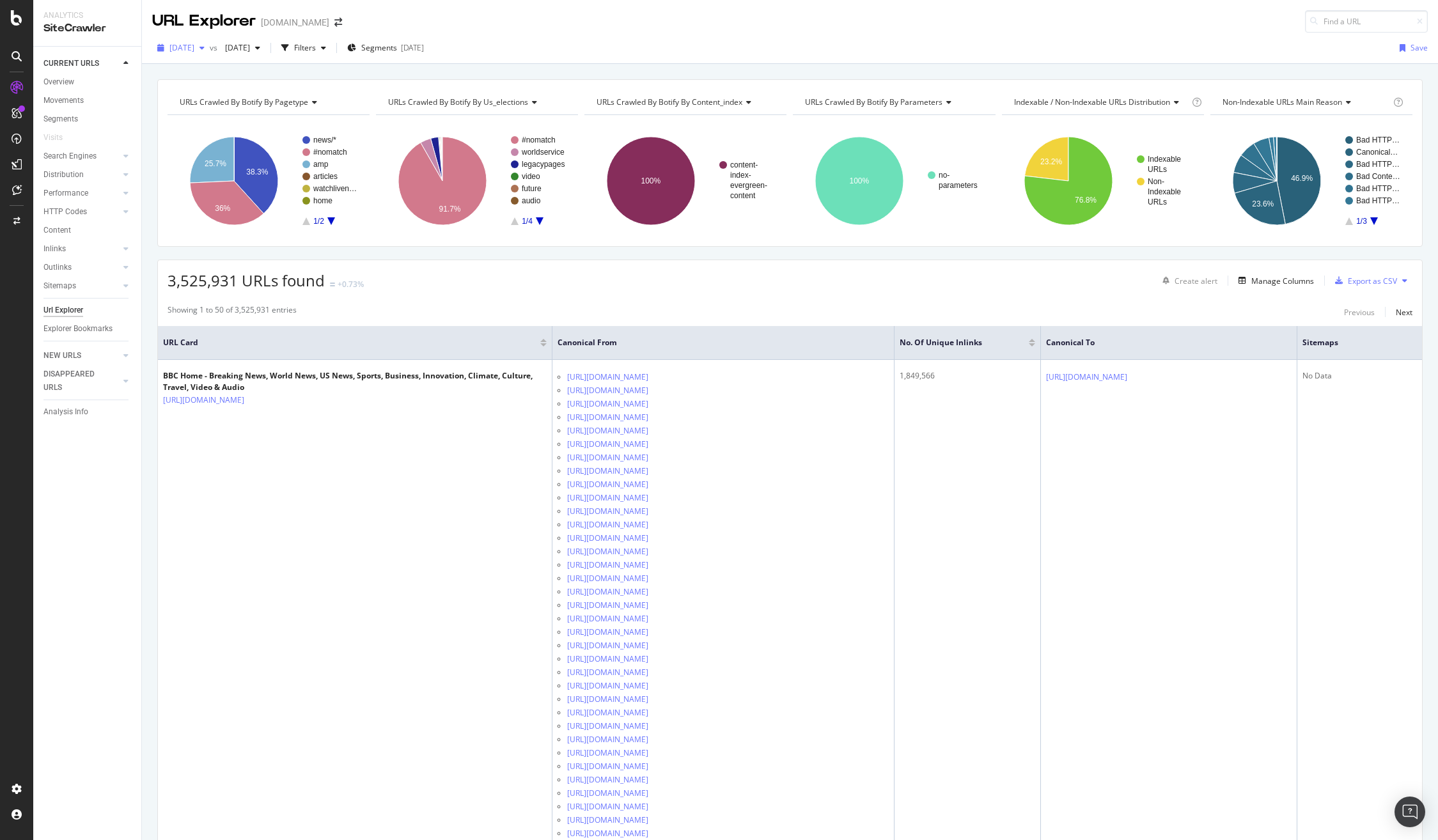
click at [194, 46] on span "[DATE]" at bounding box center [182, 47] width 25 height 11
drag, startPoint x: 562, startPoint y: 33, endPoint x: 475, endPoint y: 48, distance: 88.3
click at [555, 35] on div "2025 Aug. 20th vs 2025 Jul. 16th Filters Segments 2025-08-13 Save" at bounding box center [790, 48] width 1296 height 31
click at [397, 49] on span "Segments" at bounding box center [379, 47] width 36 height 11
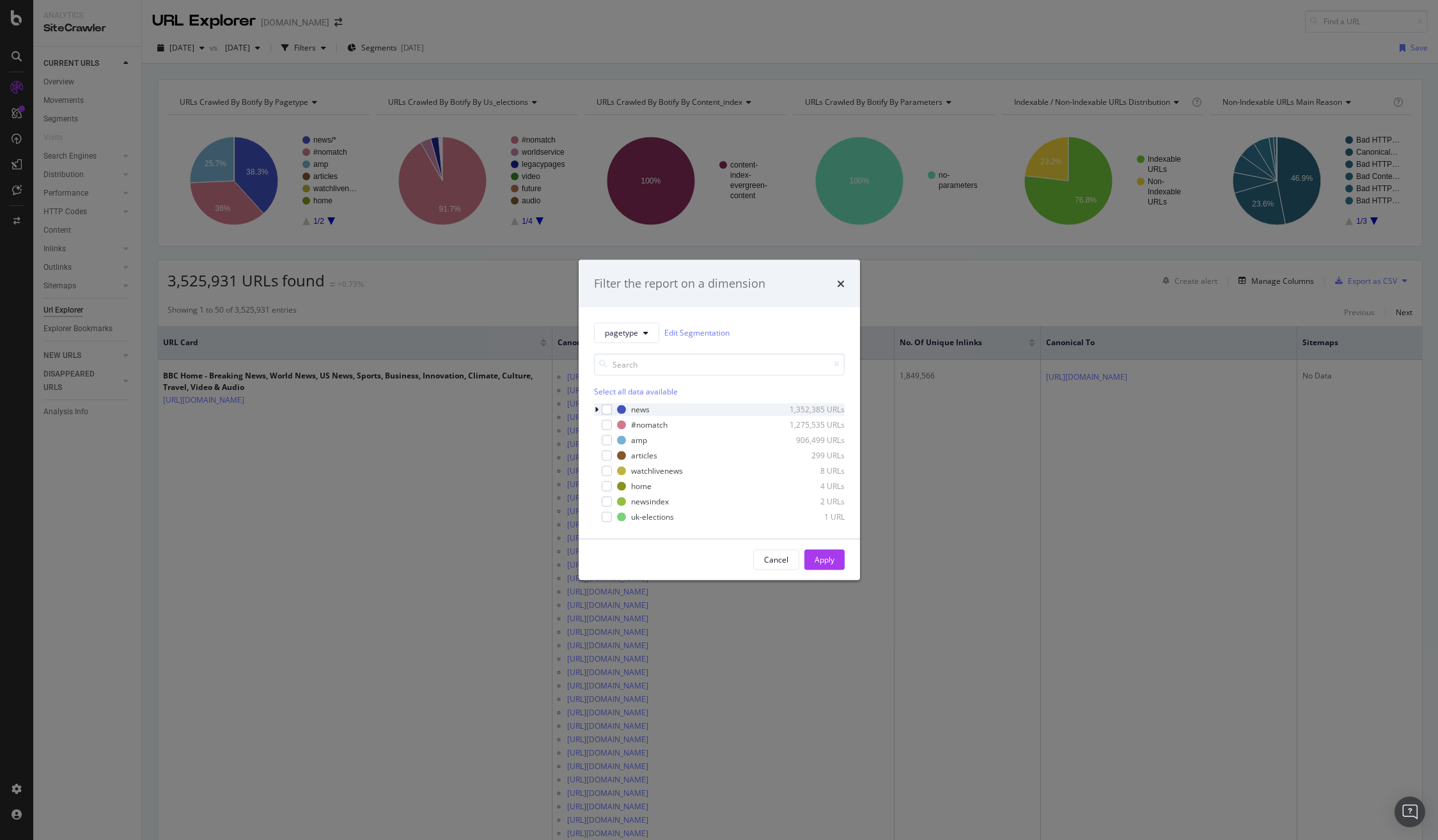
click at [596, 410] on icon "modal" at bounding box center [596, 409] width 4 height 8
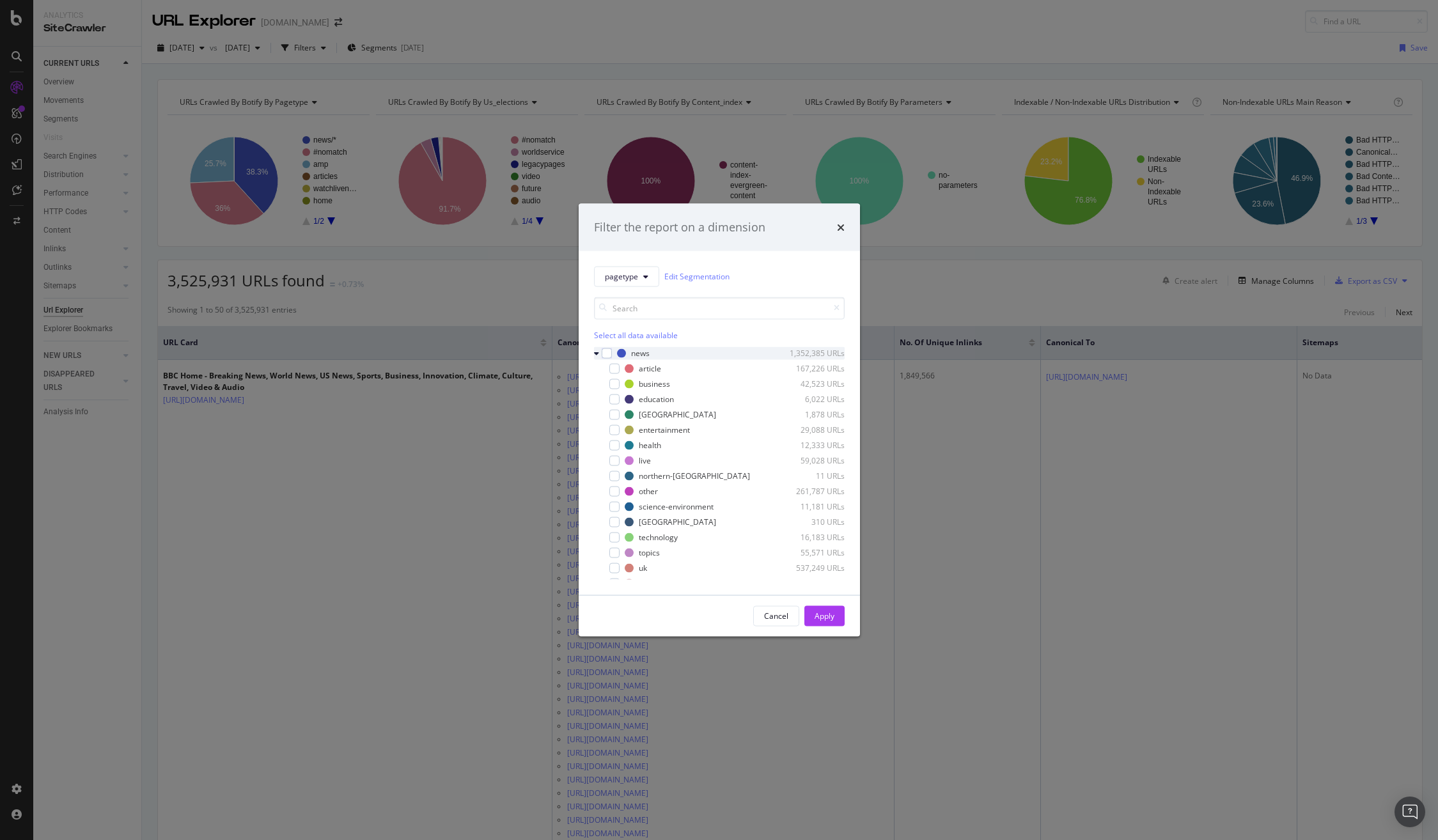
click at [596, 355] on icon "modal" at bounding box center [596, 352] width 5 height 8
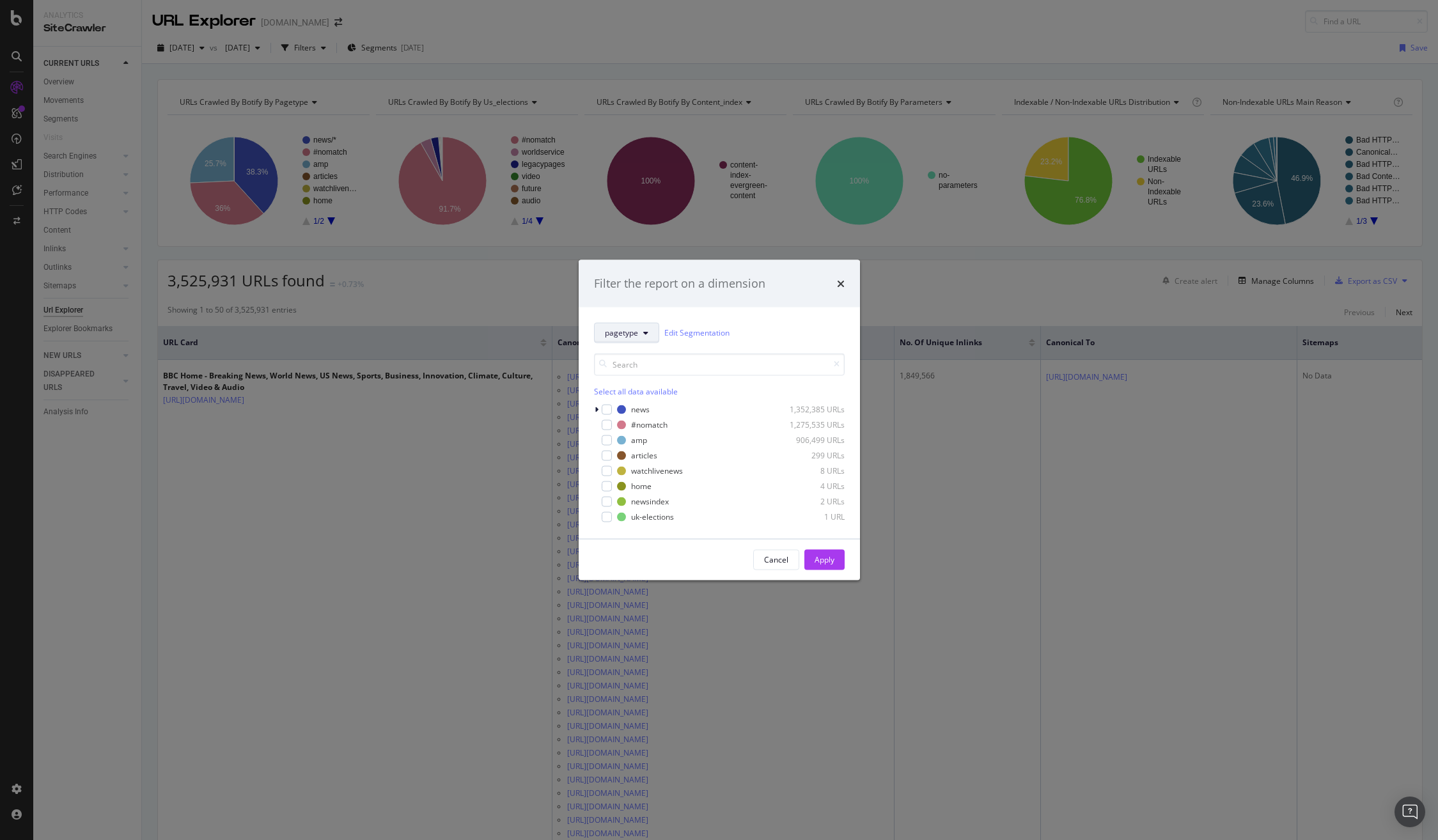
click at [637, 328] on span "pagetype" at bounding box center [622, 333] width 33 height 11
click at [653, 422] on span "content-index" at bounding box center [646, 426] width 82 height 12
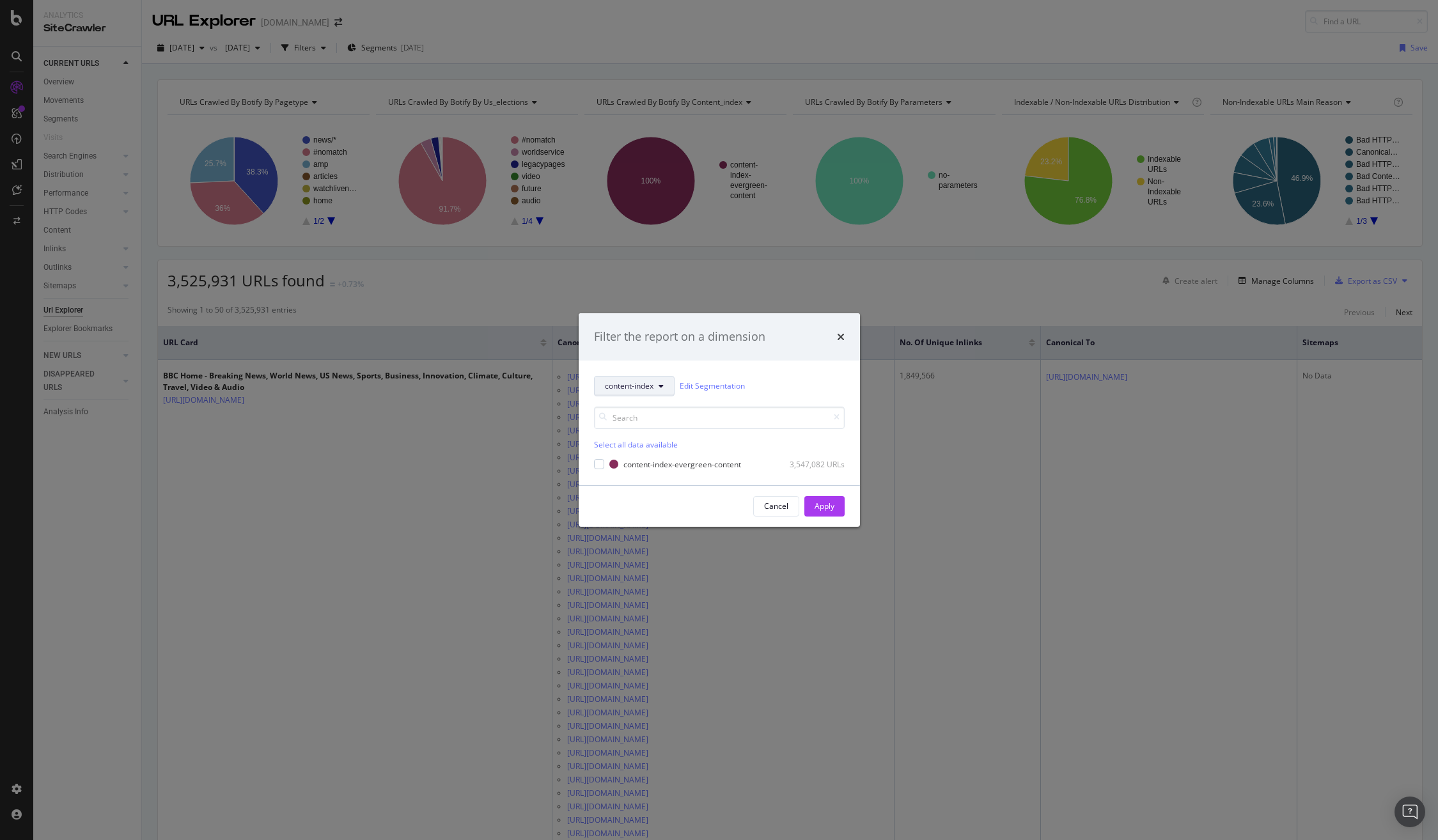
click at [657, 380] on button "content-index" at bounding box center [634, 386] width 81 height 20
click at [648, 453] on span "us-elections" at bounding box center [646, 455] width 82 height 12
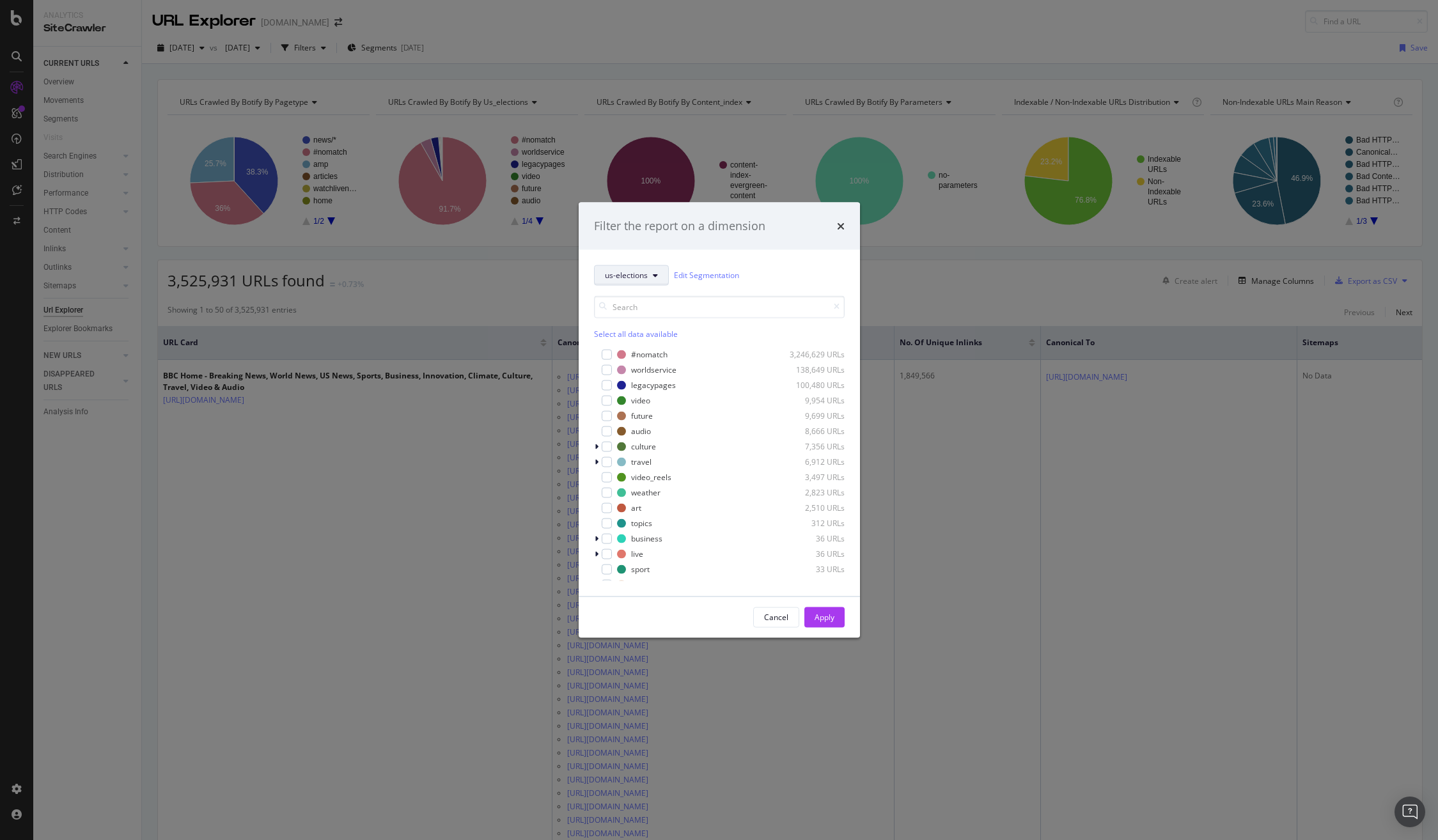
click at [633, 270] on span "us-elections" at bounding box center [626, 275] width 43 height 11
click at [638, 322] on span "pagetype" at bounding box center [646, 321] width 82 height 12
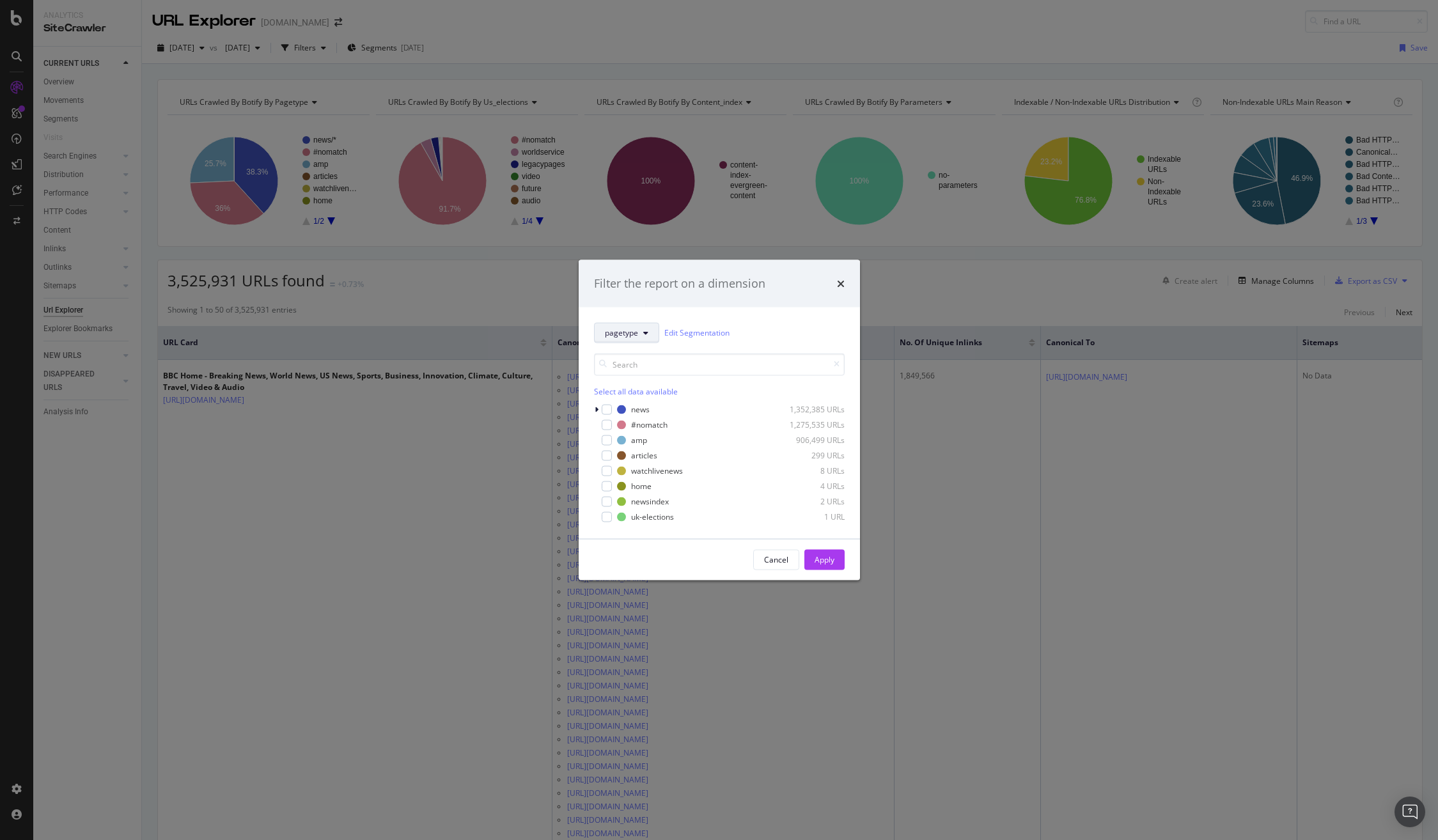
click at [643, 330] on icon "modal" at bounding box center [645, 332] width 5 height 8
click at [638, 450] on span "Parameters" at bounding box center [646, 449] width 82 height 12
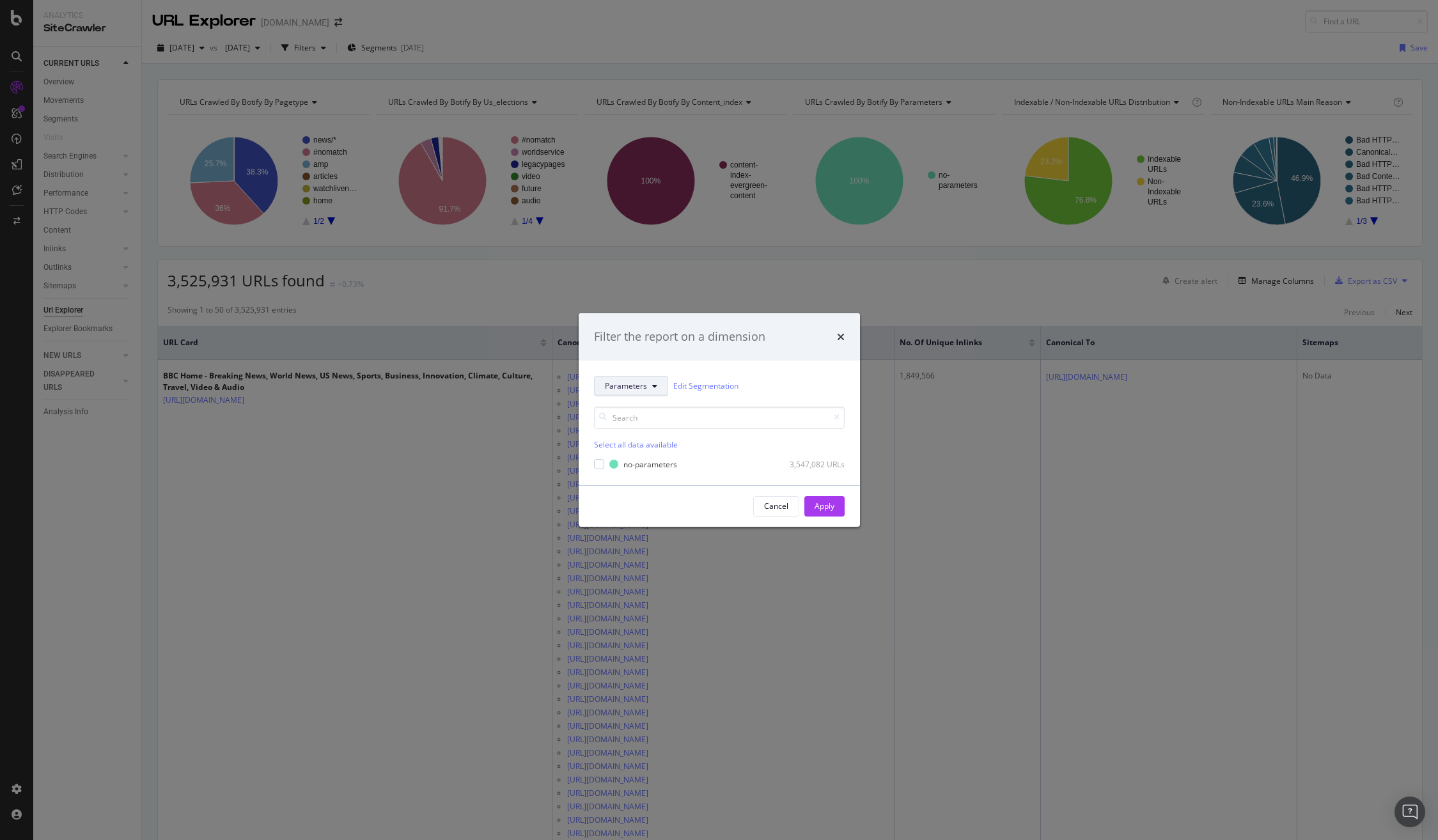
click at [655, 382] on icon "modal" at bounding box center [655, 386] width 5 height 8
click at [678, 371] on div "Parameters Edit Segmentation Select all data available no-parameters 3,547,082 …" at bounding box center [719, 422] width 281 height 124
click at [769, 503] on div "Cancel" at bounding box center [775, 506] width 24 height 11
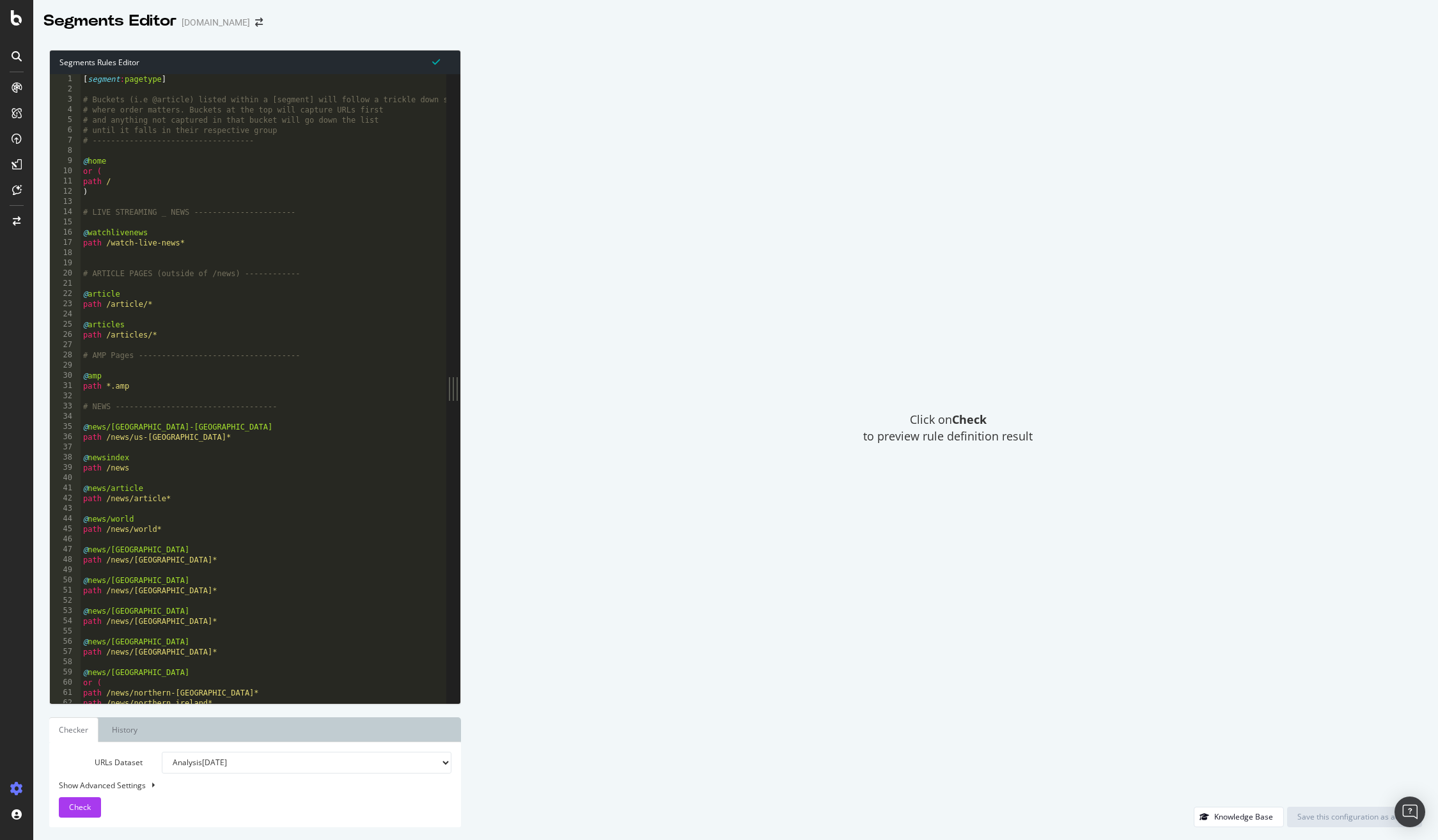
drag, startPoint x: 536, startPoint y: 160, endPoint x: 482, endPoint y: 166, distance: 54.3
click at [534, 159] on div "Click on Check to preview rule definition result" at bounding box center [948, 428] width 948 height 757
type textarea ")"
click at [339, 197] on div "[ segment : pagetype ] # Buckets (i.e @article) listed within a [segment] will …" at bounding box center [295, 399] width 429 height 649
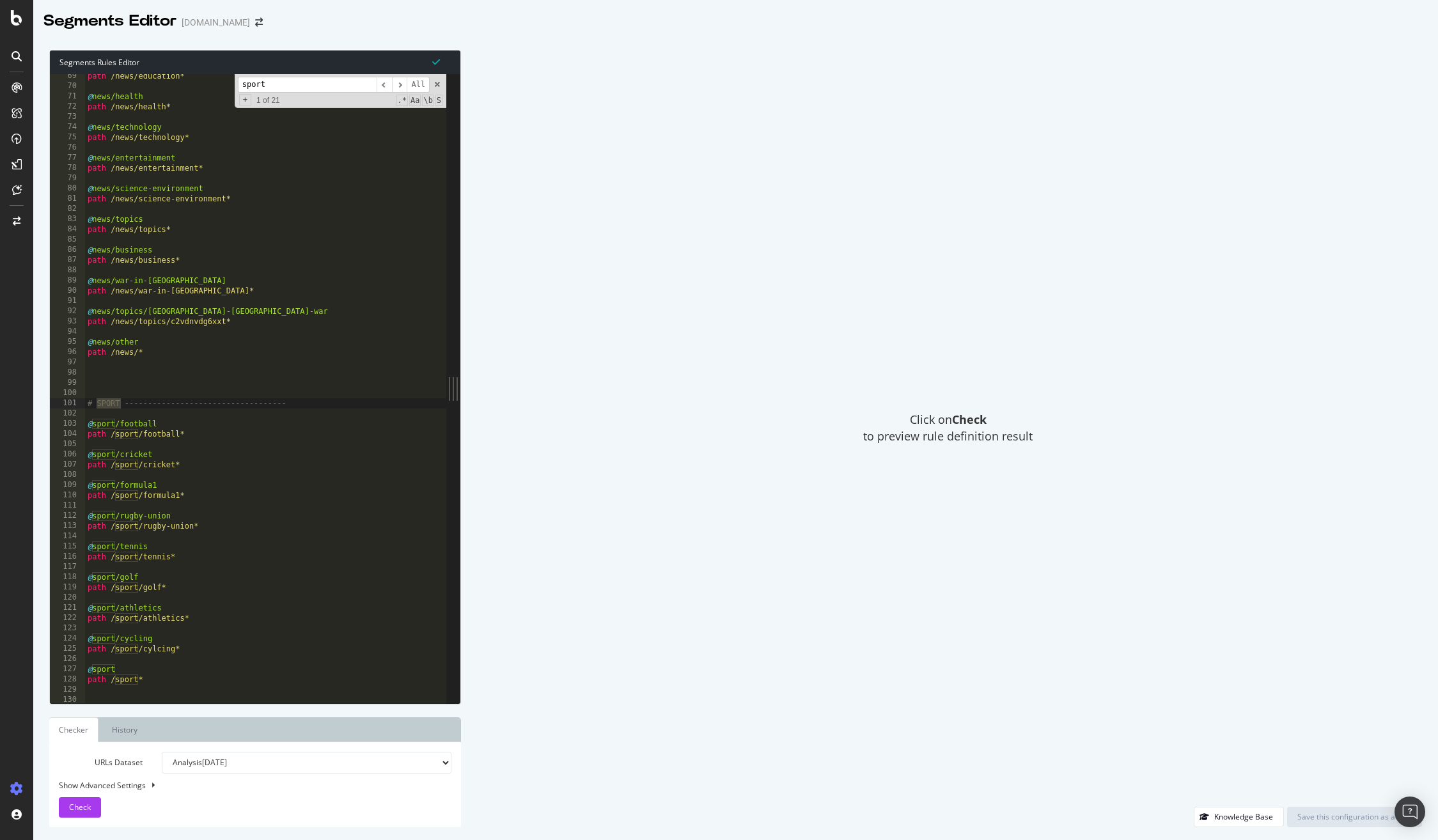
type input "sport"
drag, startPoint x: 151, startPoint y: 678, endPoint x: 89, endPoint y: 664, distance: 63.6
click at [89, 664] on div "path /news/education* @ news/health path /news/health* @ news/technology path /…" at bounding box center [299, 395] width 429 height 649
type textarea "@sport"
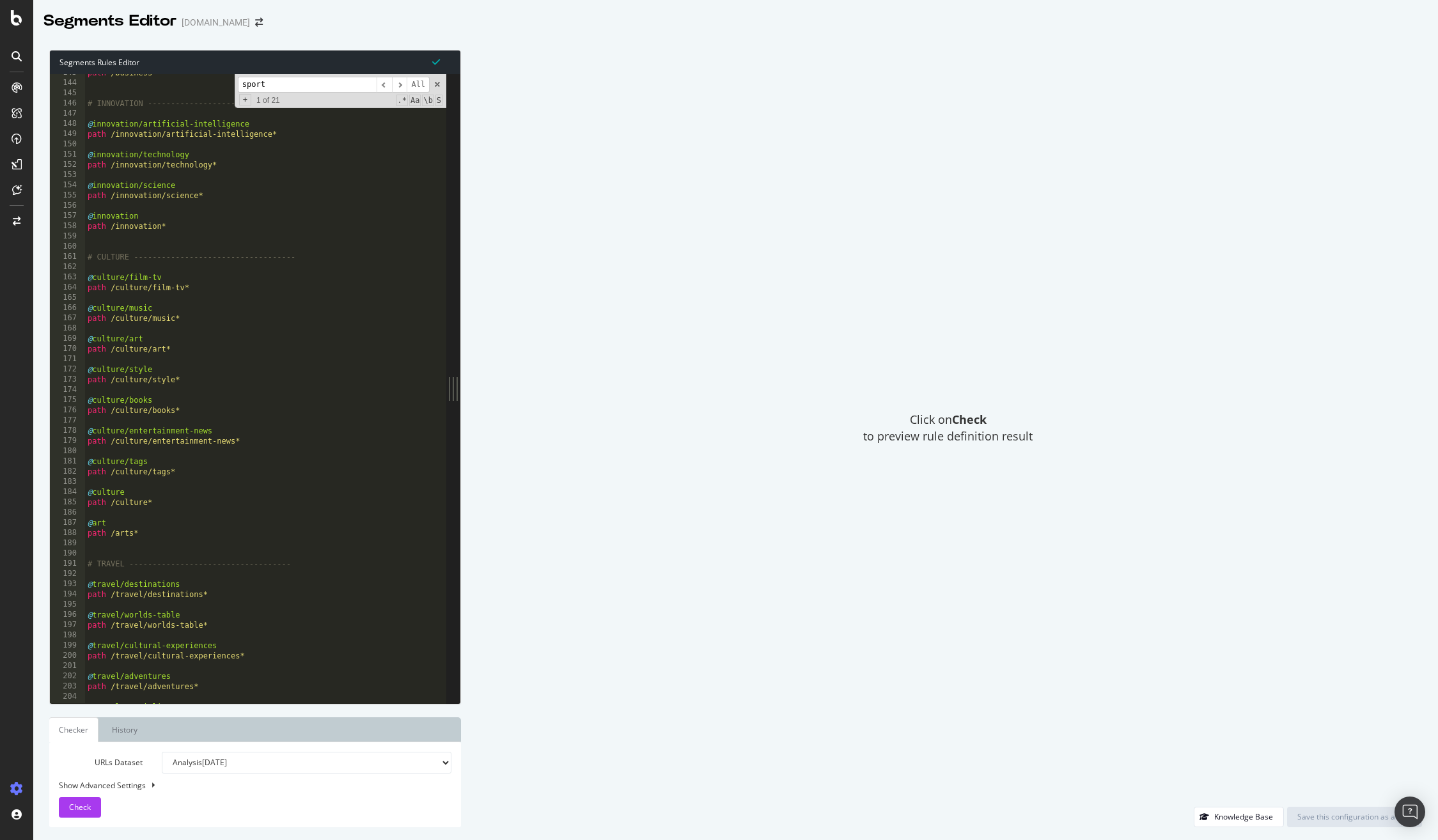
scroll to position [1459, 0]
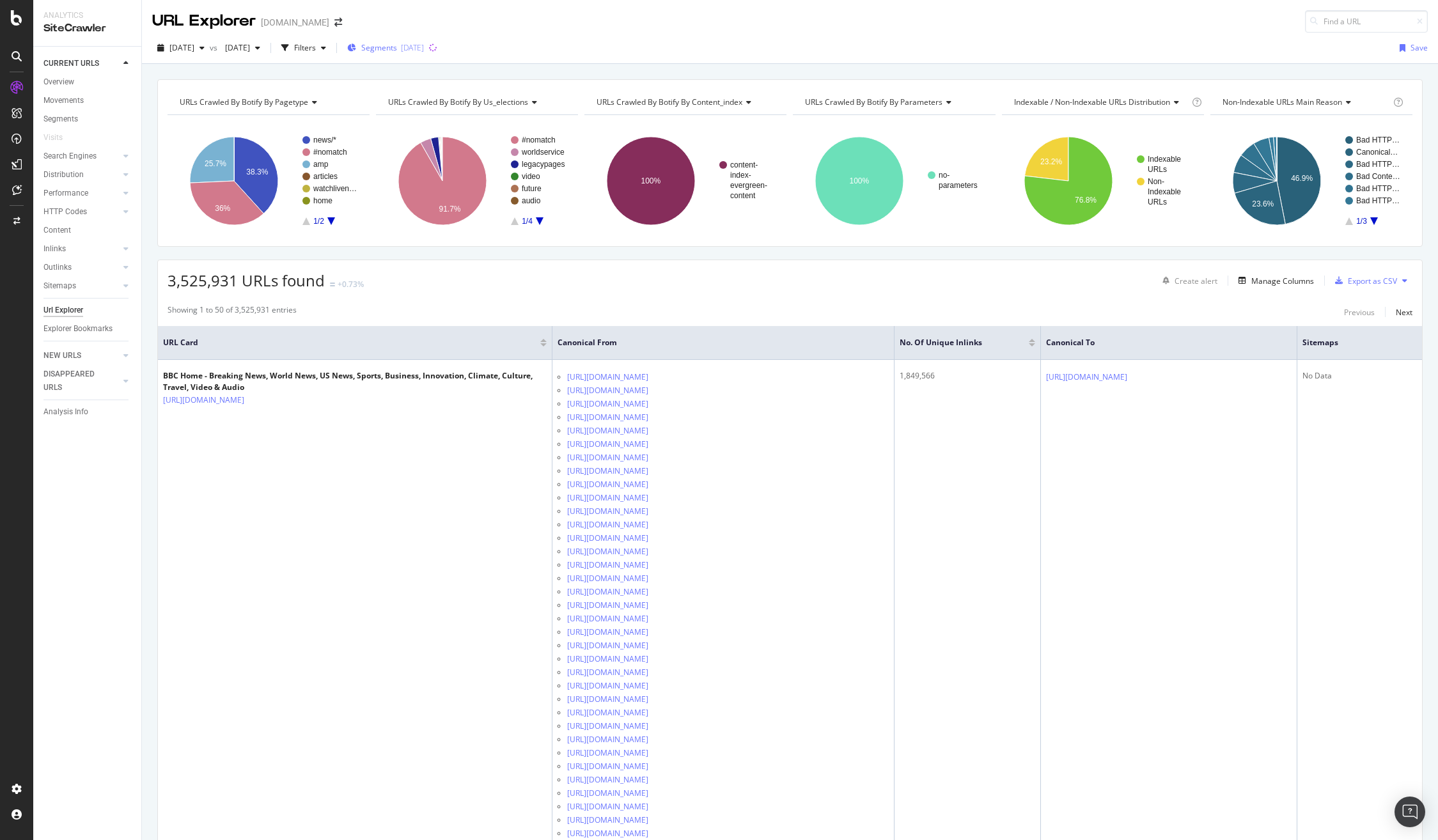
click at [424, 49] on div "[DATE]" at bounding box center [413, 47] width 23 height 11
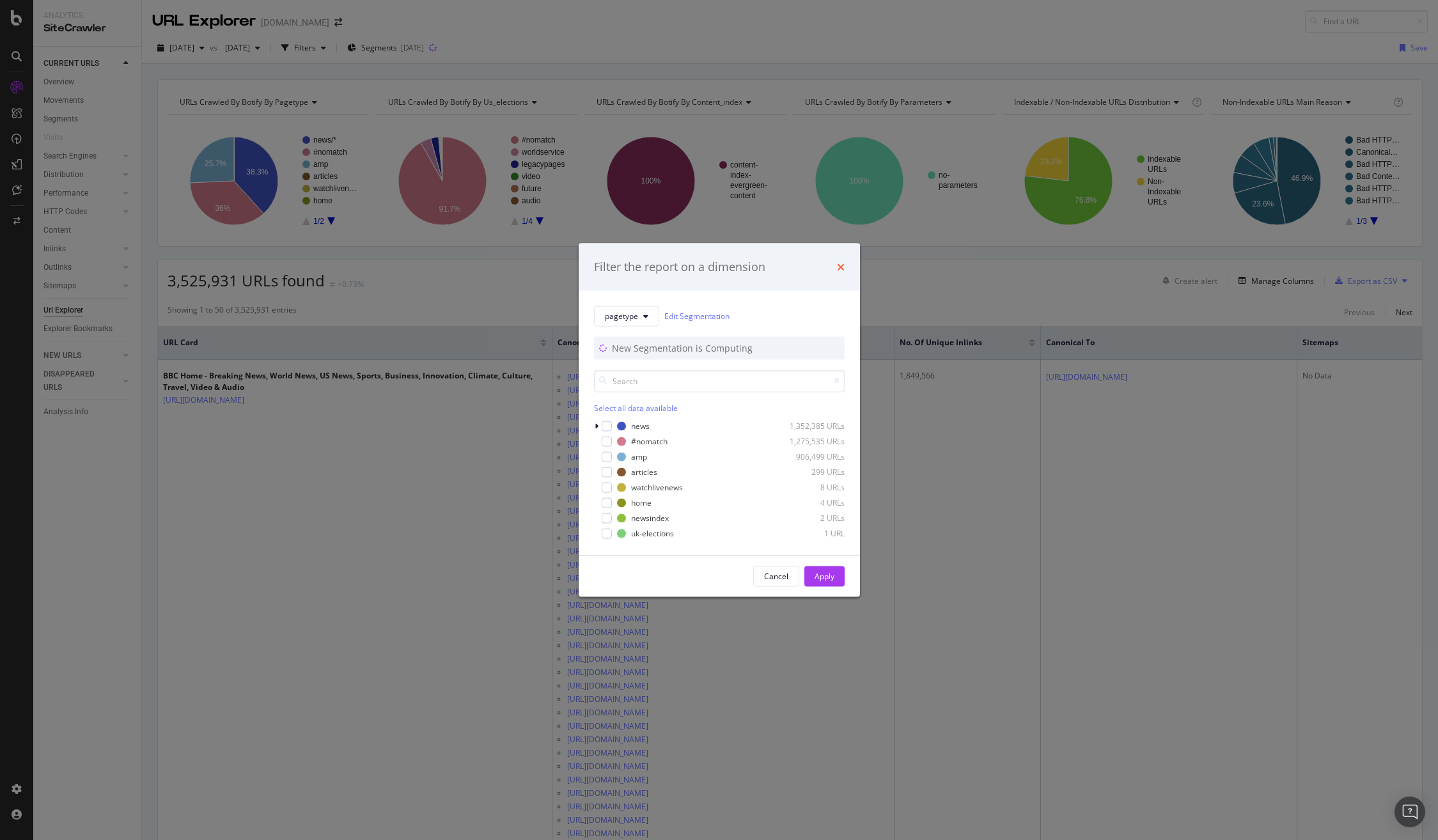
click at [841, 264] on icon "times" at bounding box center [841, 266] width 8 height 10
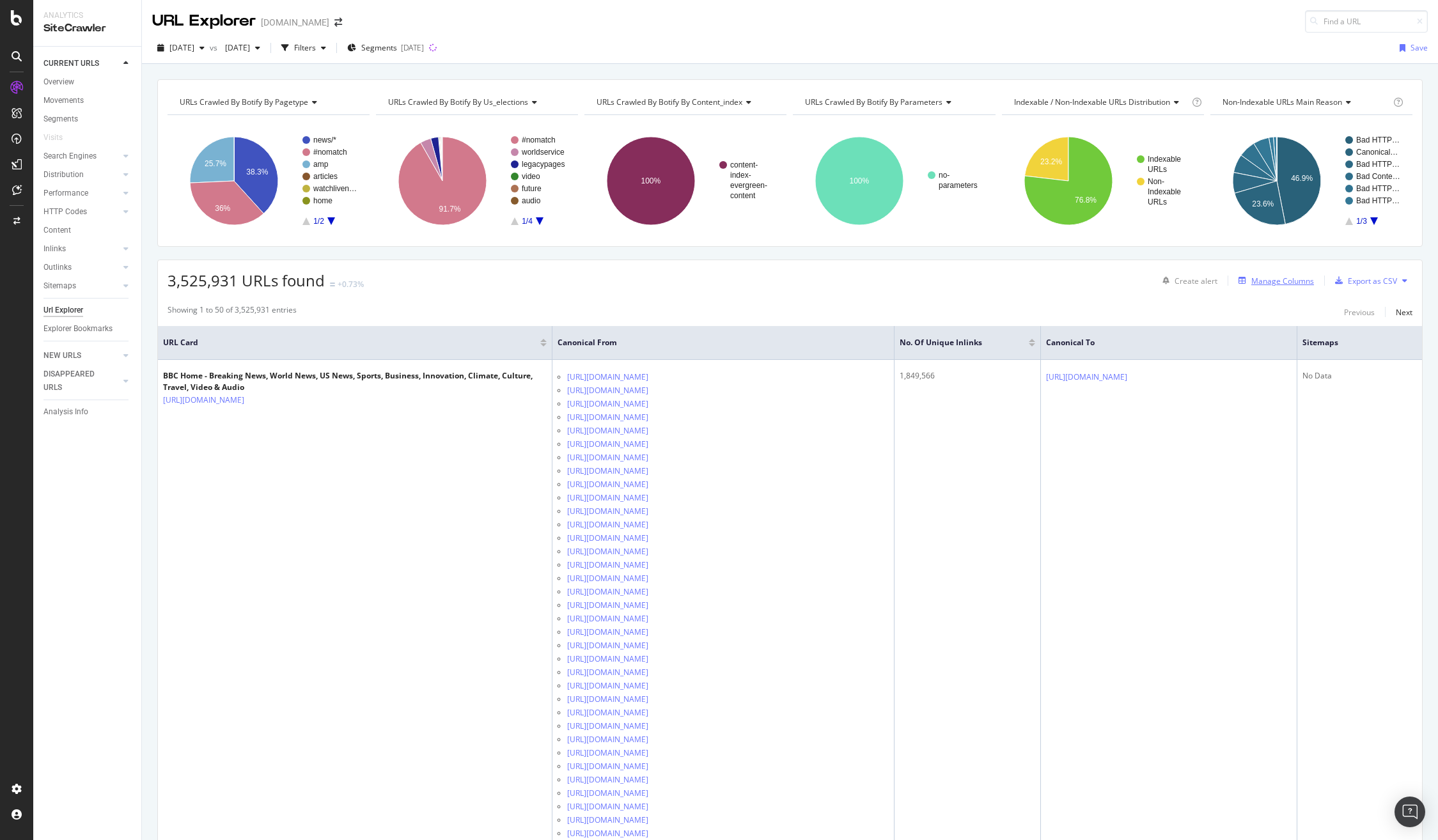
click at [1287, 281] on div "Manage Columns" at bounding box center [1283, 280] width 63 height 11
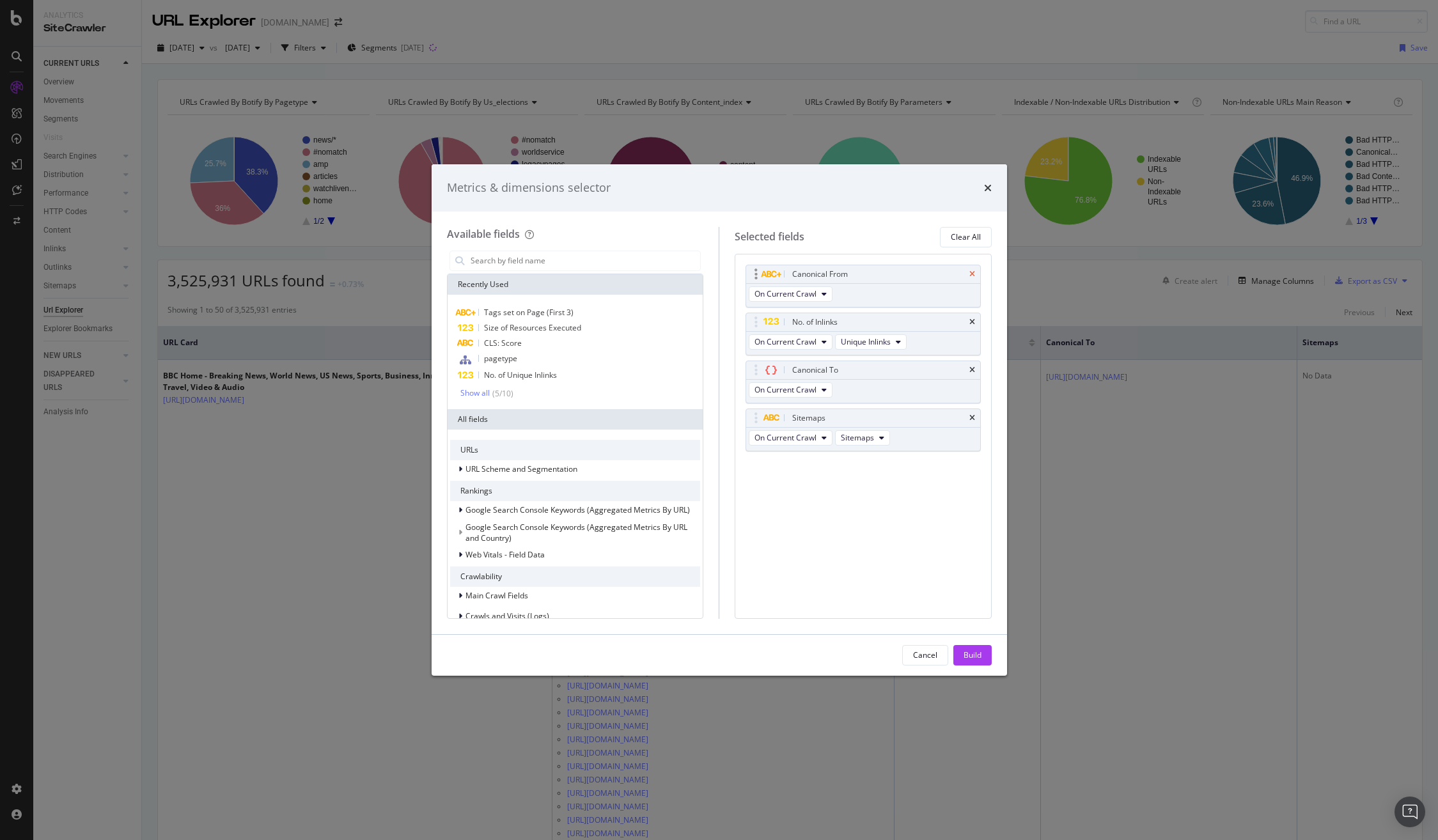
click at [973, 272] on icon "times" at bounding box center [972, 274] width 6 height 8
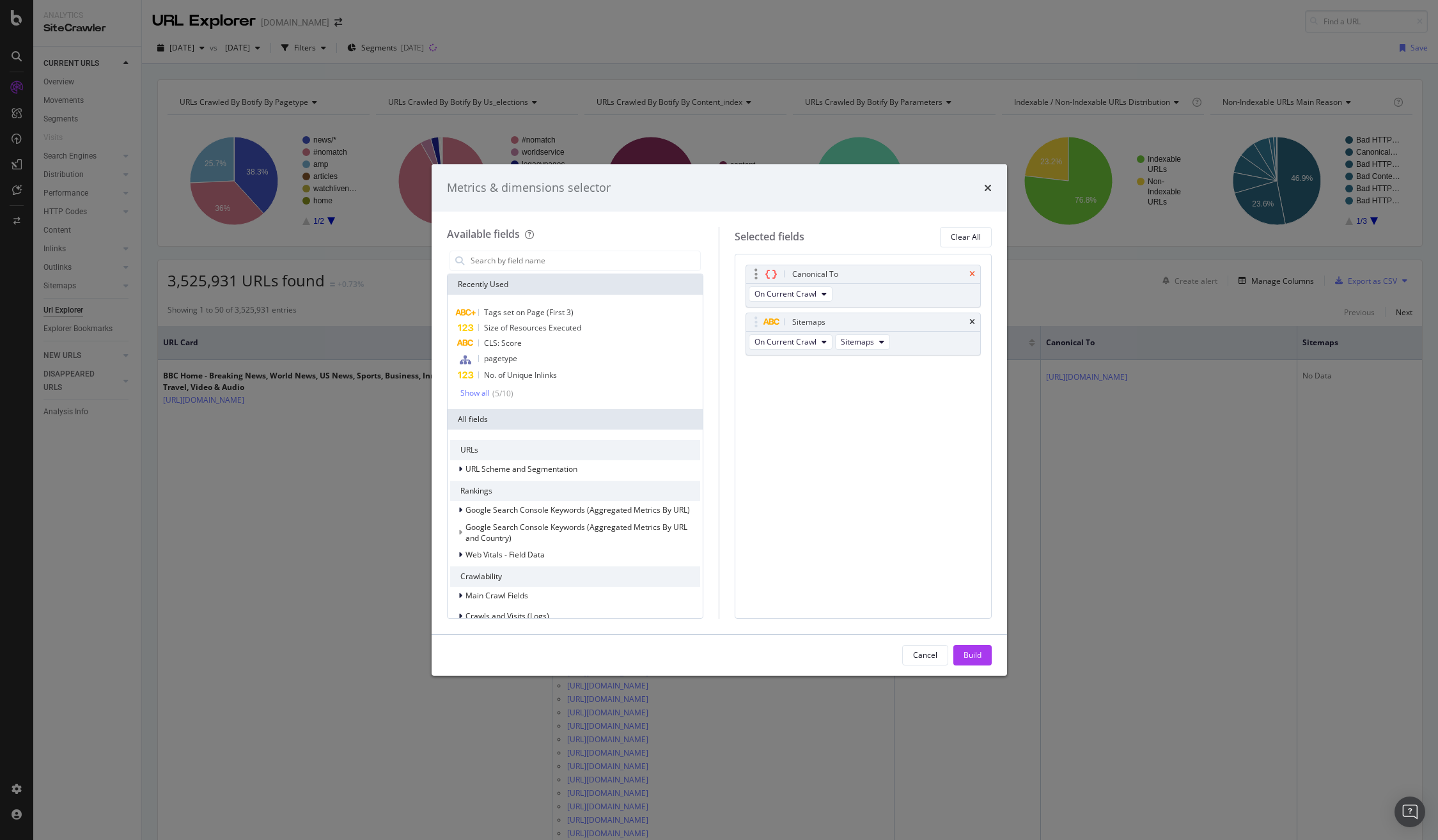
click at [973, 272] on icon "times" at bounding box center [972, 274] width 6 height 8
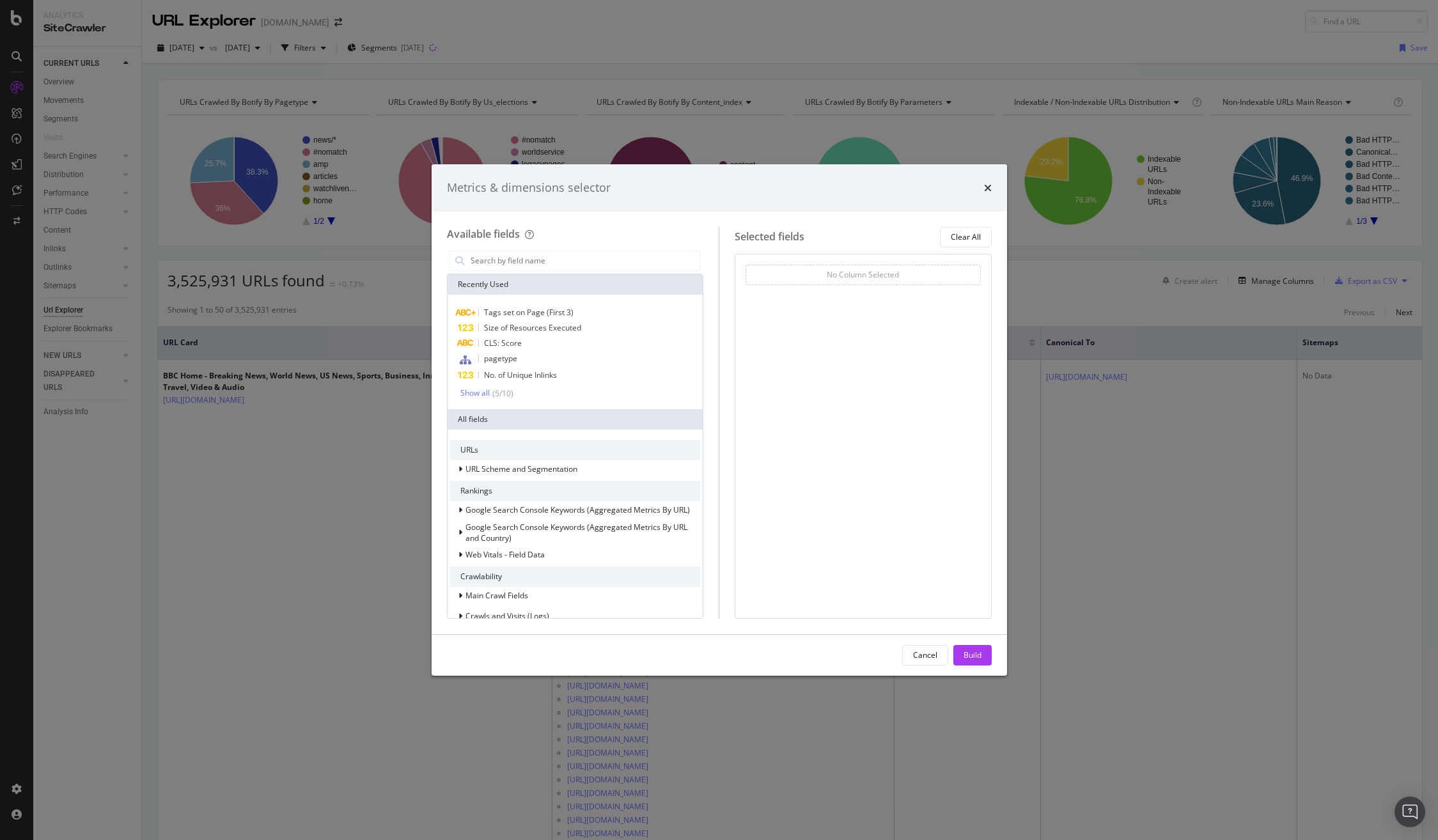
drag, startPoint x: 981, startPoint y: 659, endPoint x: 945, endPoint y: 459, distance: 203.2
click at [981, 659] on button "Build" at bounding box center [972, 655] width 39 height 20
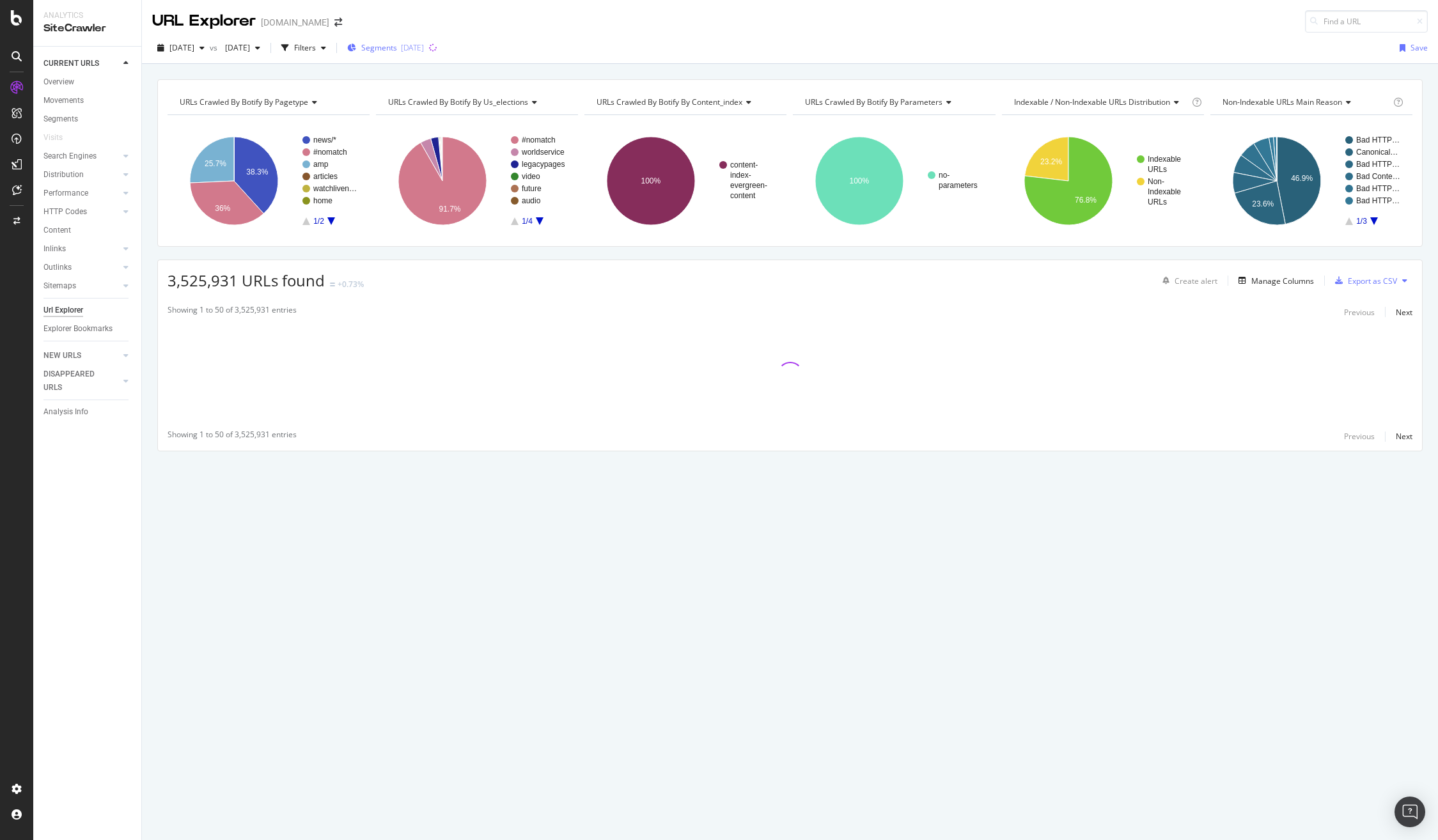
click at [397, 49] on span "Segments" at bounding box center [379, 47] width 36 height 11
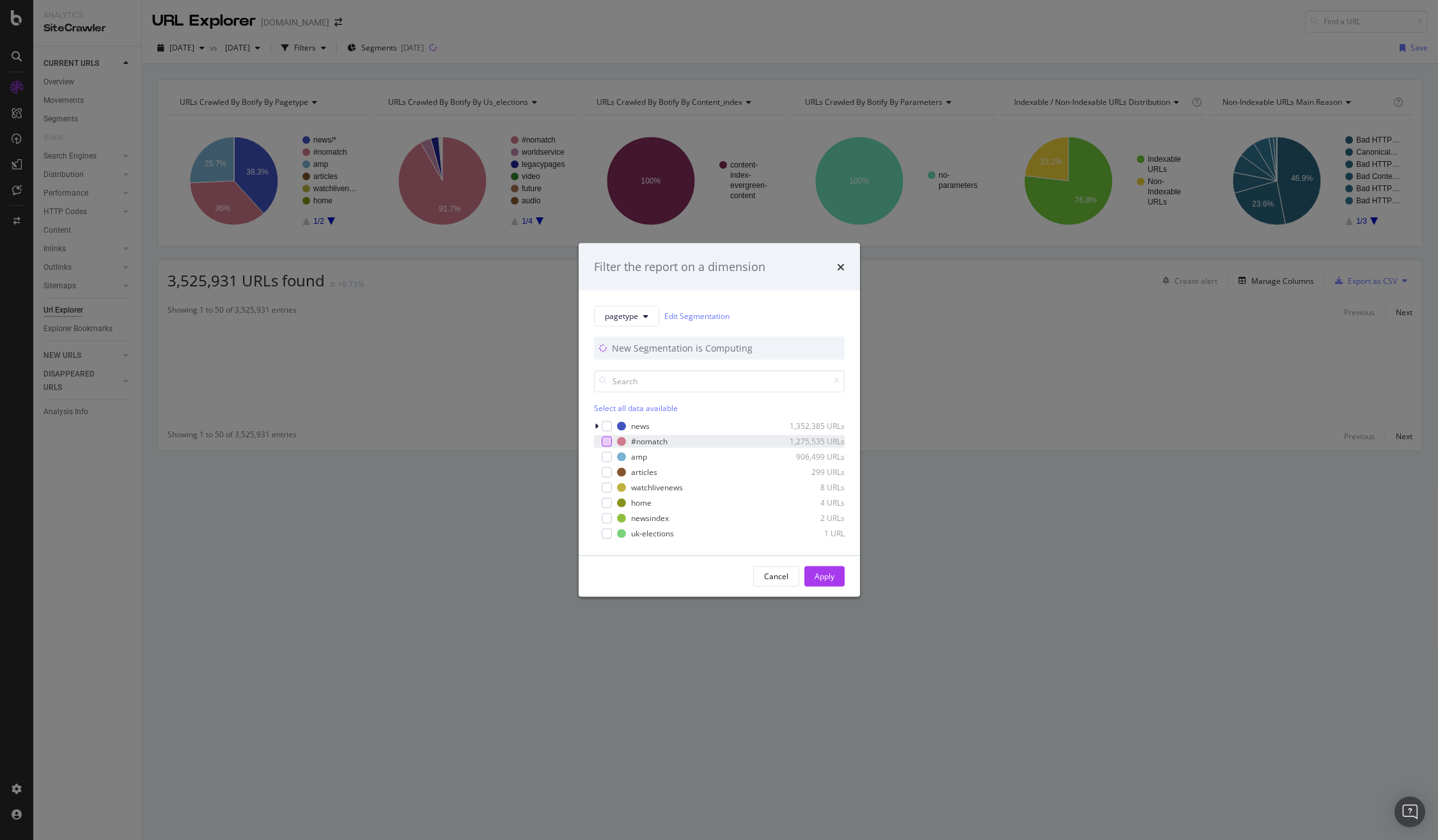
click at [601, 440] on div "modal" at bounding box center [607, 441] width 10 height 10
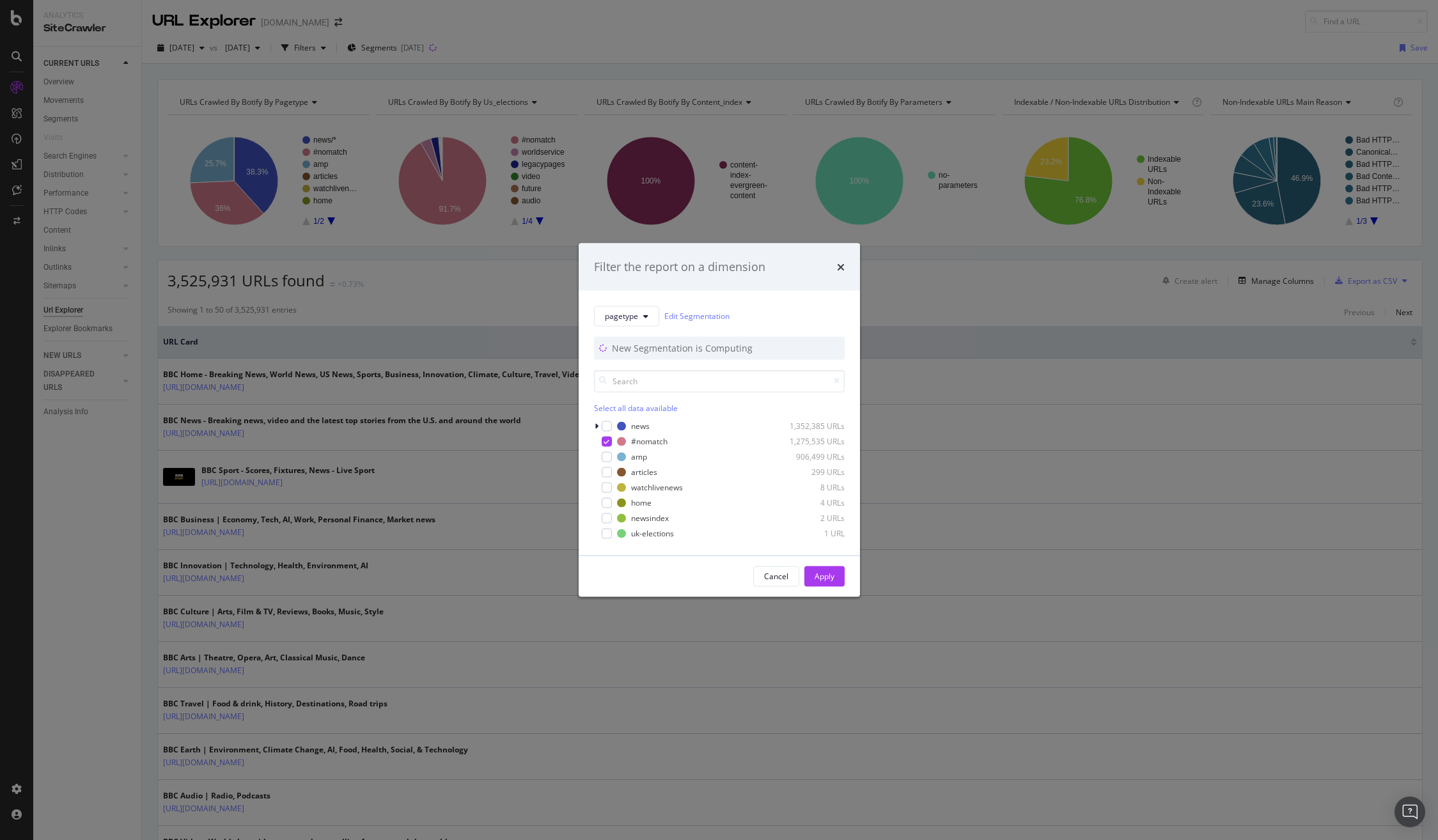
drag, startPoint x: 824, startPoint y: 577, endPoint x: 827, endPoint y: 570, distance: 7.6
click at [824, 576] on div "Apply" at bounding box center [824, 576] width 20 height 11
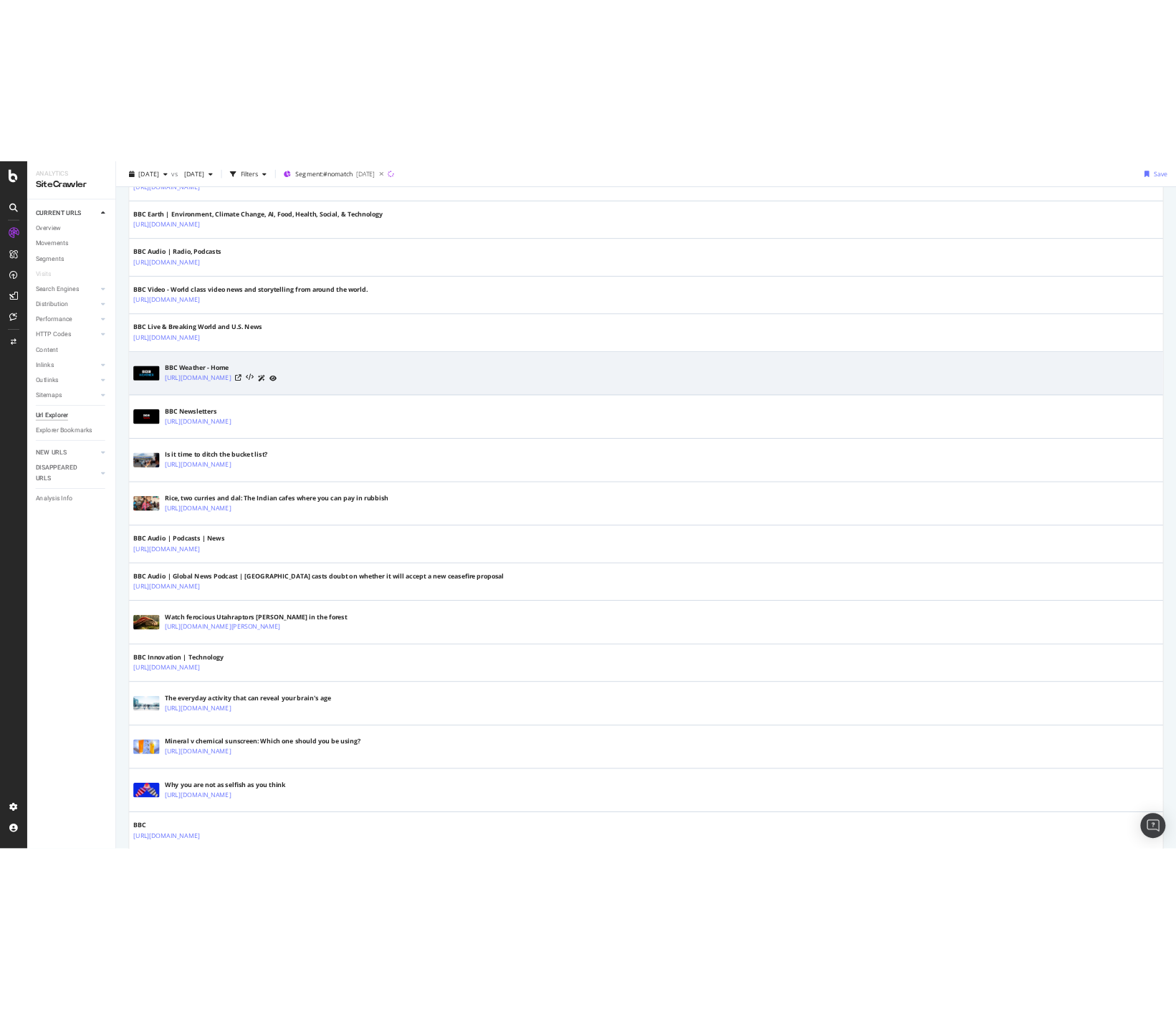
scroll to position [667, 0]
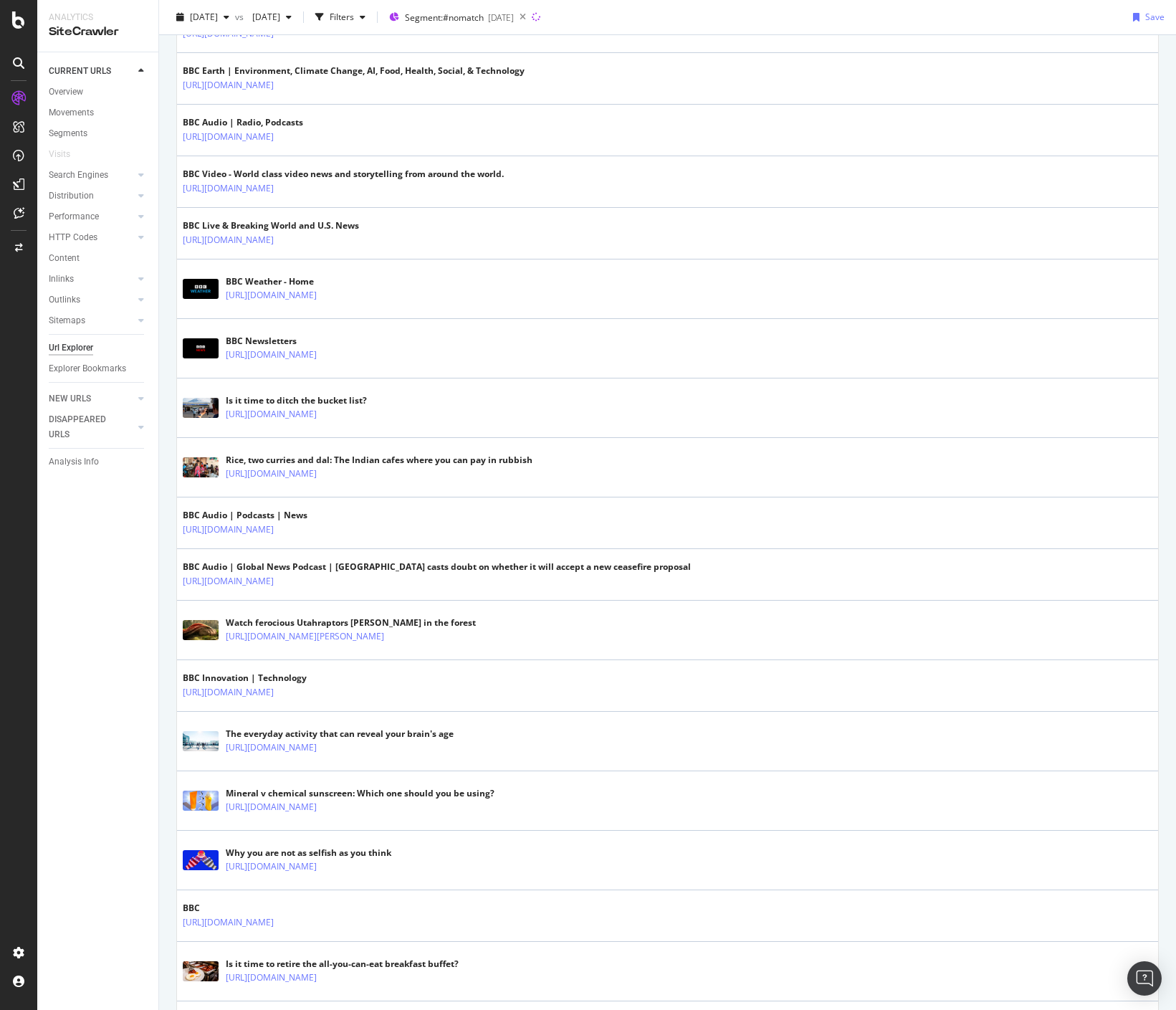
click at [86, 605] on div "CURRENT URLS Overview Movements Segments Visits Search Engines Top Charts Segme…" at bounding box center [98, 531] width 121 height 958
